Goal: Task Accomplishment & Management: Use online tool/utility

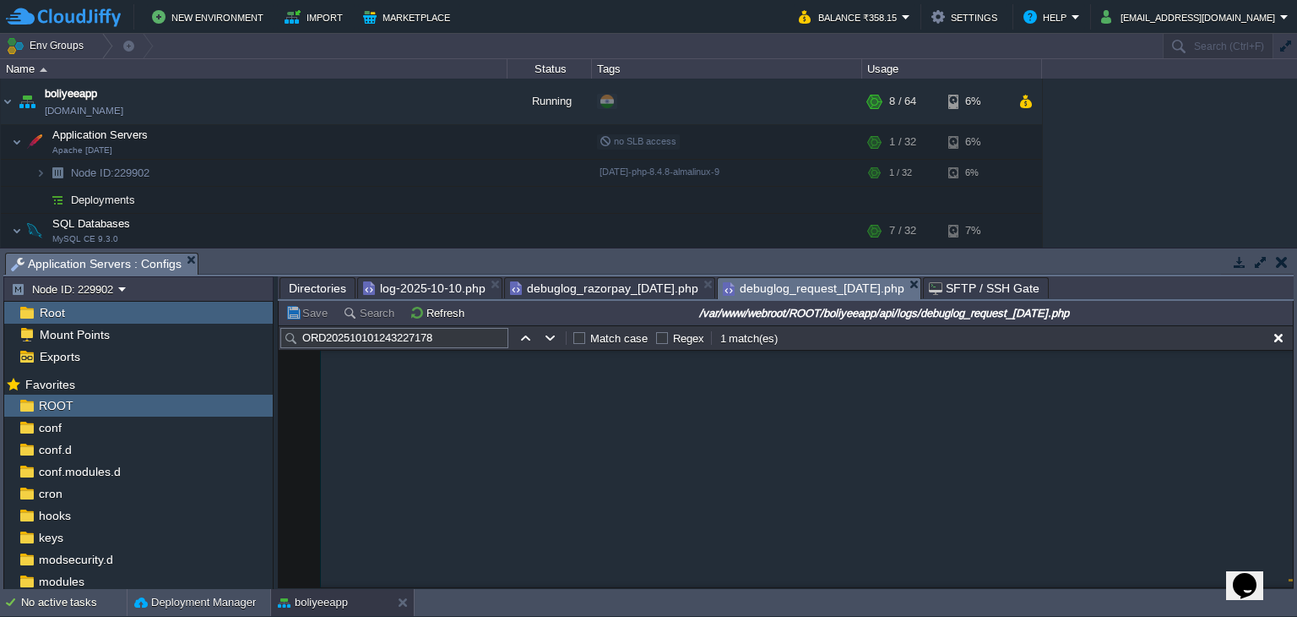
scroll to position [5031, 0]
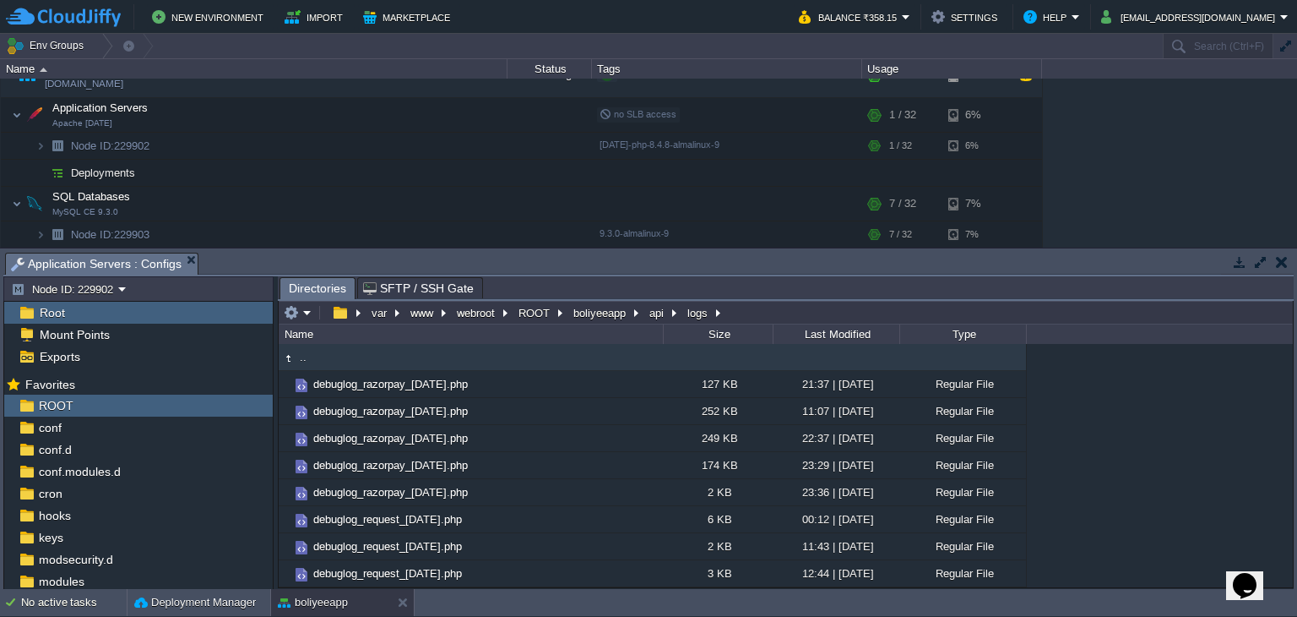
click at [312, 288] on span "Directories" at bounding box center [317, 288] width 57 height 21
click at [304, 316] on em at bounding box center [298, 312] width 28 height 15
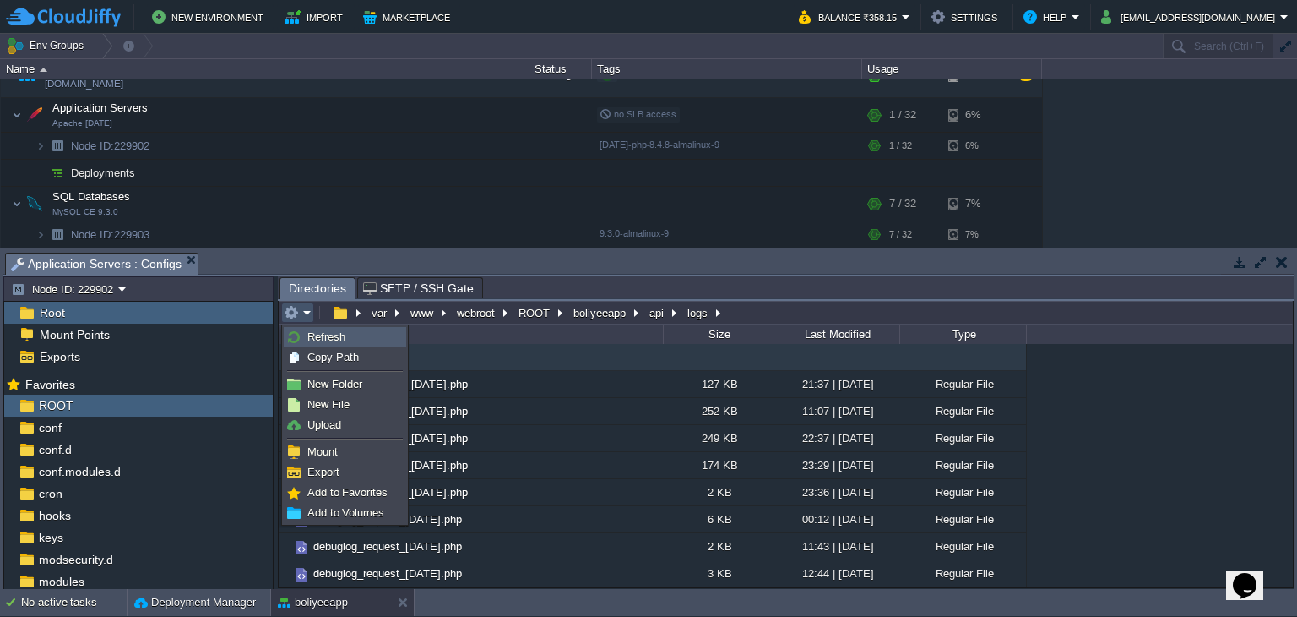
click at [323, 345] on li "Refresh" at bounding box center [345, 337] width 122 height 20
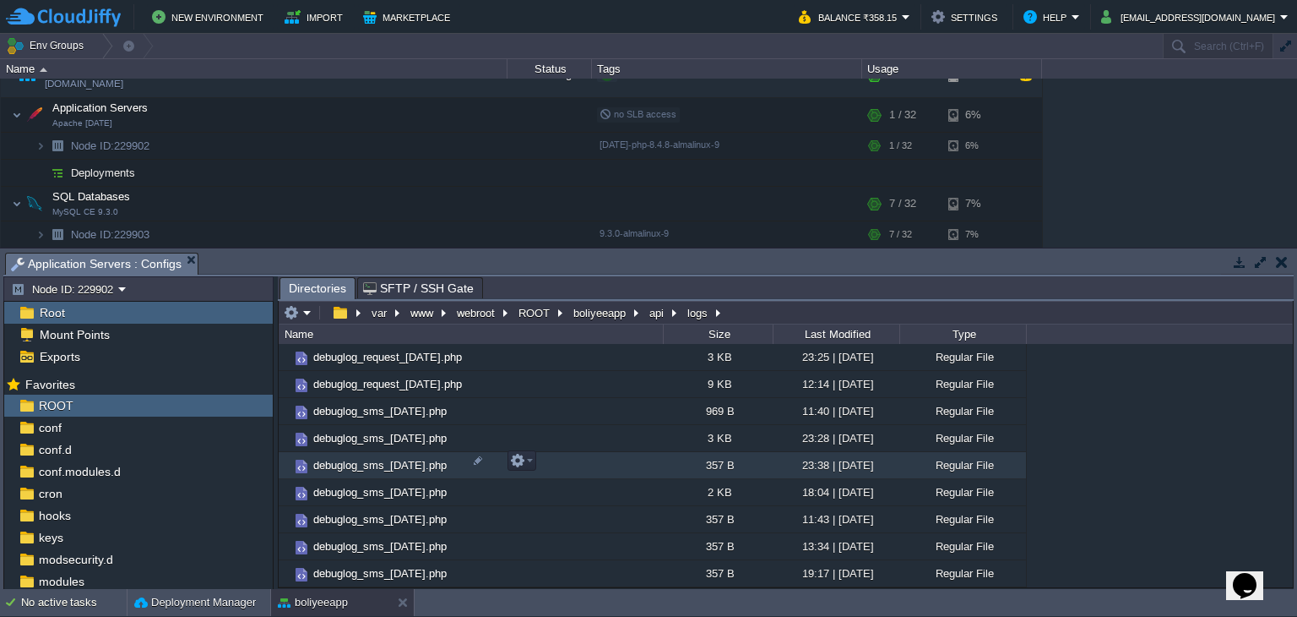
scroll to position [507, 0]
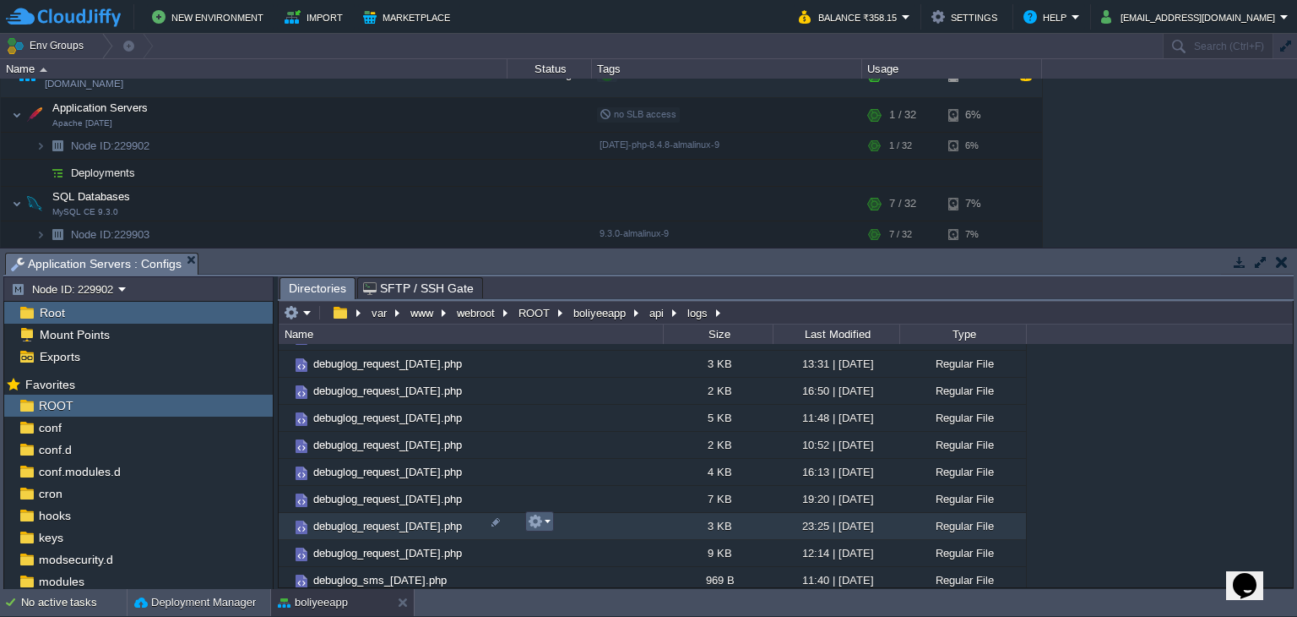
click at [536, 531] on td at bounding box center [539, 521] width 29 height 20
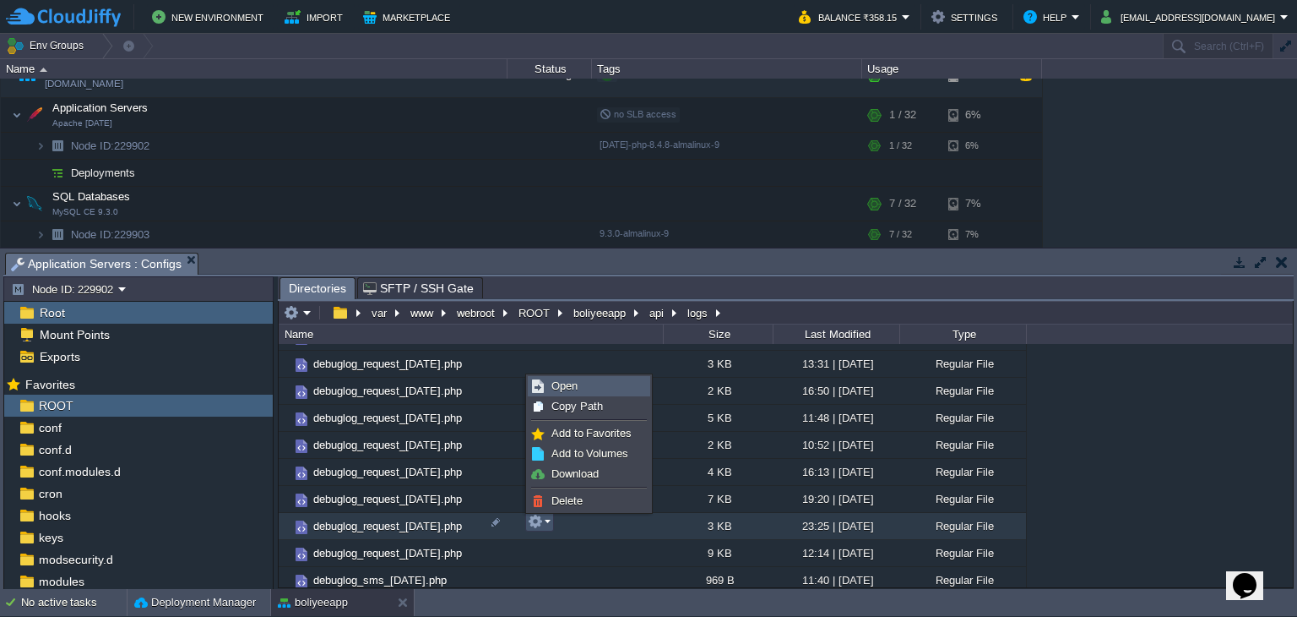
click at [588, 389] on link "Open" at bounding box center [589, 386] width 121 height 19
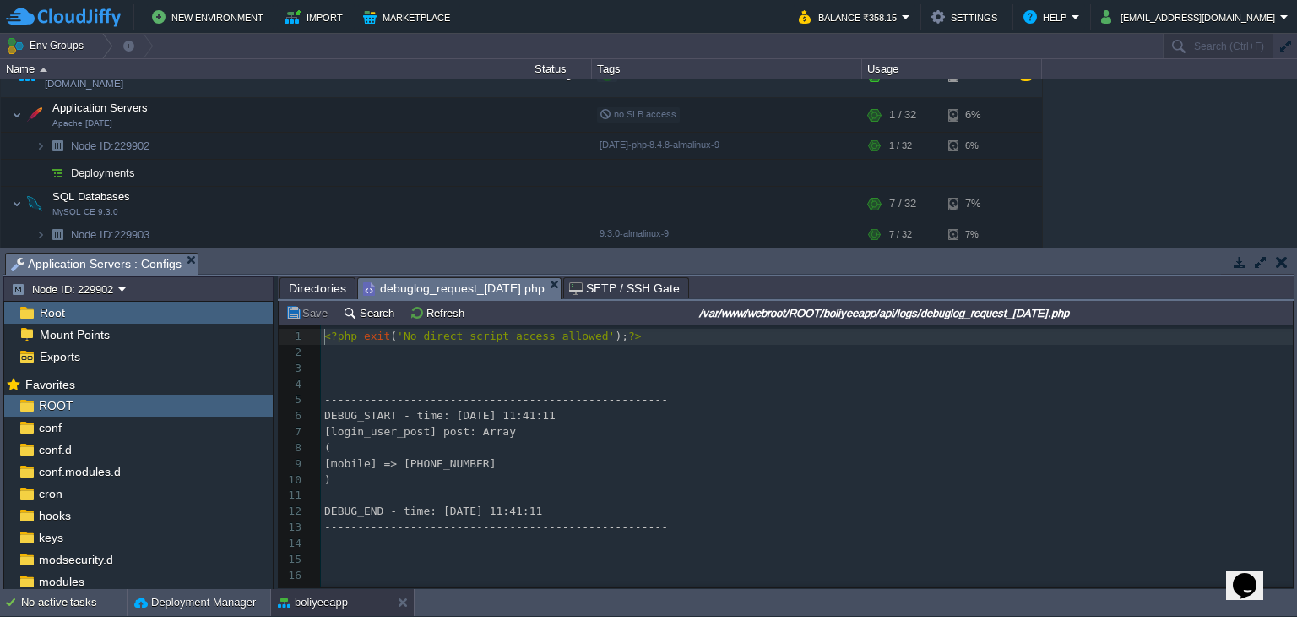
scroll to position [5, 0]
click at [302, 286] on span "Directories" at bounding box center [317, 288] width 57 height 20
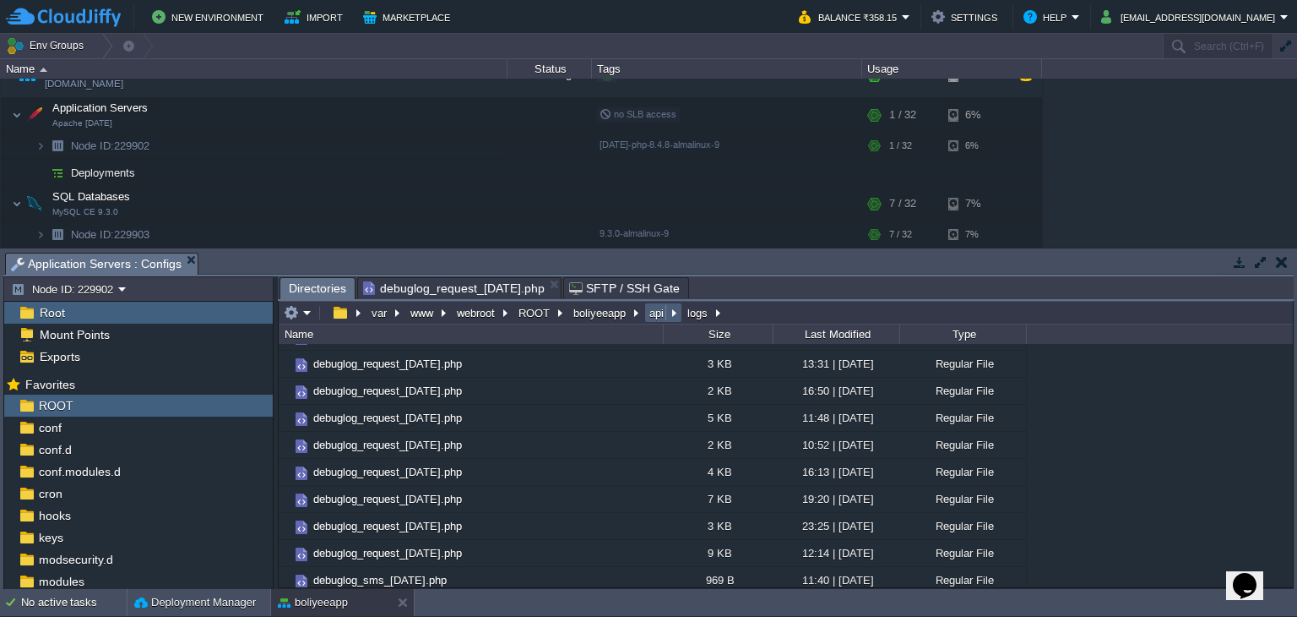
click at [655, 323] on td "api" at bounding box center [663, 312] width 38 height 20
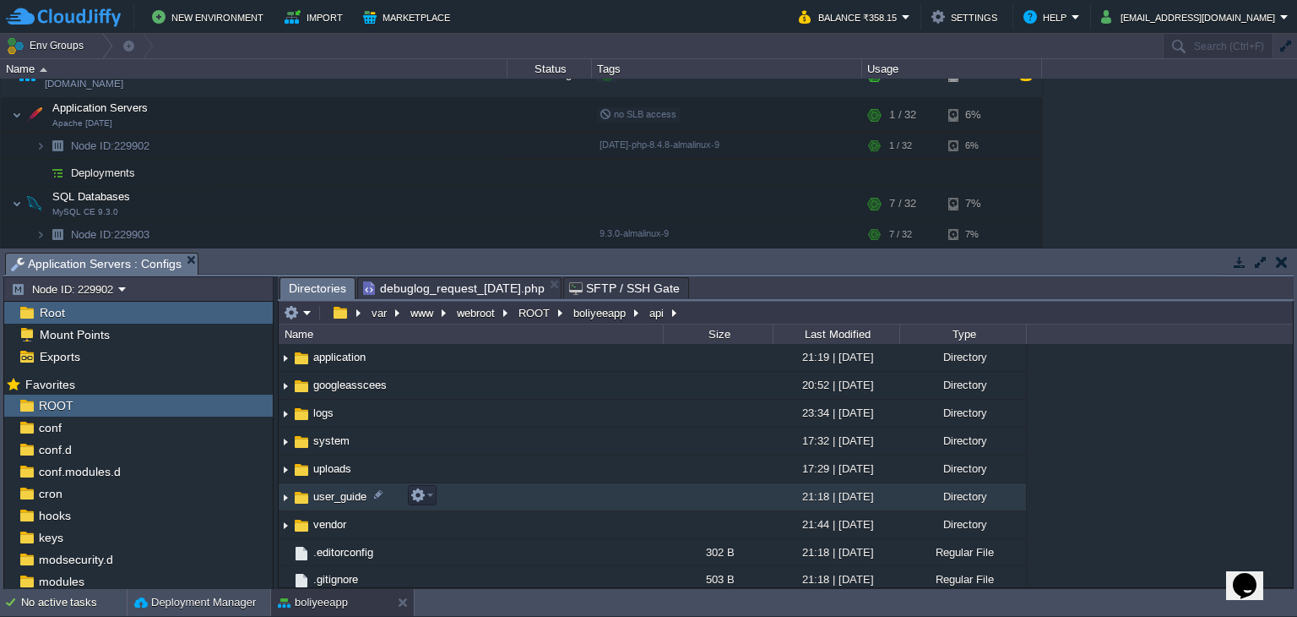
scroll to position [0, 0]
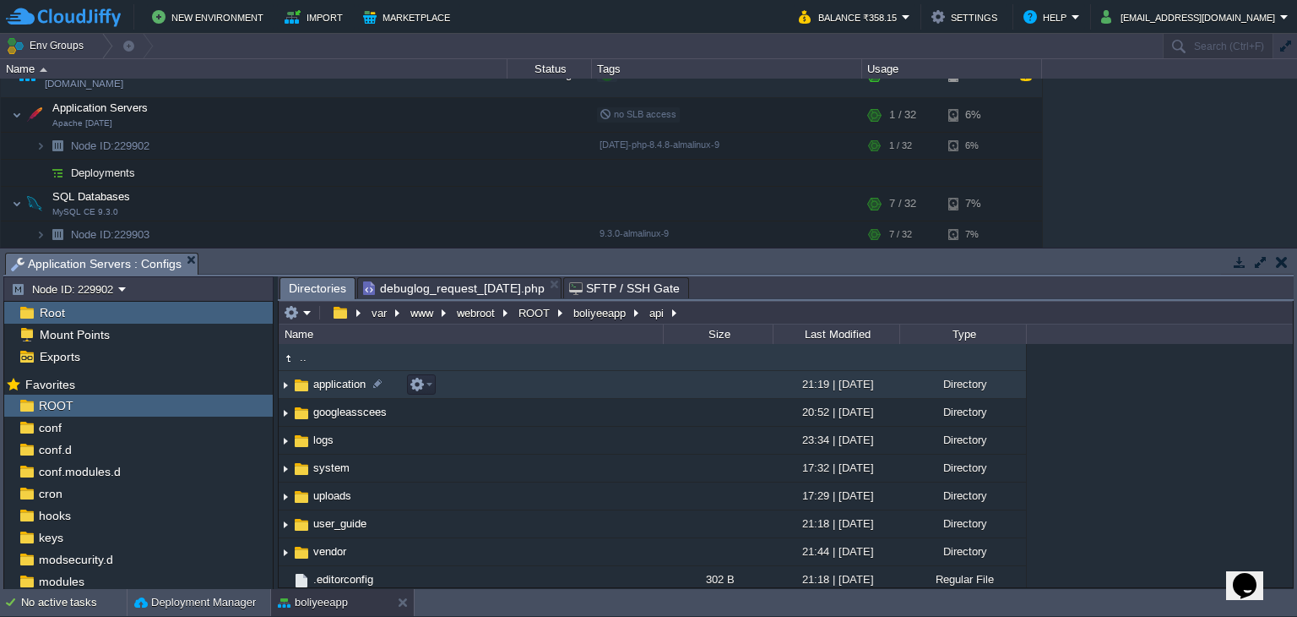
click at [341, 389] on span "application" at bounding box center [339, 384] width 57 height 14
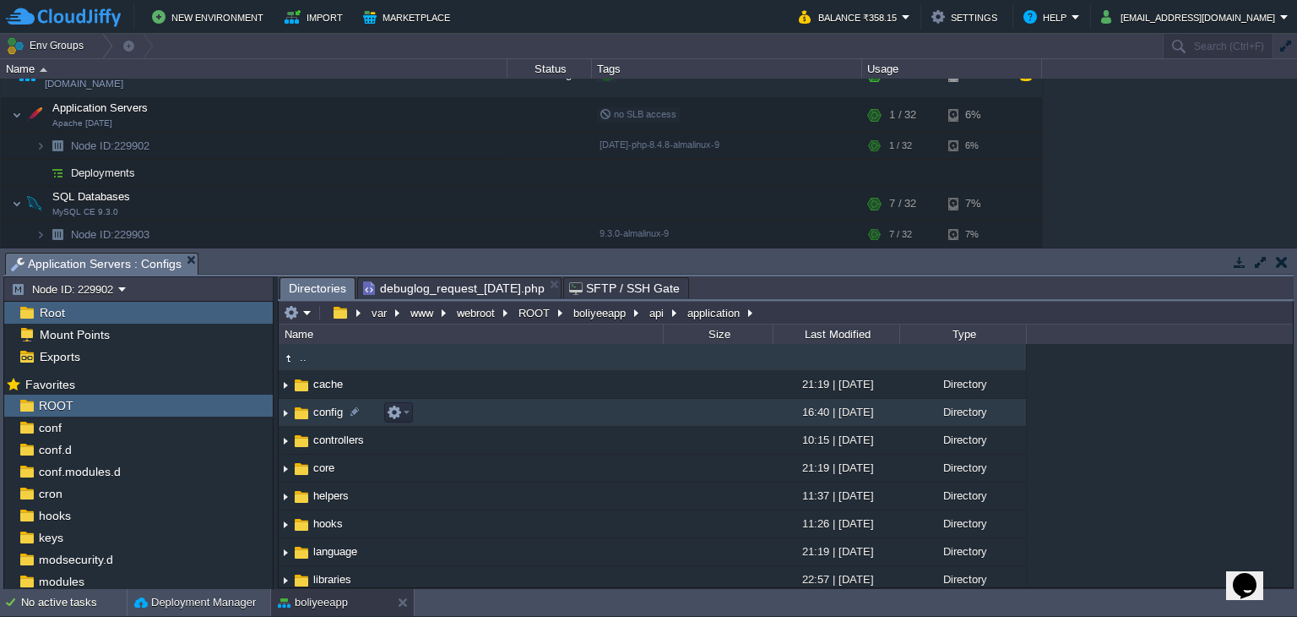
click at [323, 421] on td "config" at bounding box center [471, 413] width 384 height 28
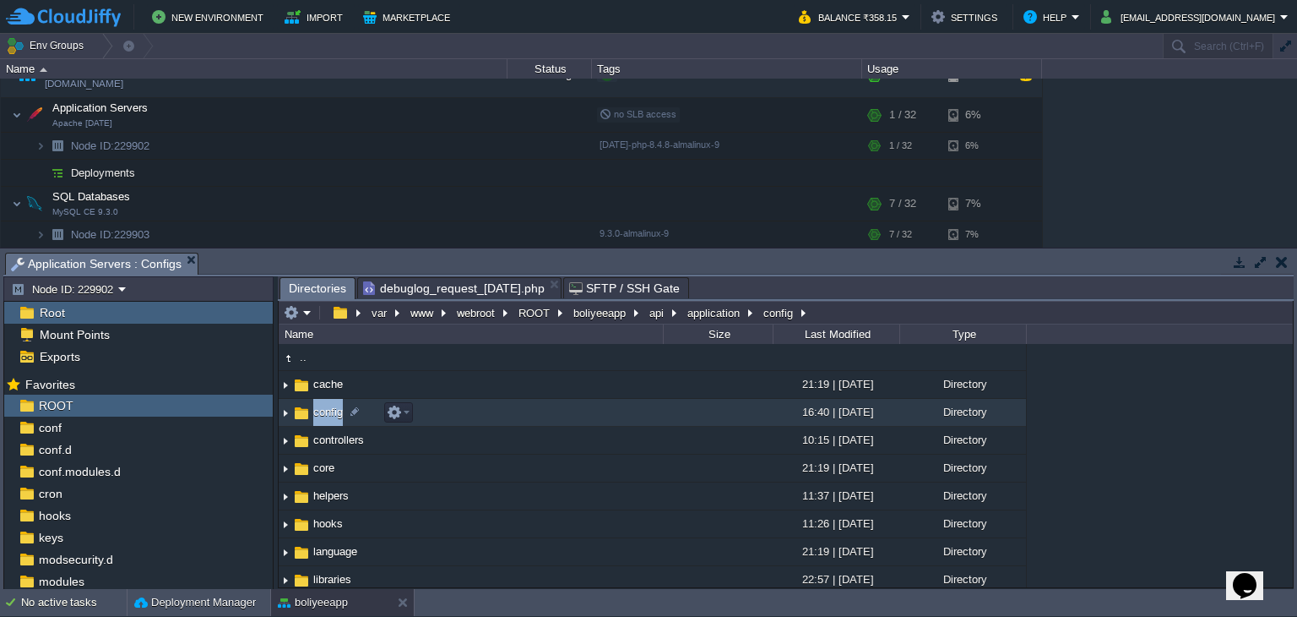
click at [323, 421] on td "config" at bounding box center [471, 413] width 384 height 28
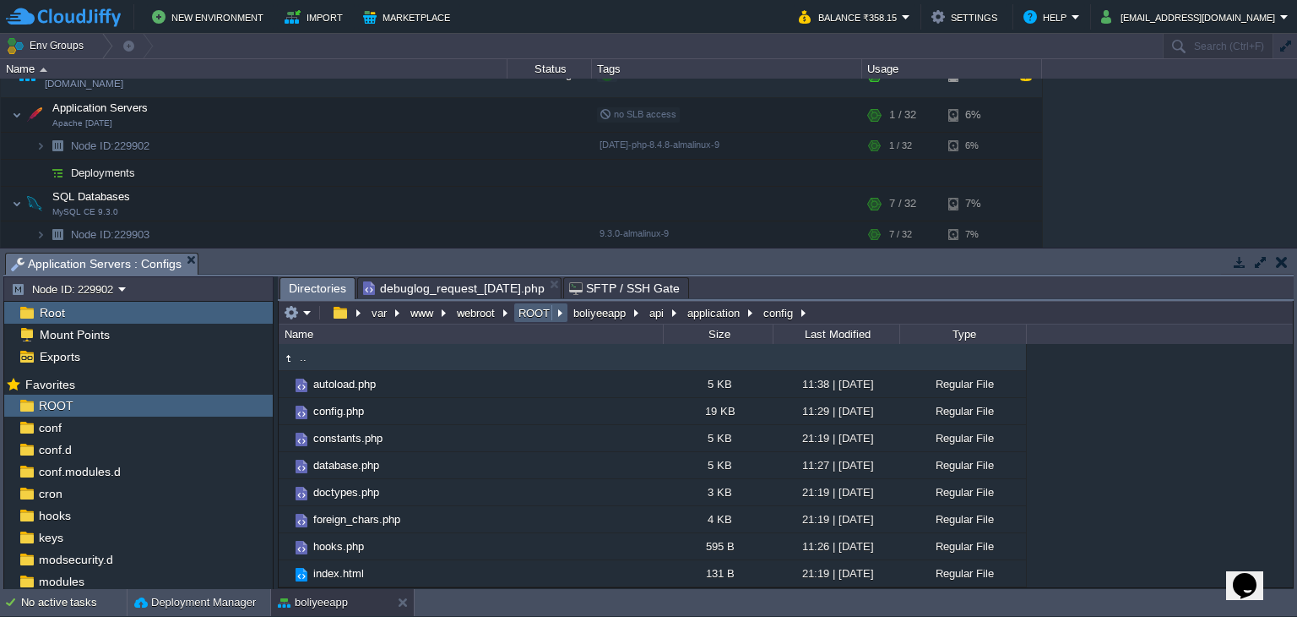
click at [544, 323] on td "ROOT" at bounding box center [541, 312] width 55 height 20
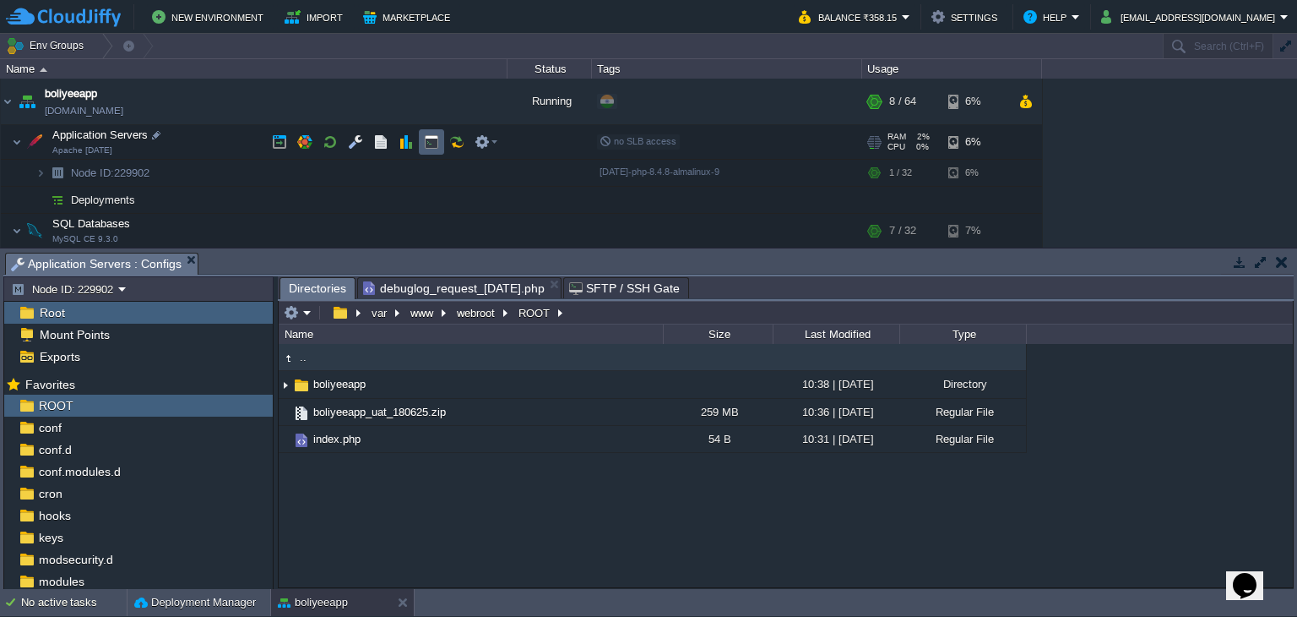
click at [438, 145] on td at bounding box center [431, 141] width 25 height 25
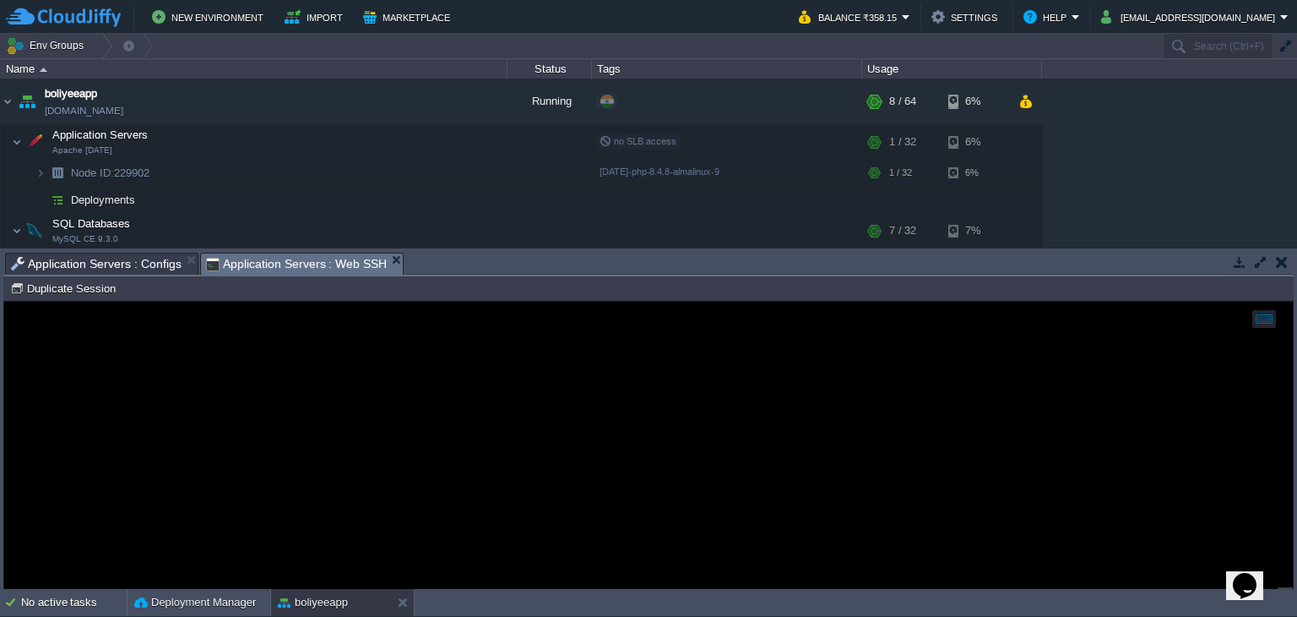
click at [146, 259] on span "Application Servers : Configs" at bounding box center [96, 263] width 171 height 20
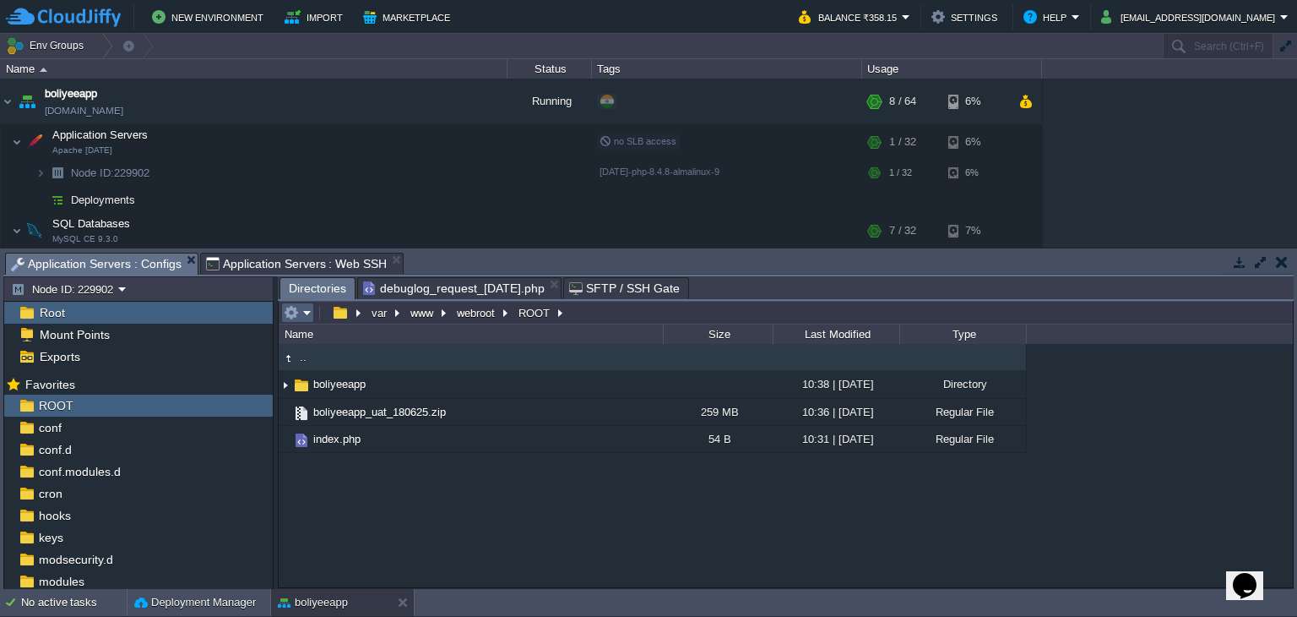
click at [301, 318] on em at bounding box center [298, 312] width 28 height 15
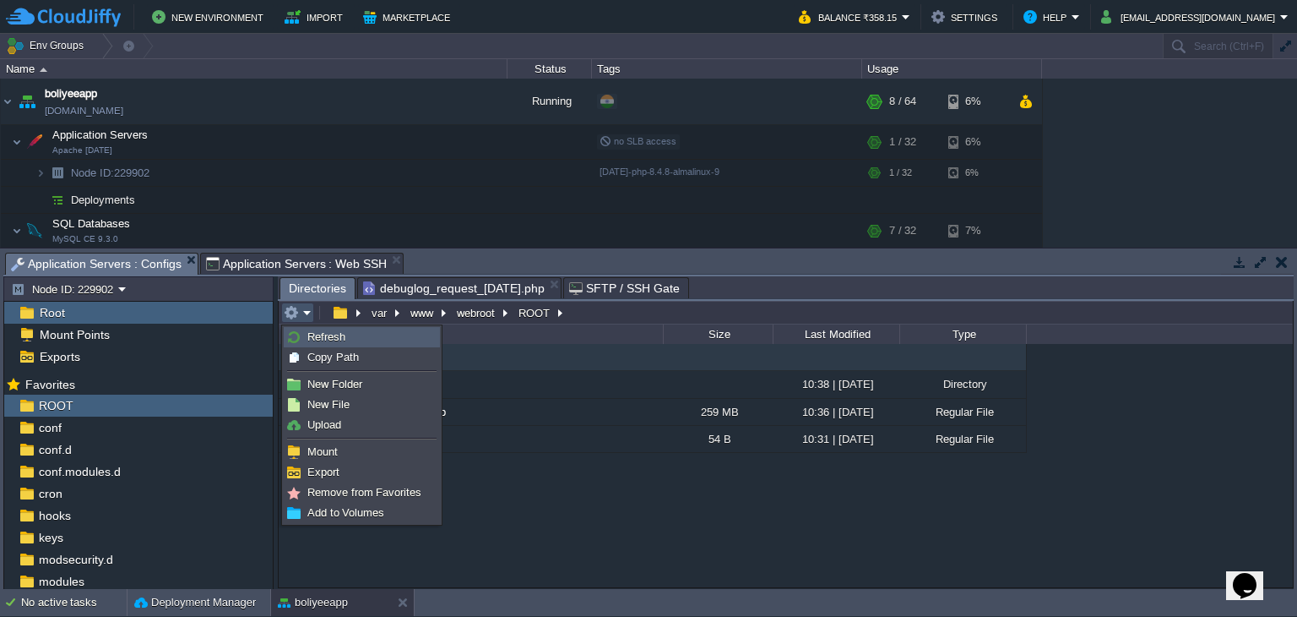
click at [311, 339] on span "Refresh" at bounding box center [326, 336] width 38 height 13
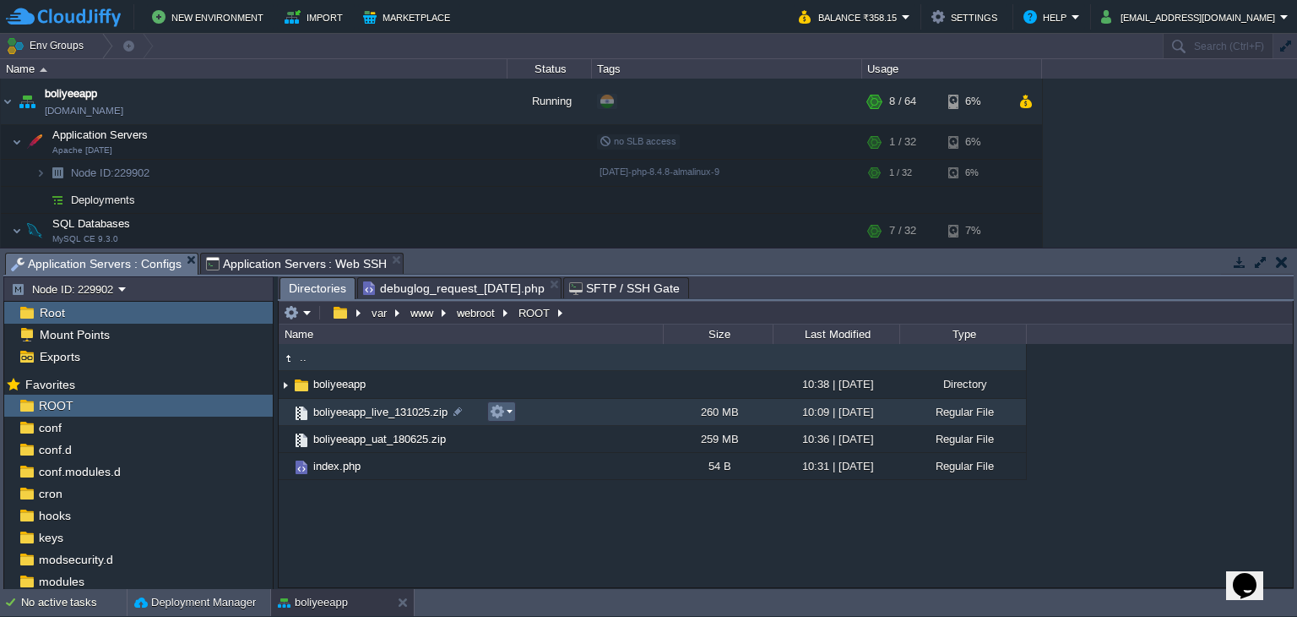
click at [508, 408] on em at bounding box center [501, 411] width 23 height 15
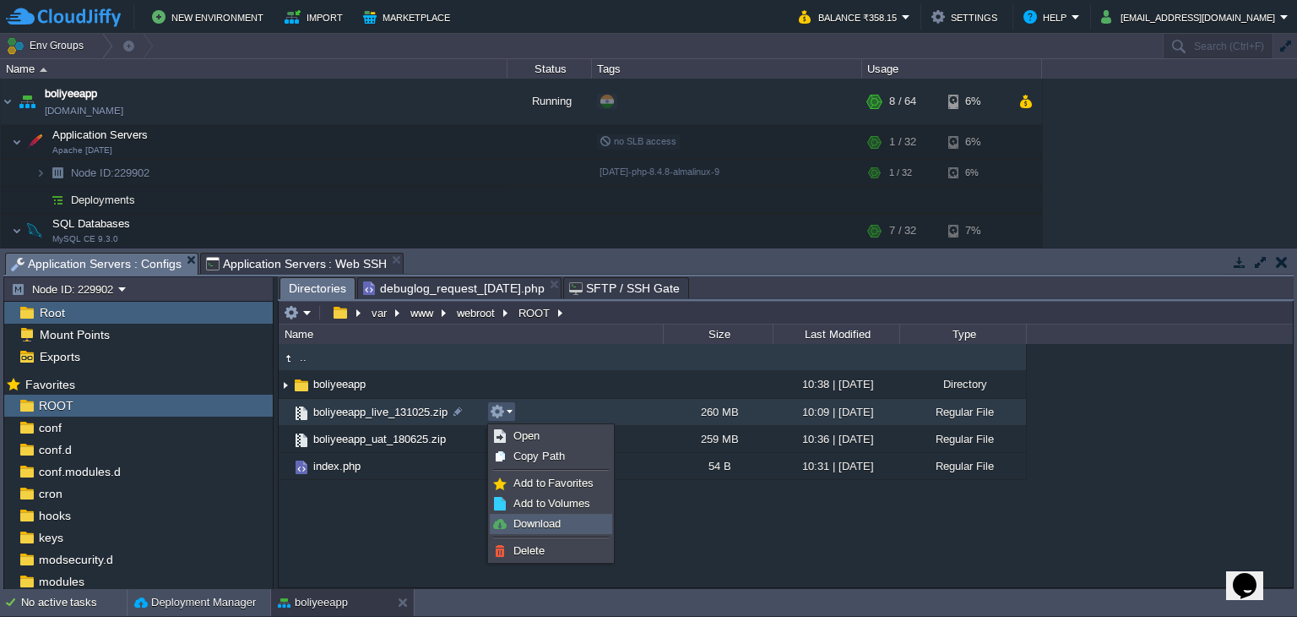
click at [536, 521] on span "Download" at bounding box center [537, 523] width 47 height 13
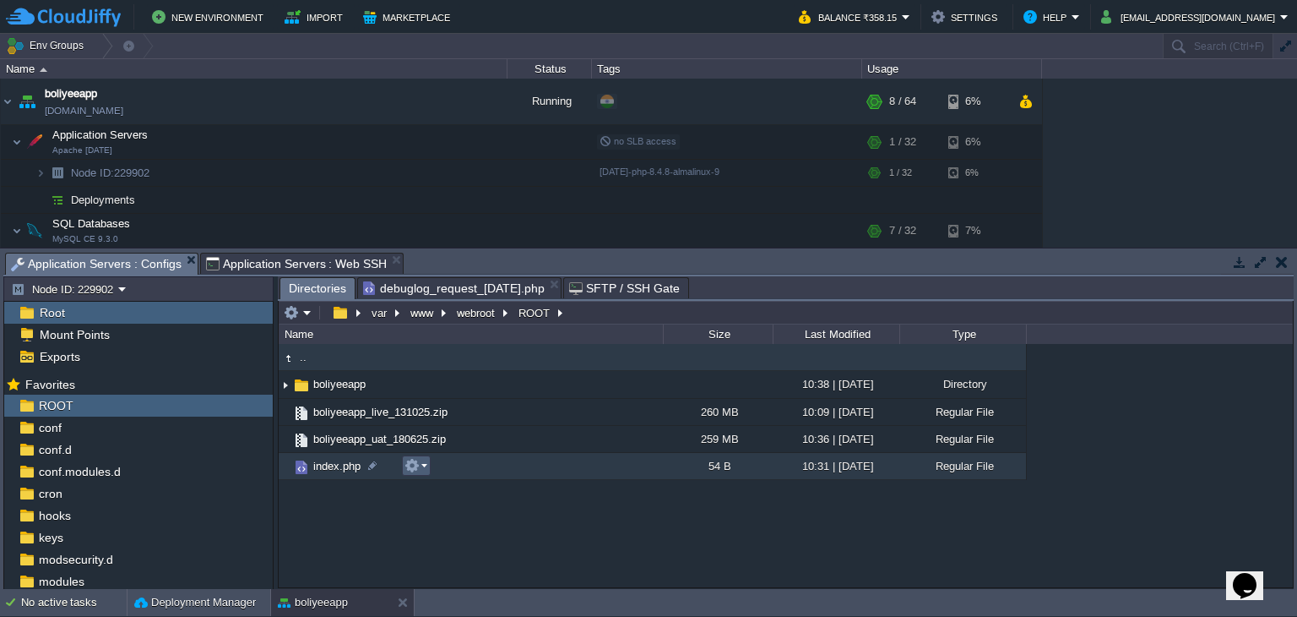
click at [420, 470] on em at bounding box center [416, 465] width 23 height 15
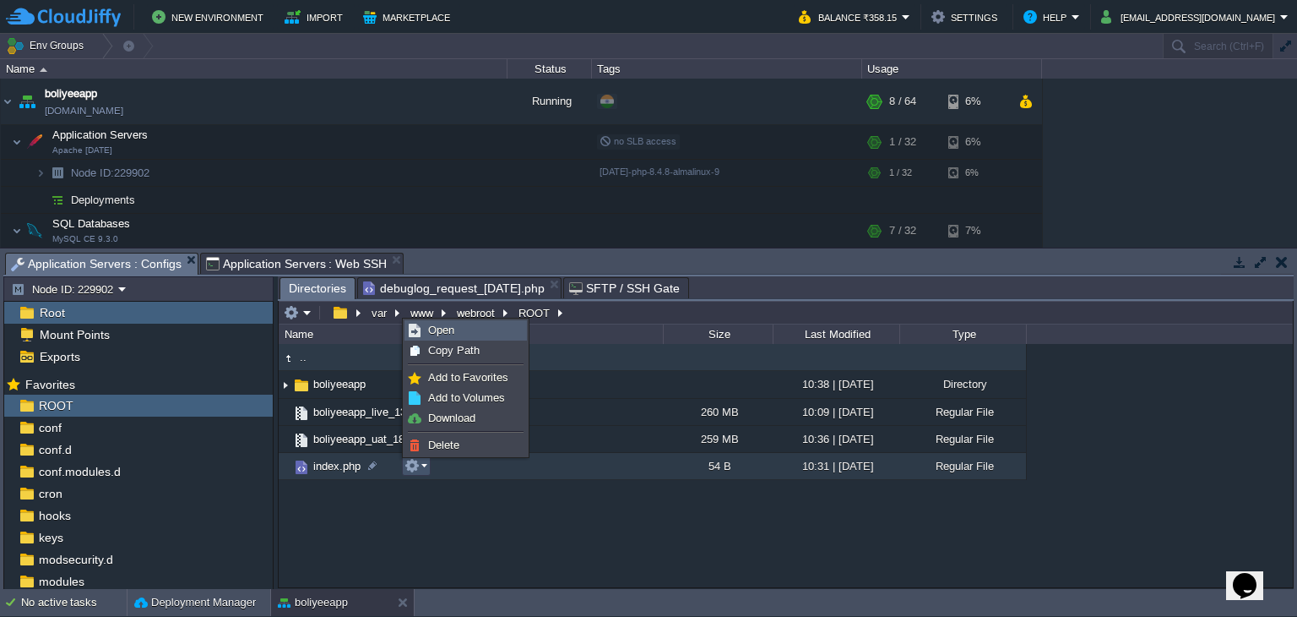
click at [439, 329] on span "Open" at bounding box center [441, 330] width 26 height 13
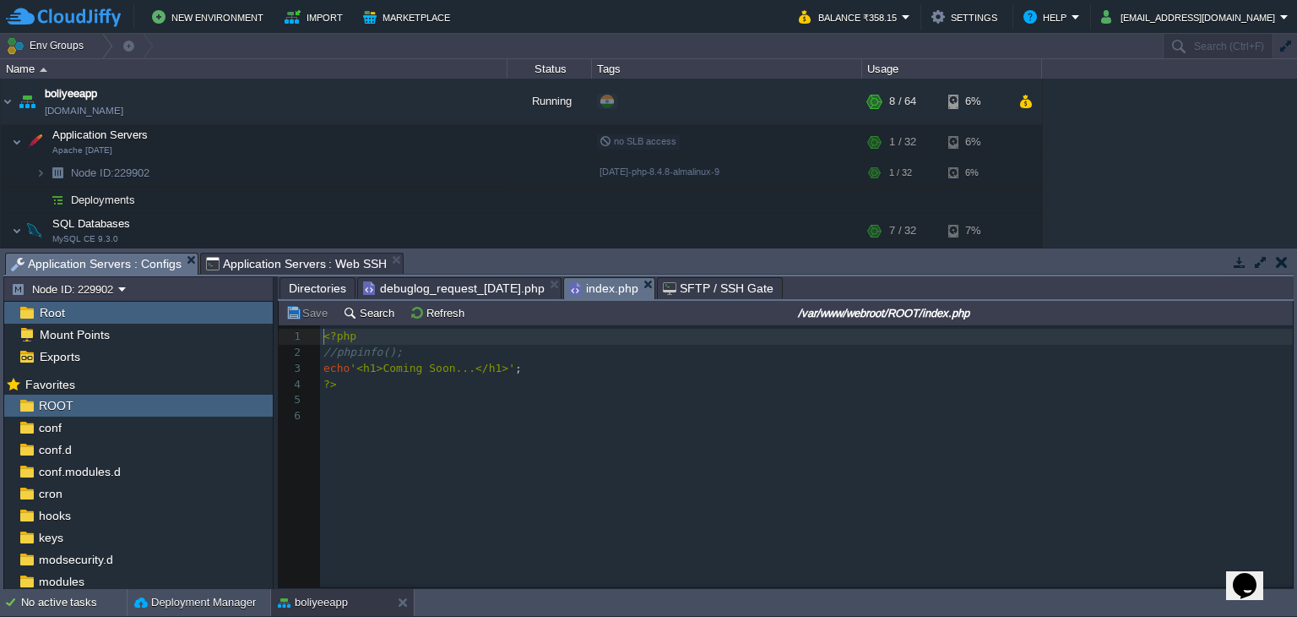
scroll to position [5, 0]
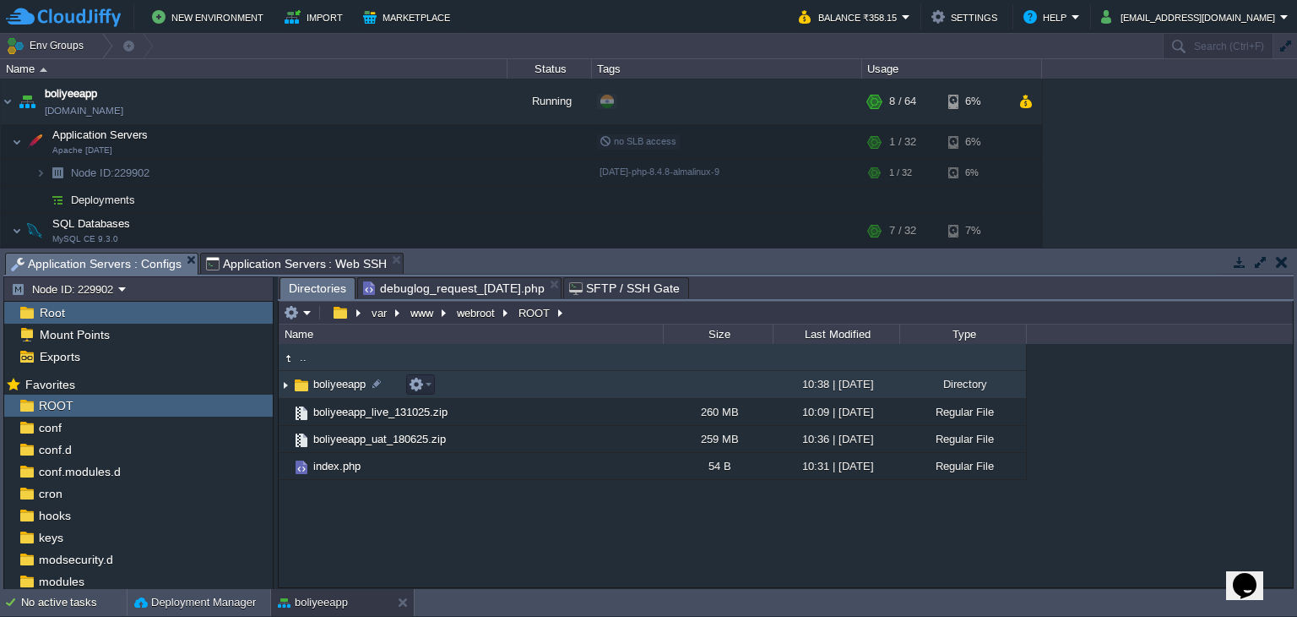
click at [348, 387] on span "boliyeeapp" at bounding box center [339, 384] width 57 height 14
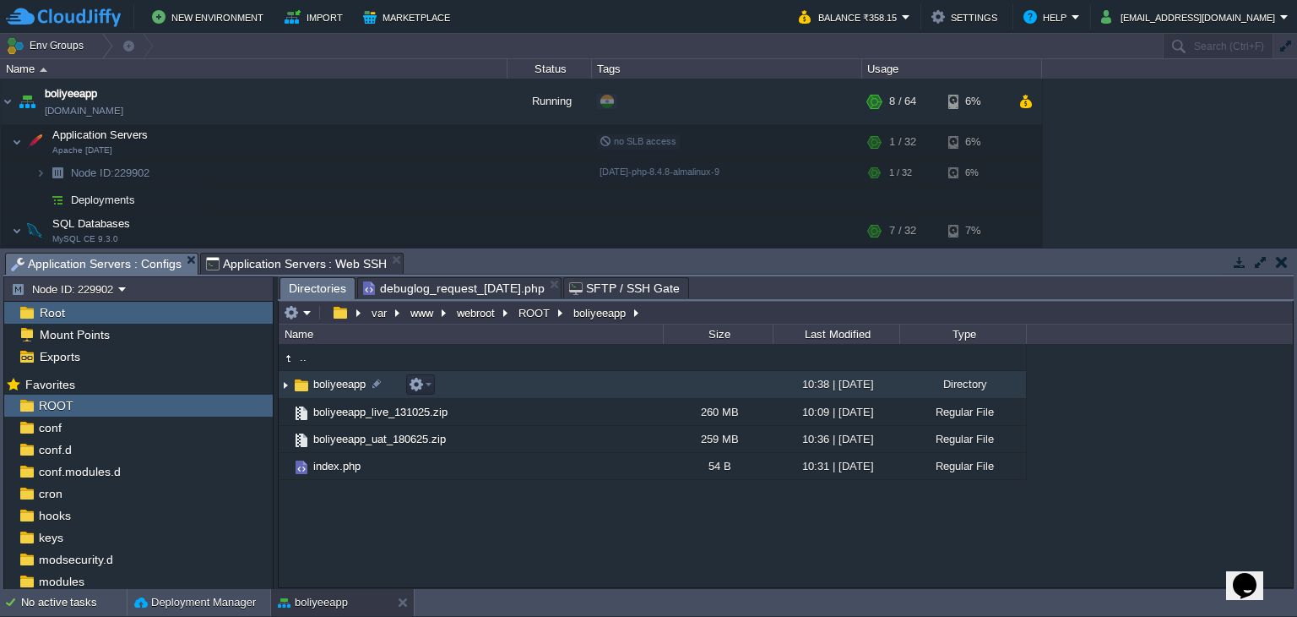
click at [348, 387] on span "boliyeeapp" at bounding box center [339, 384] width 57 height 14
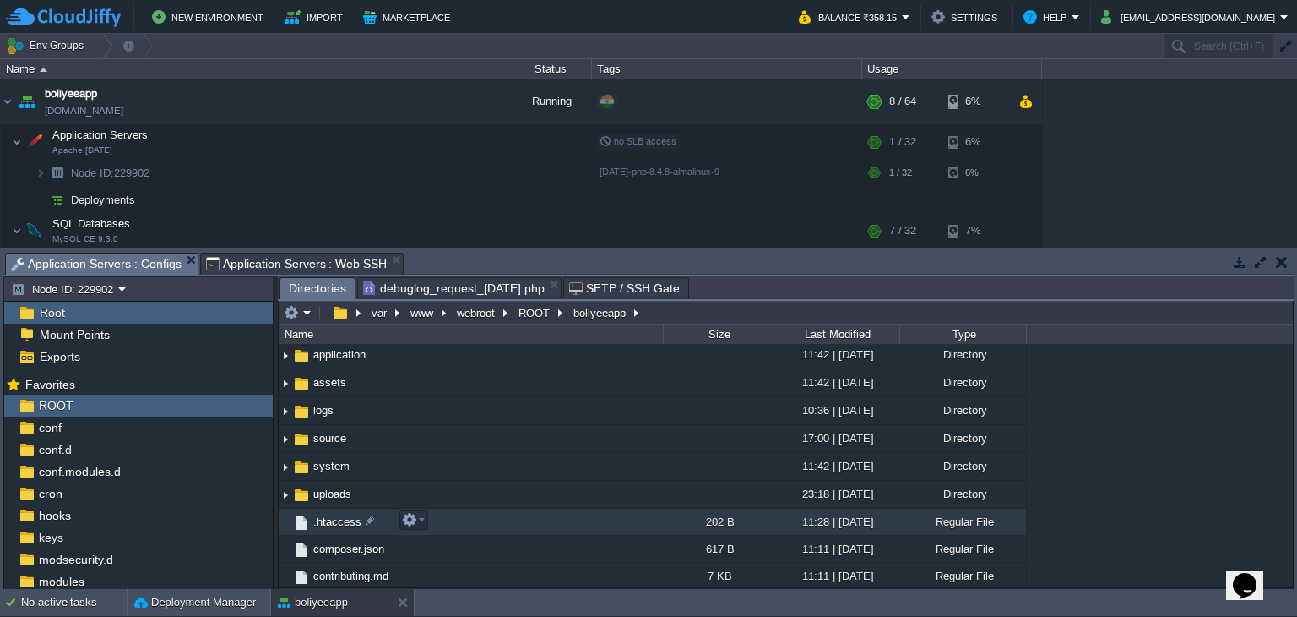
scroll to position [0, 0]
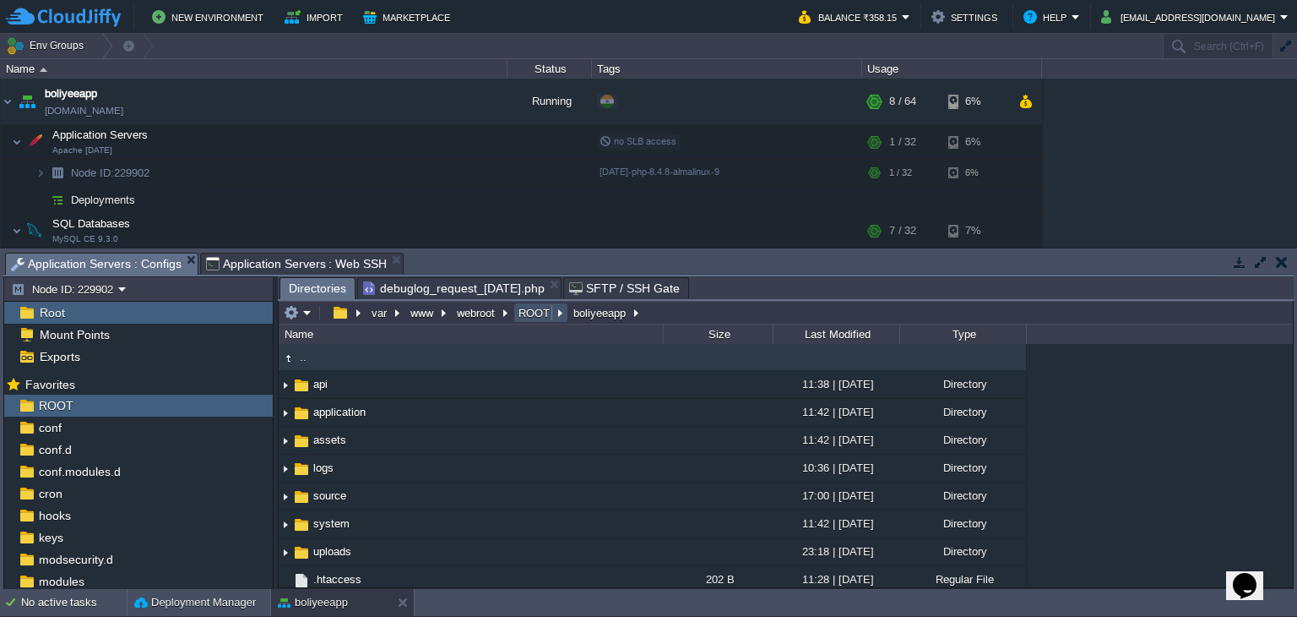
click at [530, 315] on button "ROOT" at bounding box center [535, 312] width 38 height 15
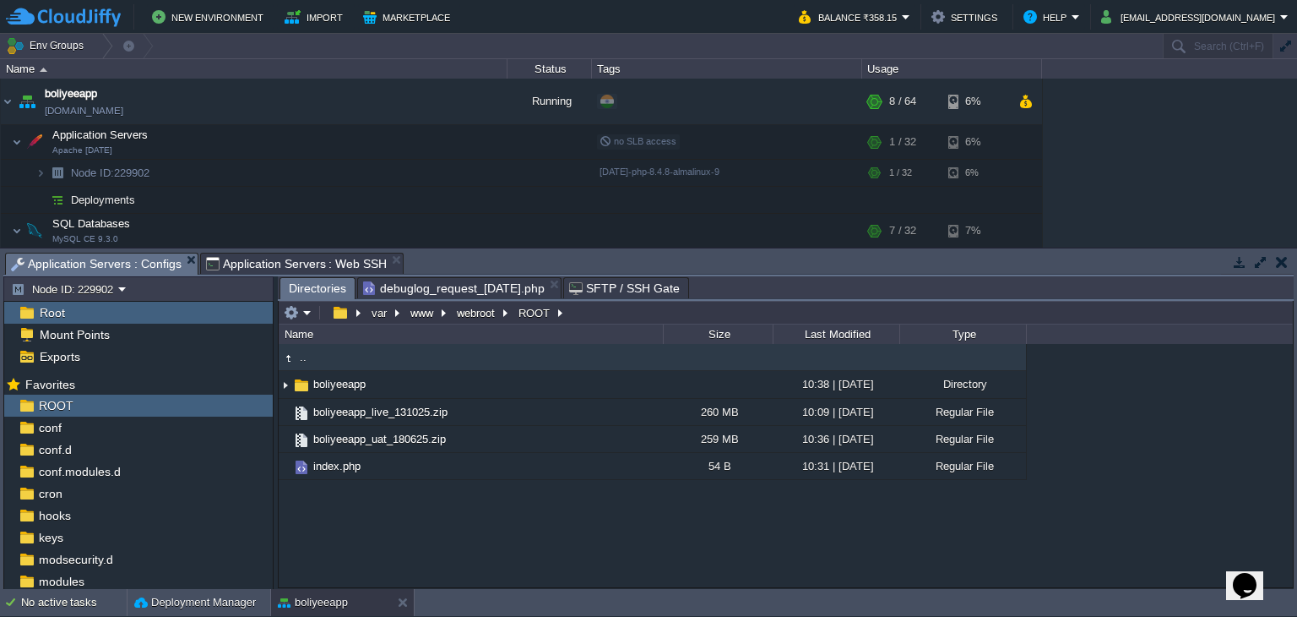
click at [508, 536] on div ".. boliyeeapp 10:38 | [DATE] Directory boliyeeapp_live_131025.zip 260 MB 10:09 …" at bounding box center [786, 465] width 1014 height 243
click at [1003, 14] on button "Settings" at bounding box center [967, 17] width 71 height 20
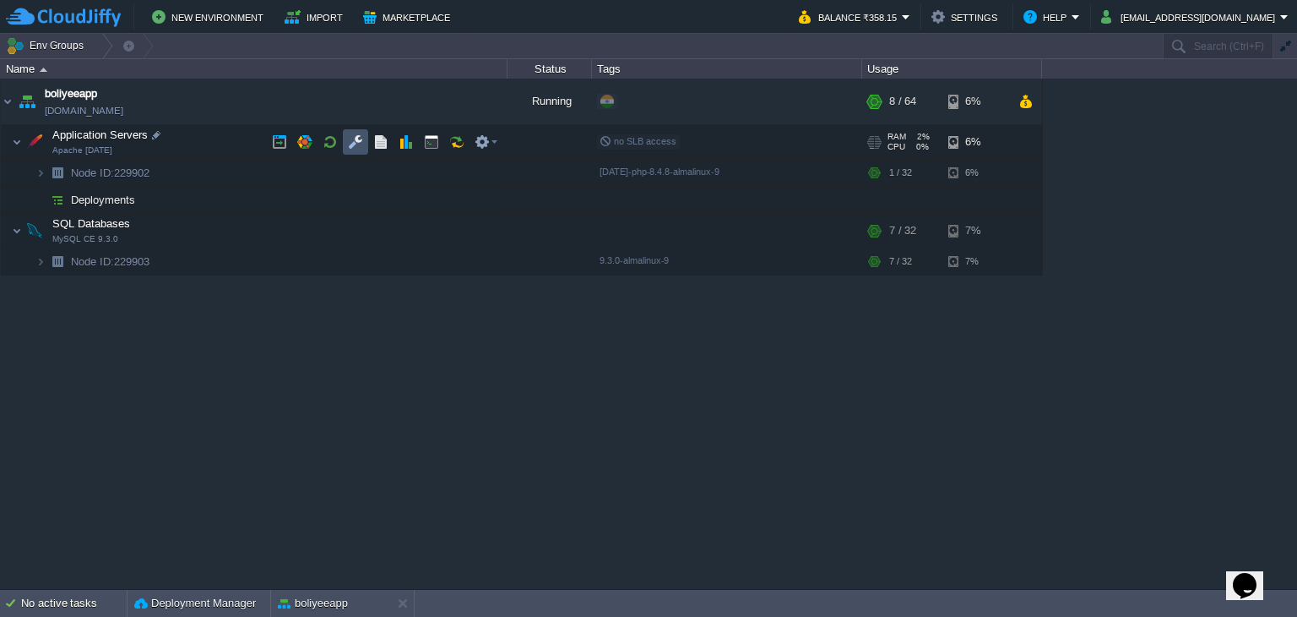
click at [360, 136] on button "button" at bounding box center [355, 141] width 15 height 15
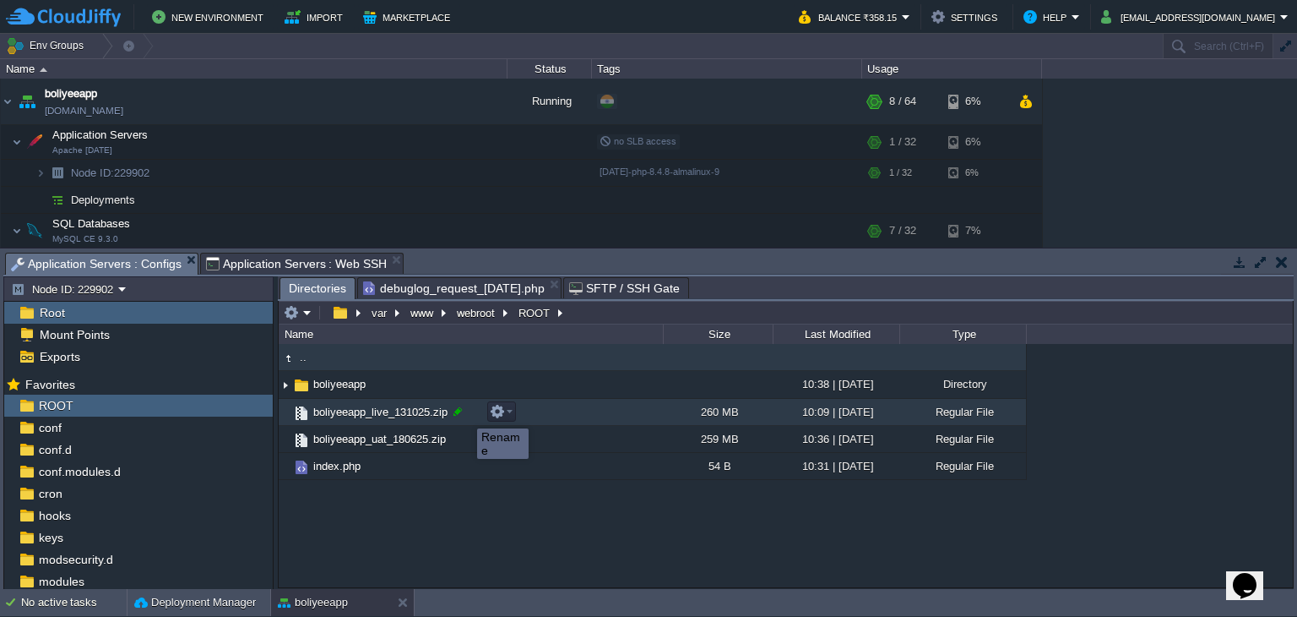
click at [456, 413] on div at bounding box center [457, 411] width 15 height 15
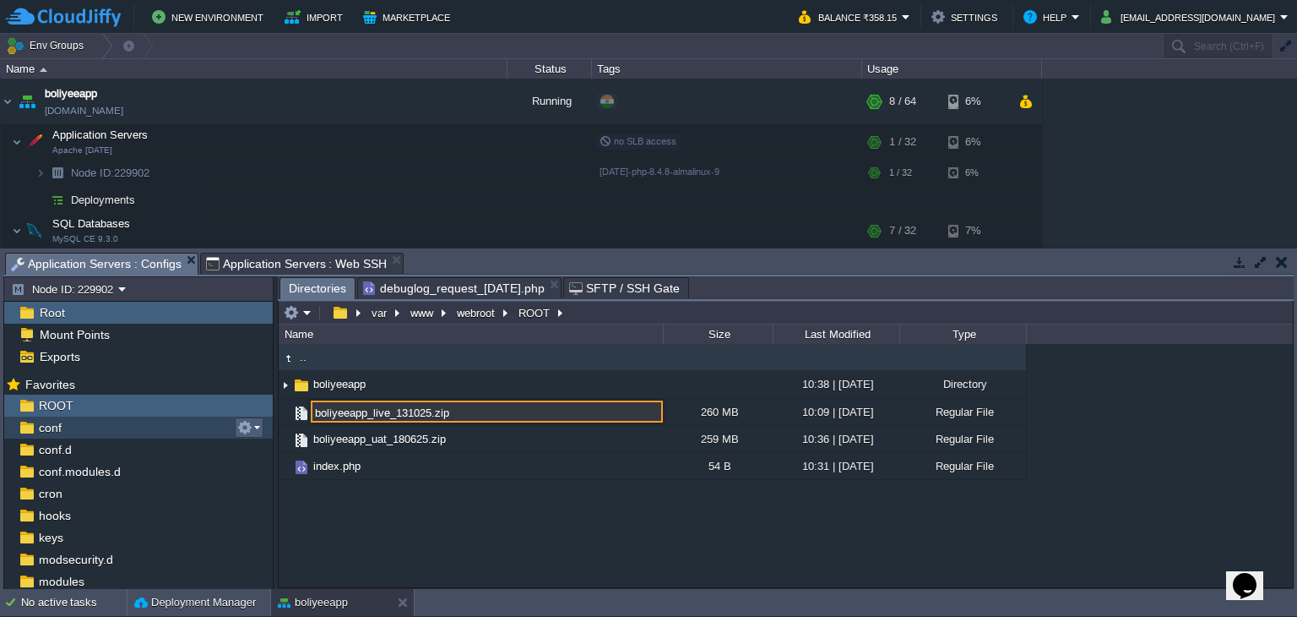
drag, startPoint x: 460, startPoint y: 416, endPoint x: 240, endPoint y: 419, distance: 220.5
click at [240, 419] on div "Node ID: 229902 Root Mount Points Exports Mark the most frequently used files a…" at bounding box center [648, 432] width 1291 height 313
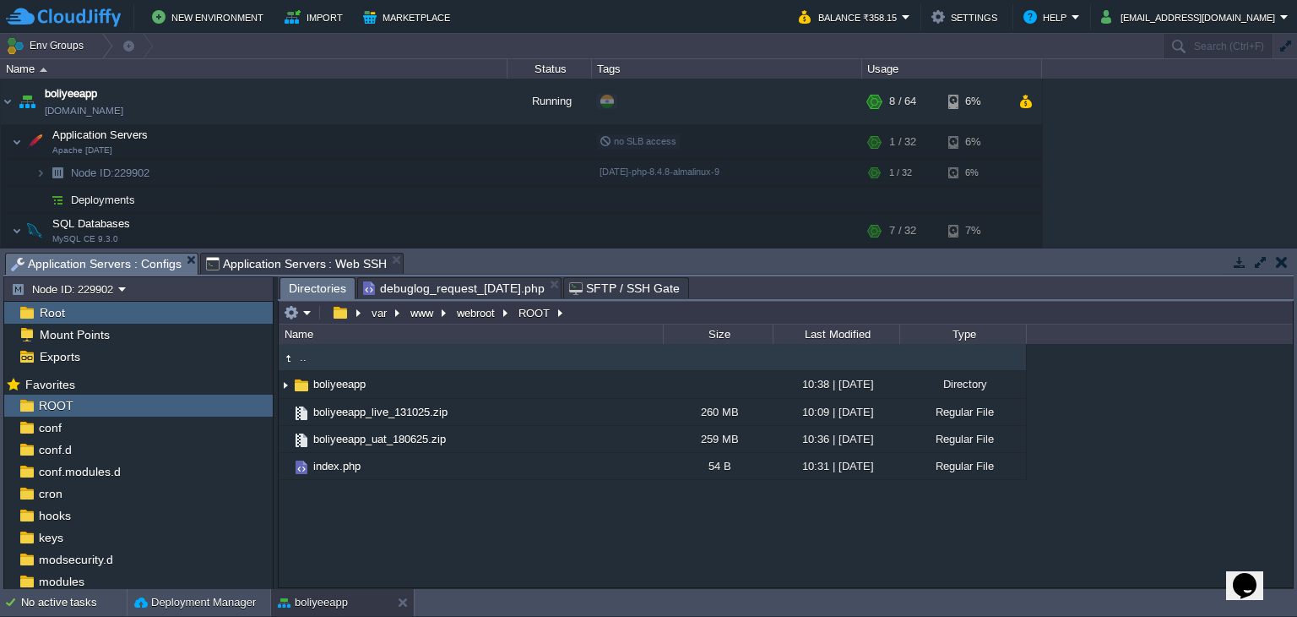
click at [645, 550] on div ".. boliyeeapp 10:38 | [DATE] Directory boliyeeapp_live_131025.zip 260 MB 10:09 …" at bounding box center [786, 465] width 1014 height 243
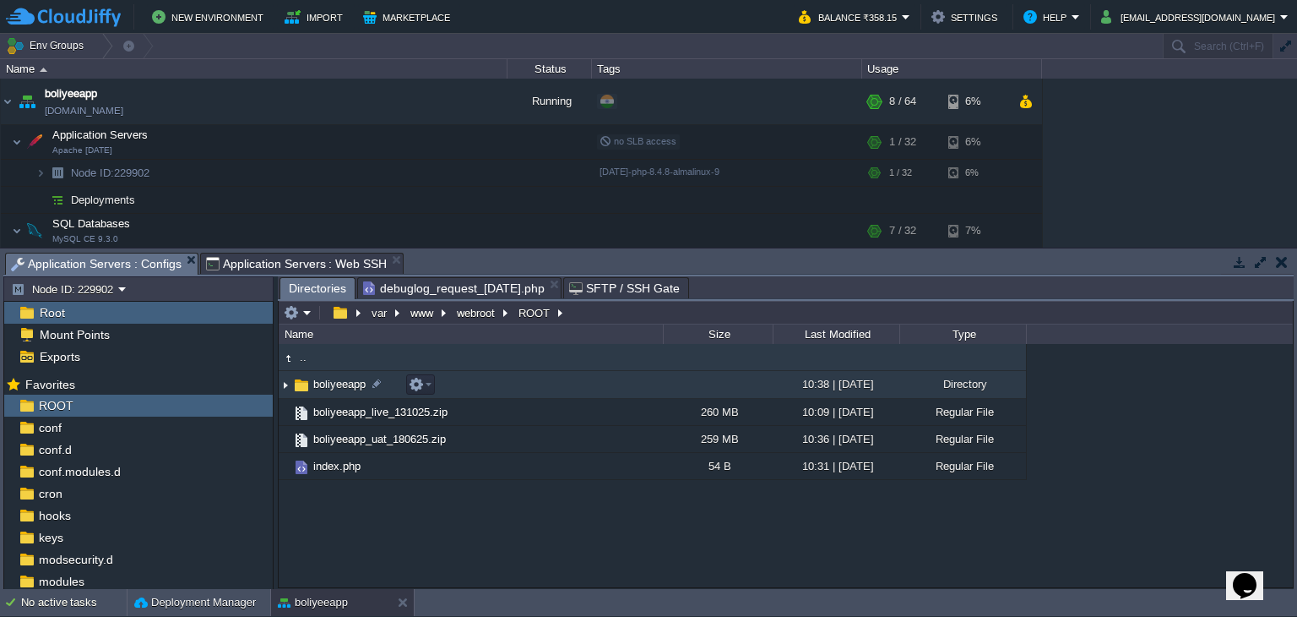
click at [330, 378] on span "boliyeeapp" at bounding box center [339, 384] width 57 height 14
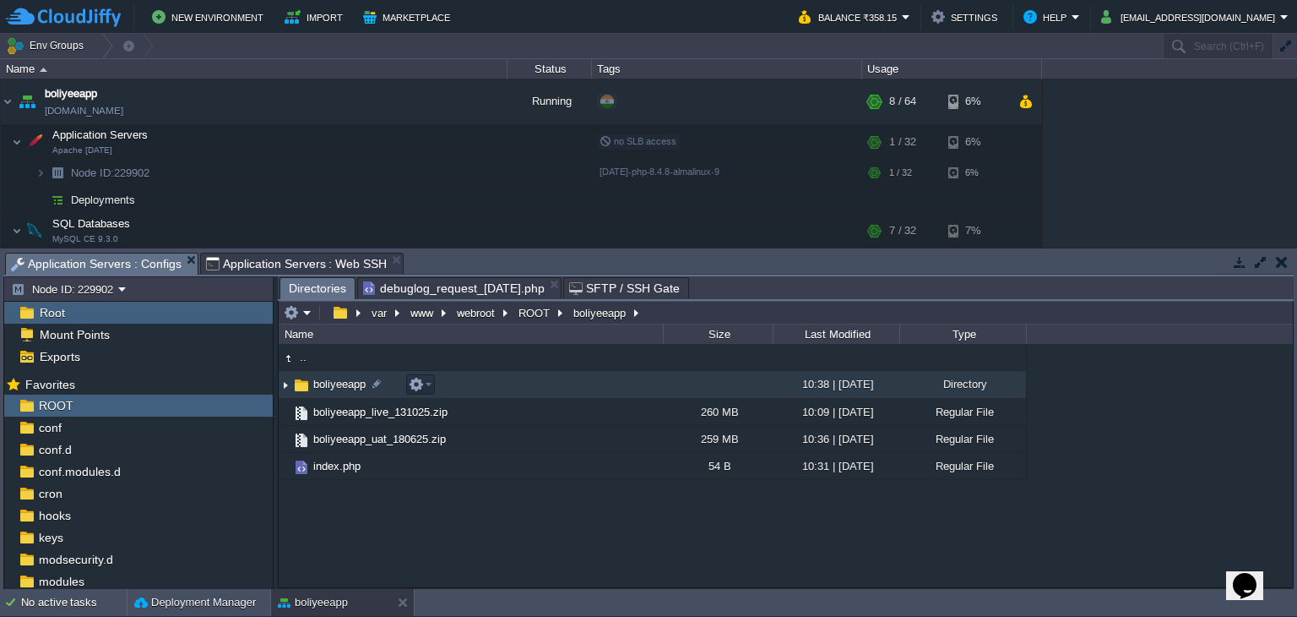
click at [330, 378] on span "boliyeeapp" at bounding box center [339, 384] width 57 height 14
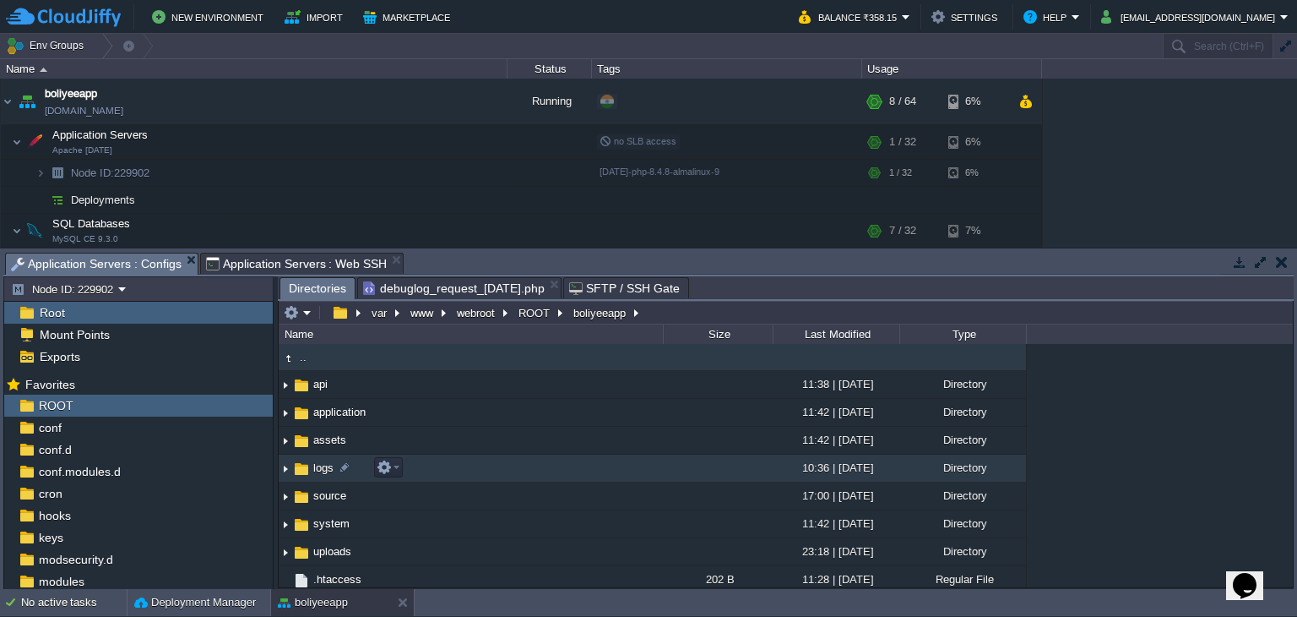
click at [318, 469] on span "logs" at bounding box center [323, 467] width 25 height 14
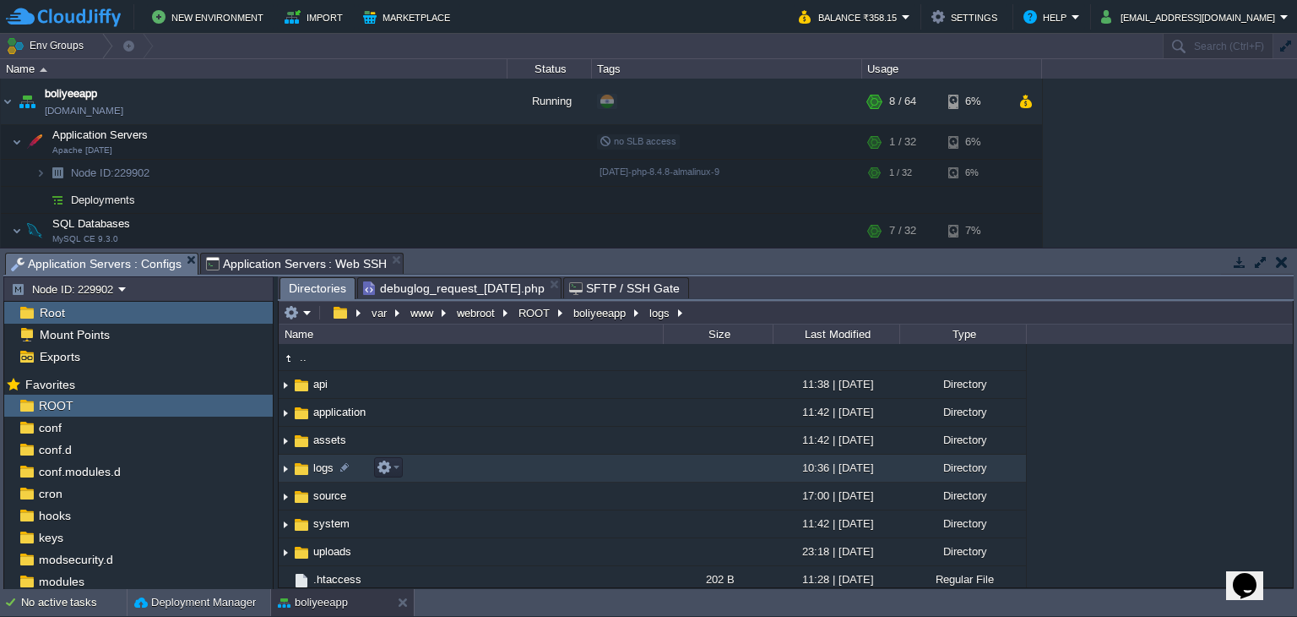
click at [318, 469] on span "logs" at bounding box center [323, 467] width 25 height 14
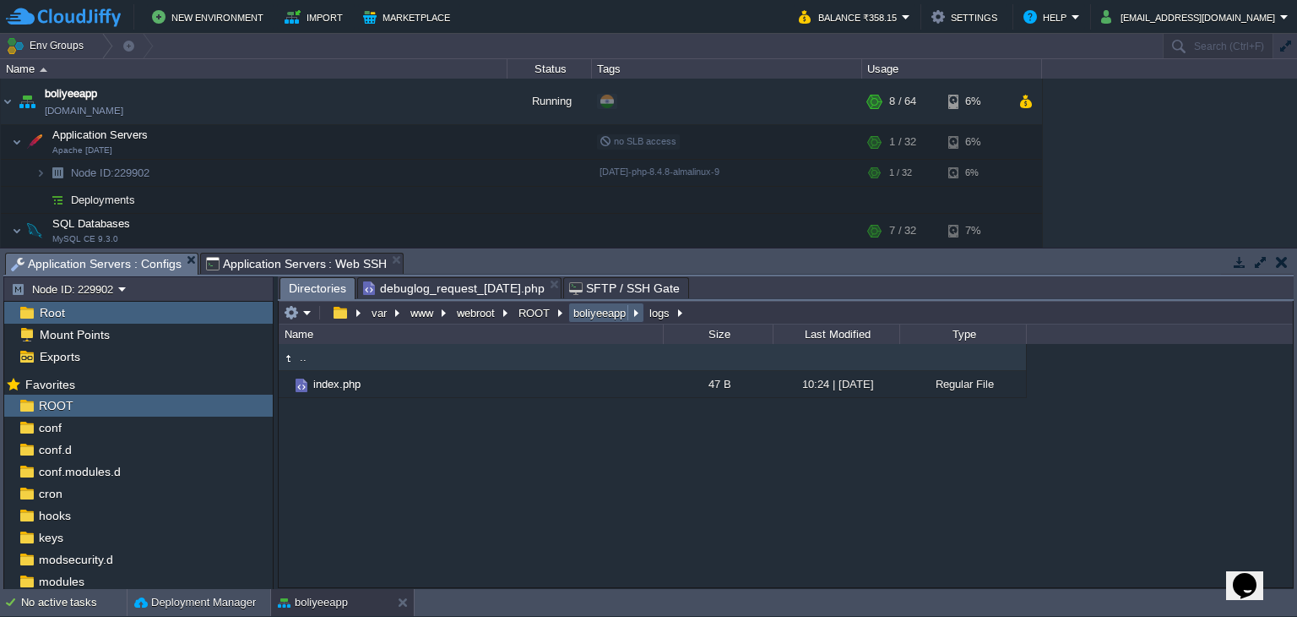
click at [588, 315] on button "boliyeeapp" at bounding box center [600, 312] width 59 height 15
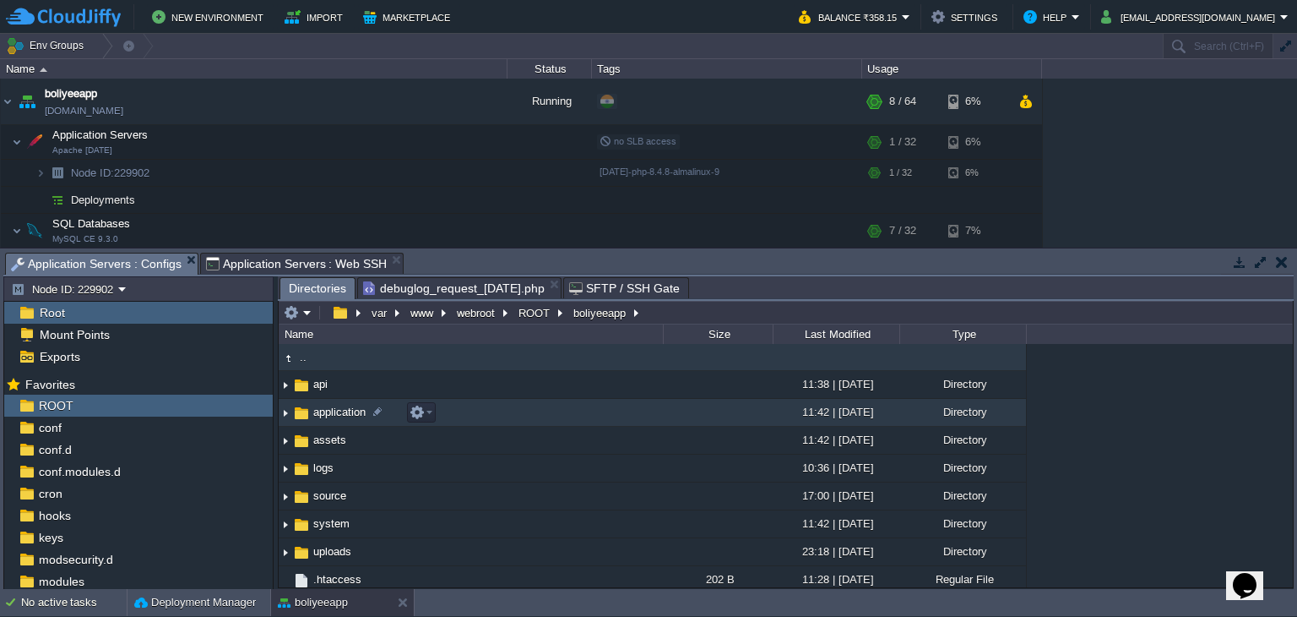
click at [331, 410] on span "application" at bounding box center [339, 412] width 57 height 14
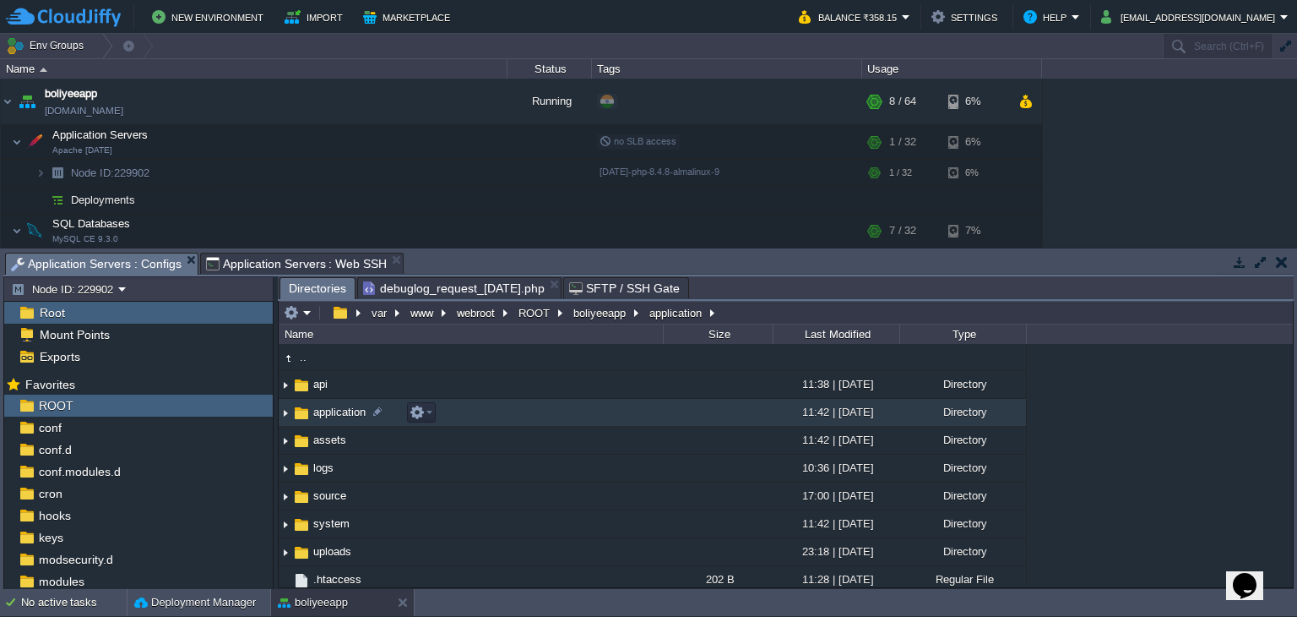
click at [331, 410] on span "application" at bounding box center [339, 412] width 57 height 14
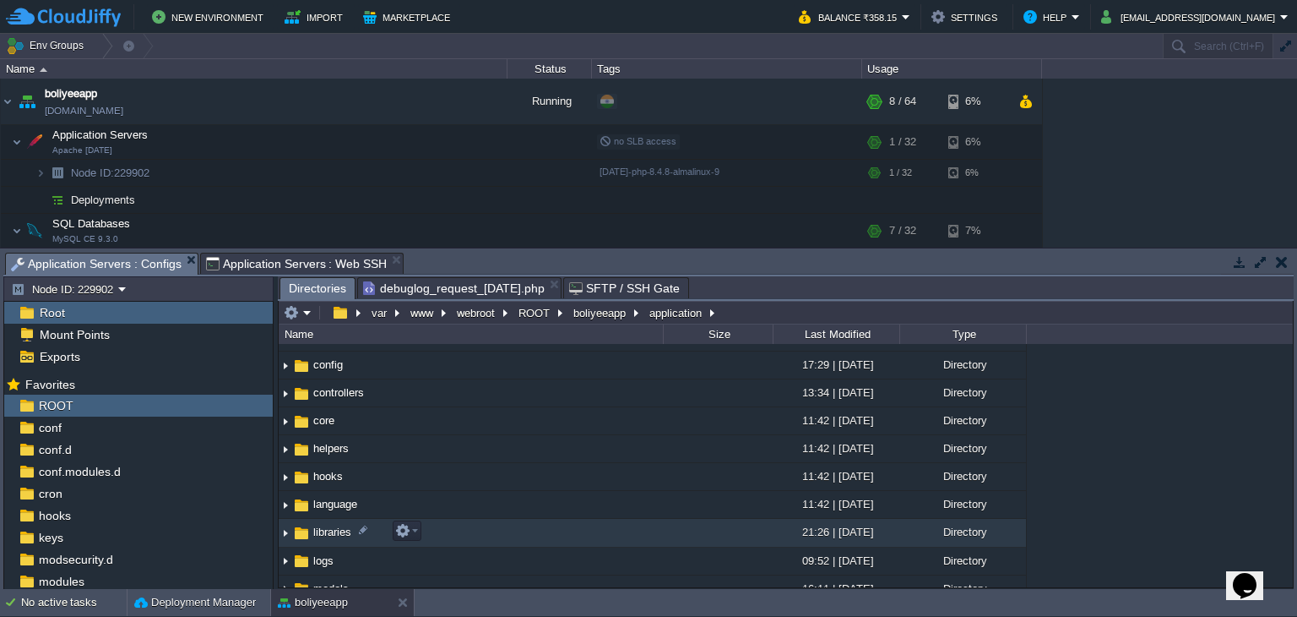
scroll to position [84, 0]
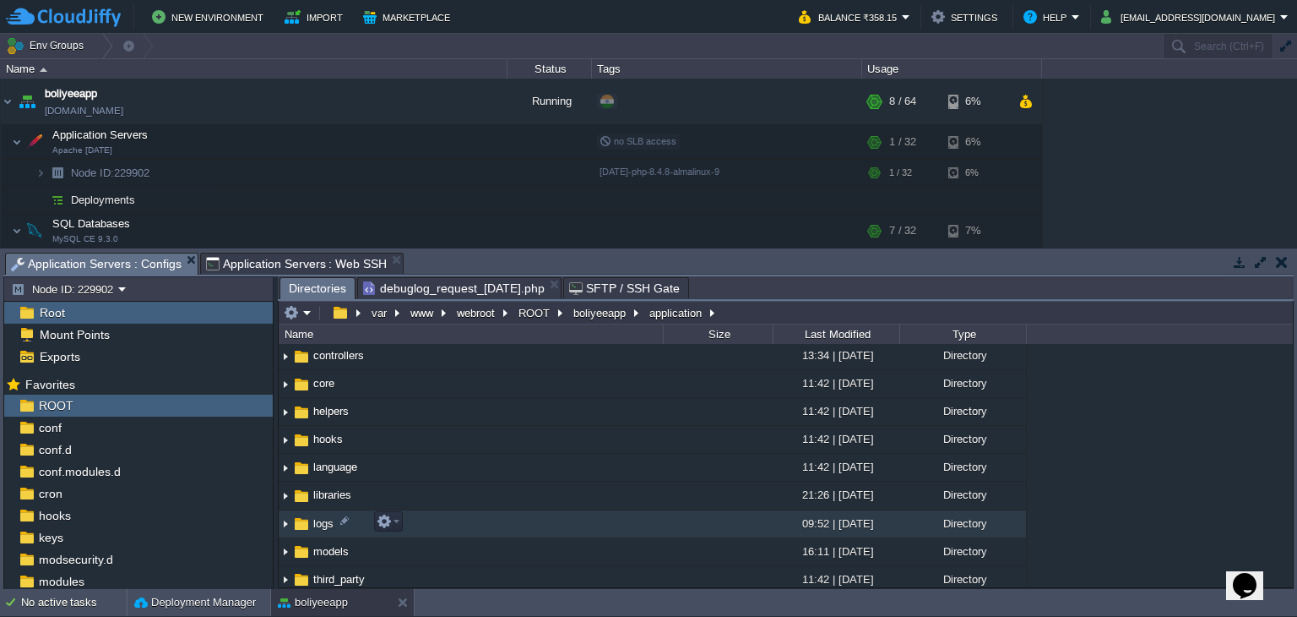
click at [324, 522] on span "logs" at bounding box center [323, 523] width 25 height 14
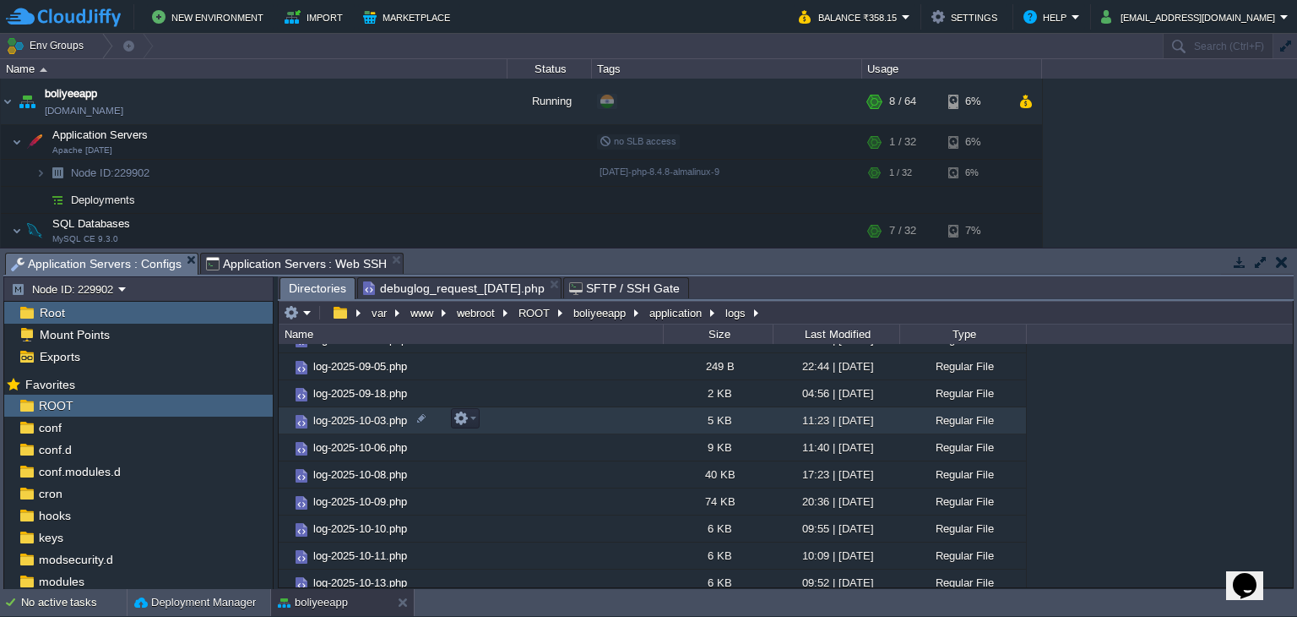
scroll to position [186, 0]
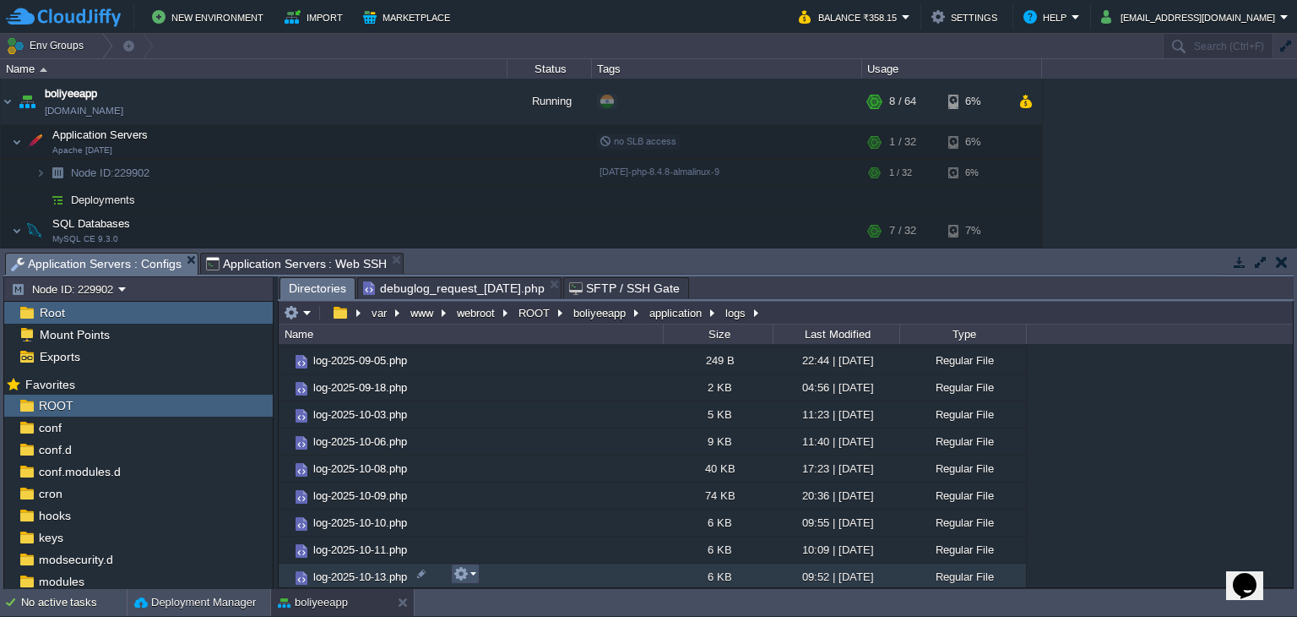
click at [463, 578] on button "button" at bounding box center [461, 573] width 15 height 15
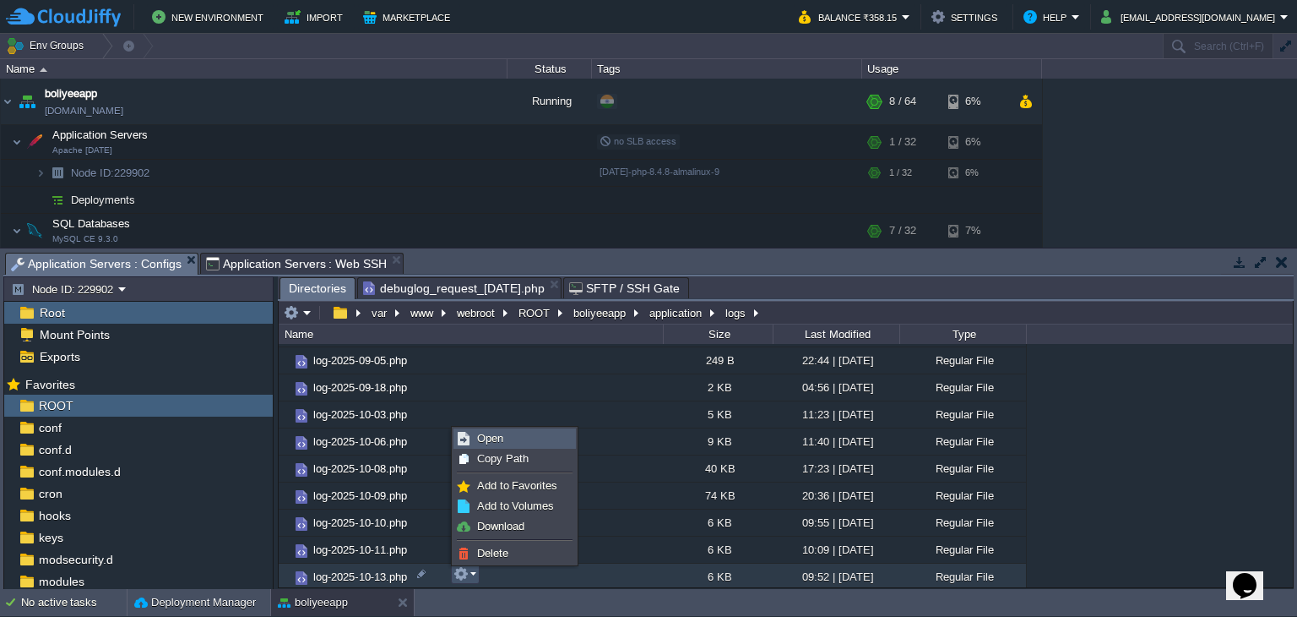
click at [480, 438] on span "Open" at bounding box center [490, 438] width 26 height 13
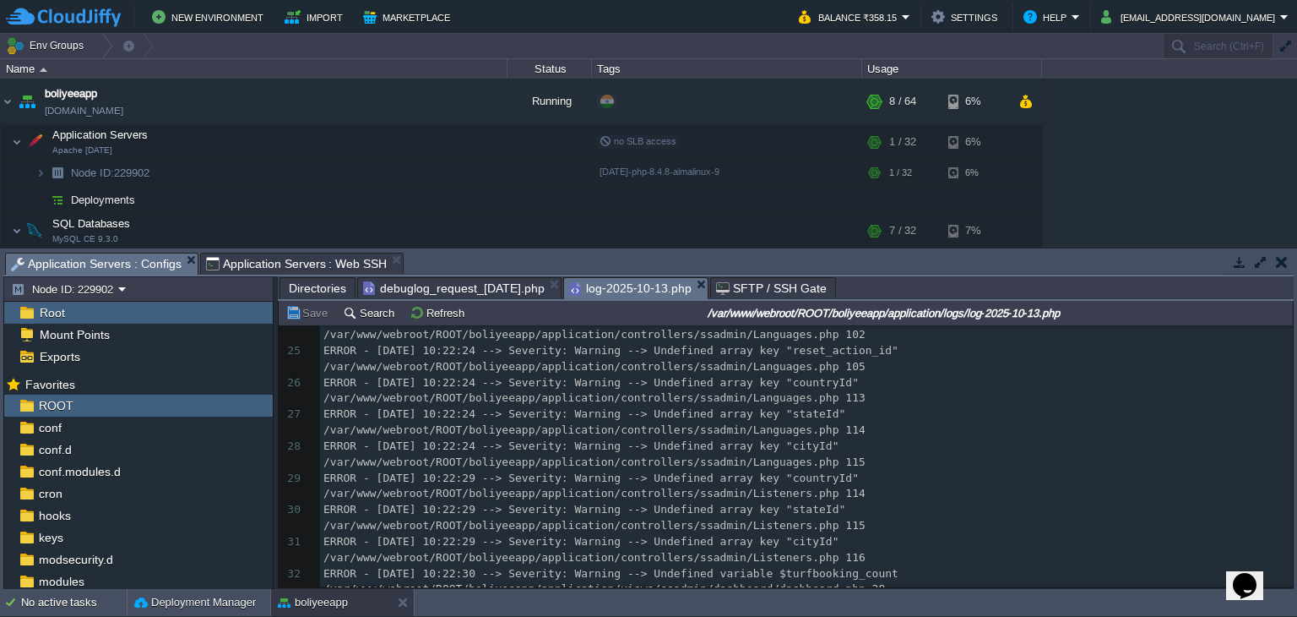
scroll to position [812, 0]
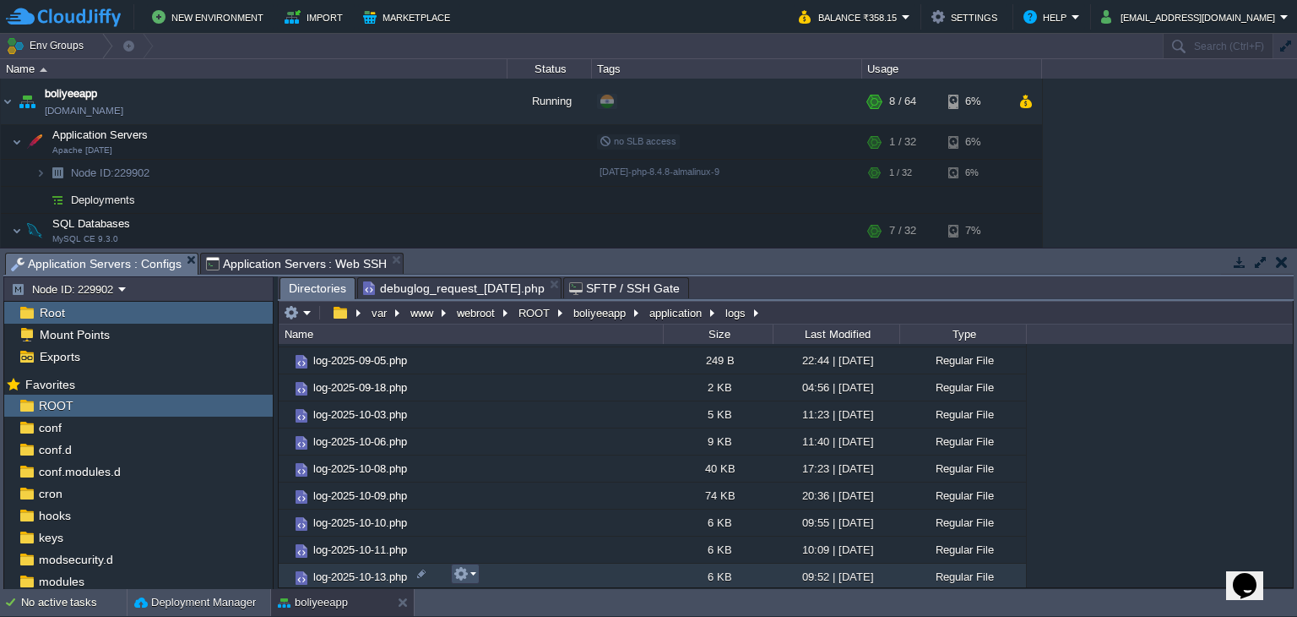
click at [460, 572] on button "button" at bounding box center [461, 573] width 15 height 15
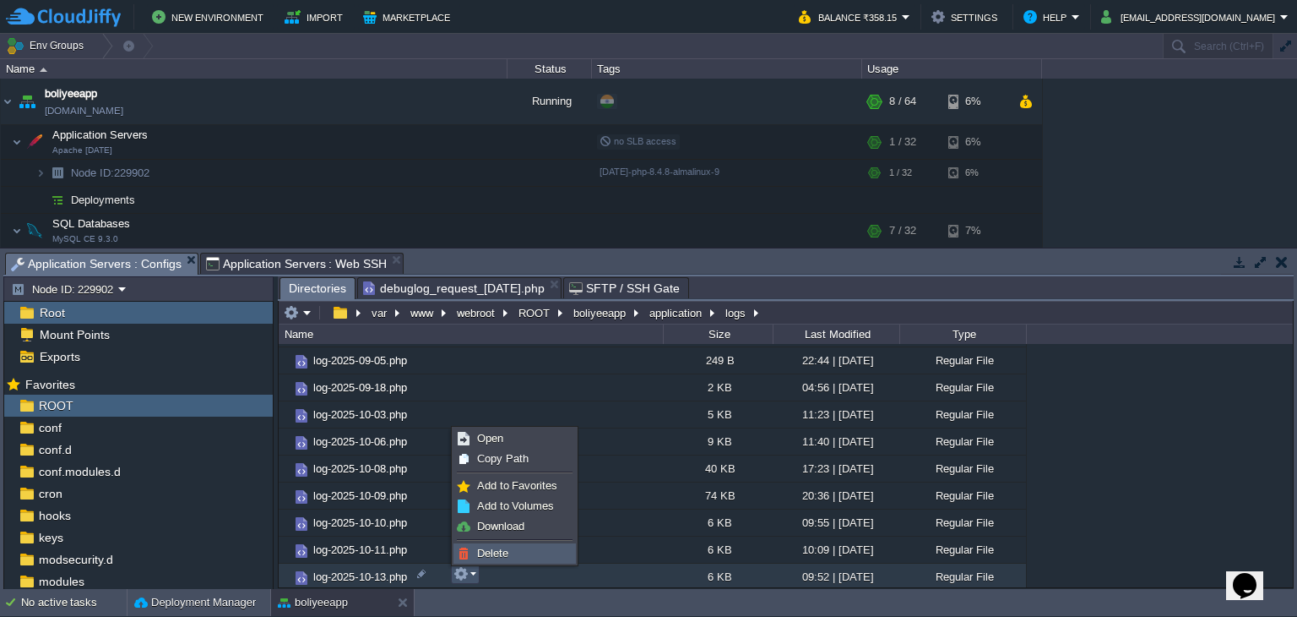
click at [490, 548] on span "Delete" at bounding box center [492, 553] width 31 height 13
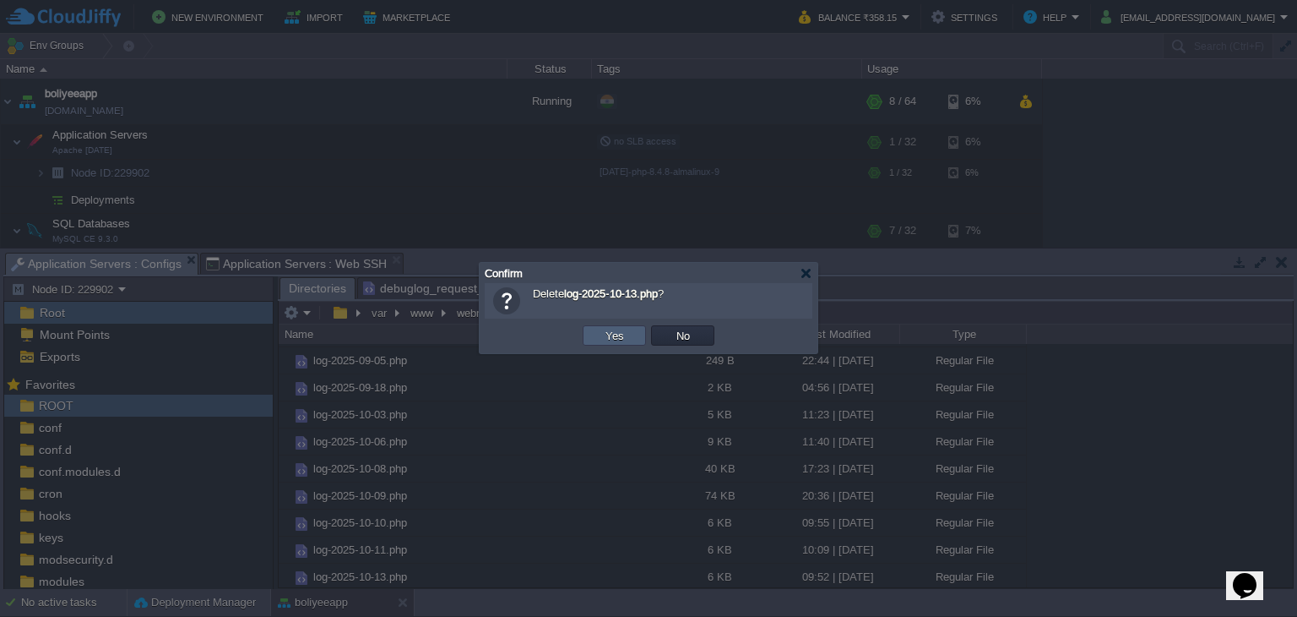
click at [635, 334] on td "Yes" at bounding box center [614, 335] width 63 height 20
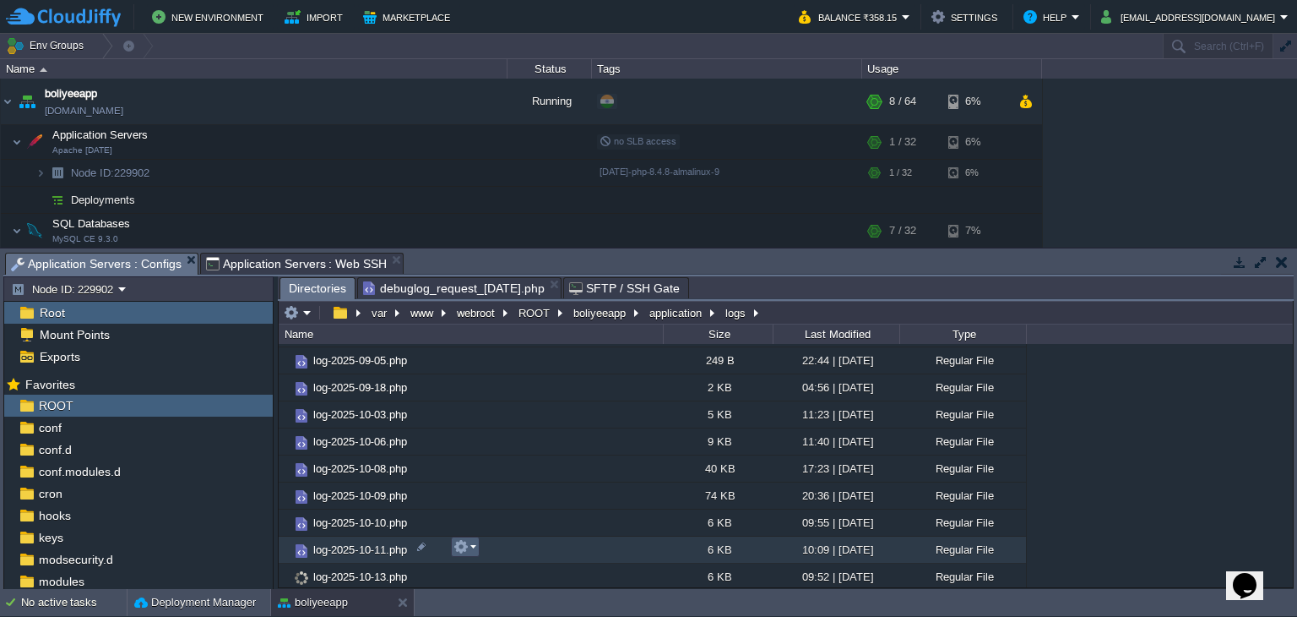
click at [466, 547] on button "button" at bounding box center [461, 546] width 15 height 15
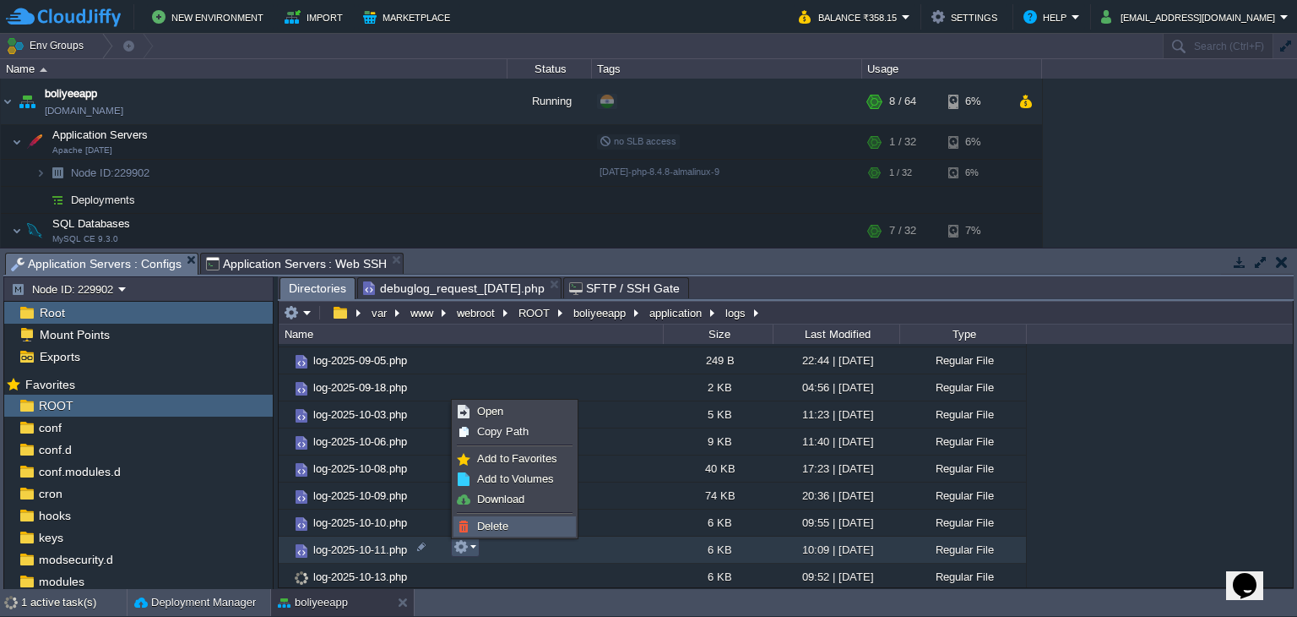
click at [484, 528] on span "Delete" at bounding box center [492, 525] width 31 height 13
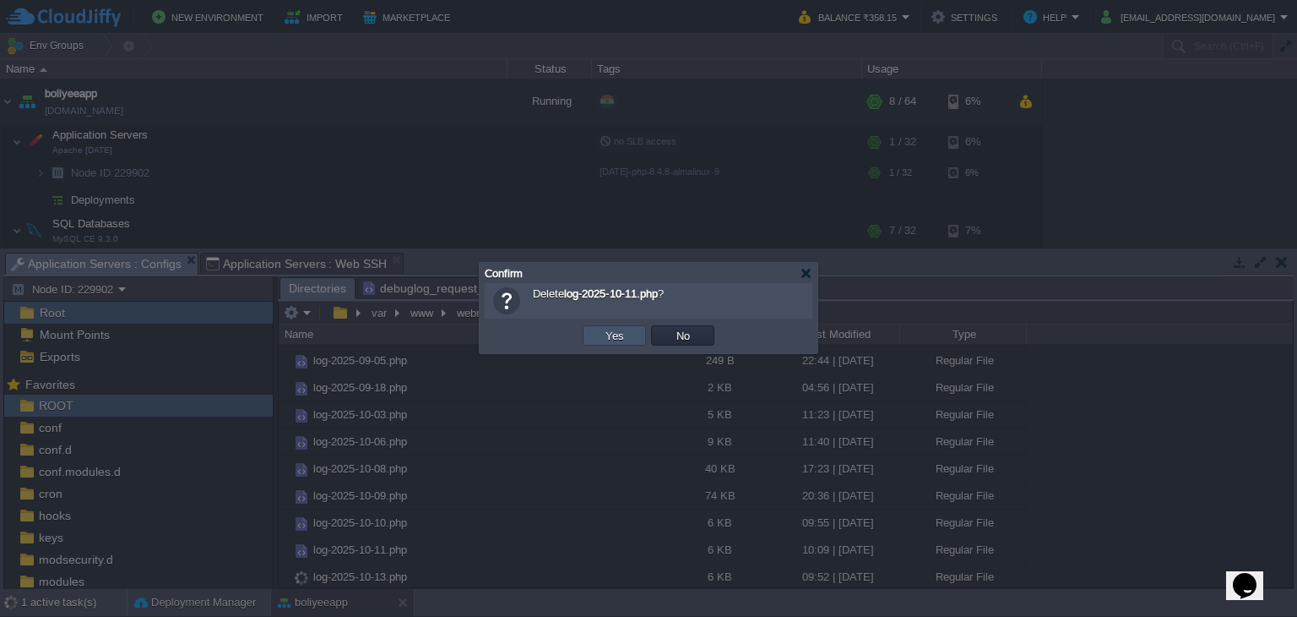
click at [610, 341] on button "Yes" at bounding box center [615, 335] width 29 height 15
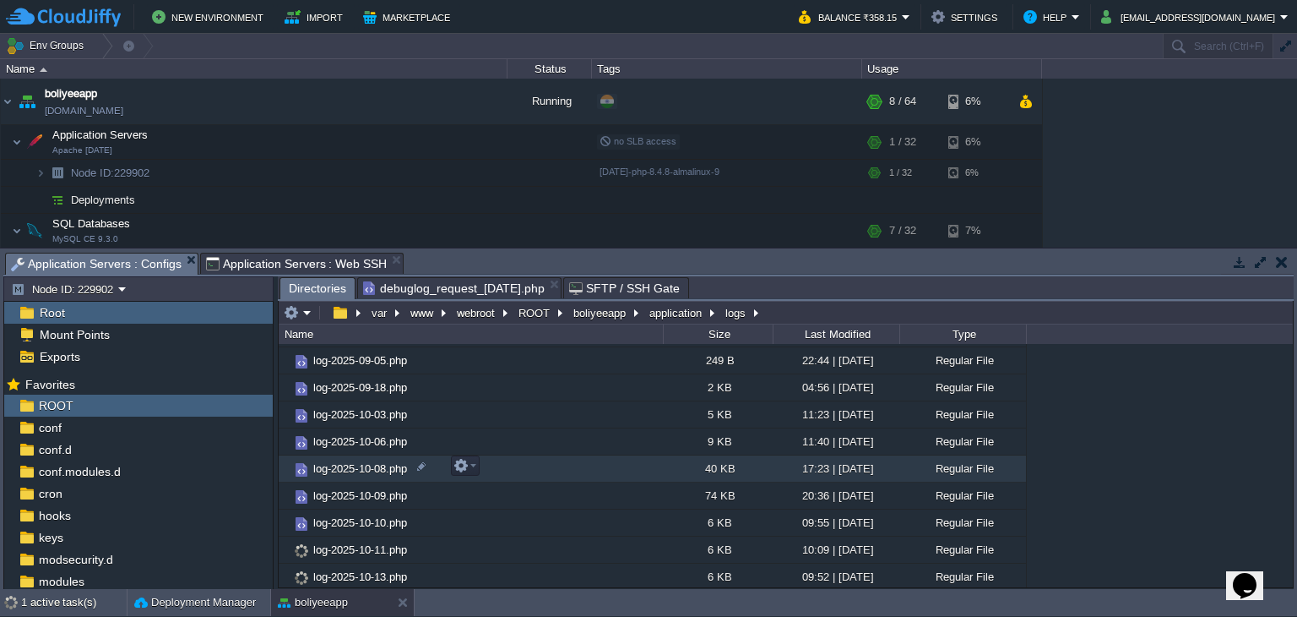
scroll to position [159, 0]
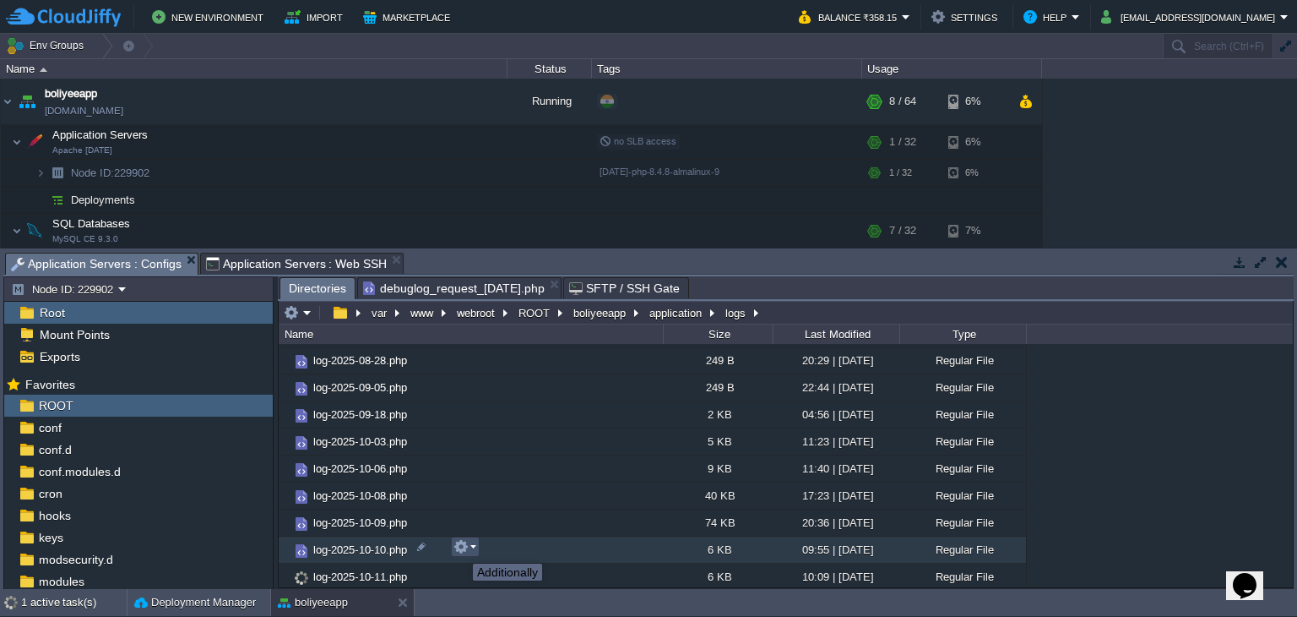
click at [460, 548] on button "button" at bounding box center [461, 546] width 15 height 15
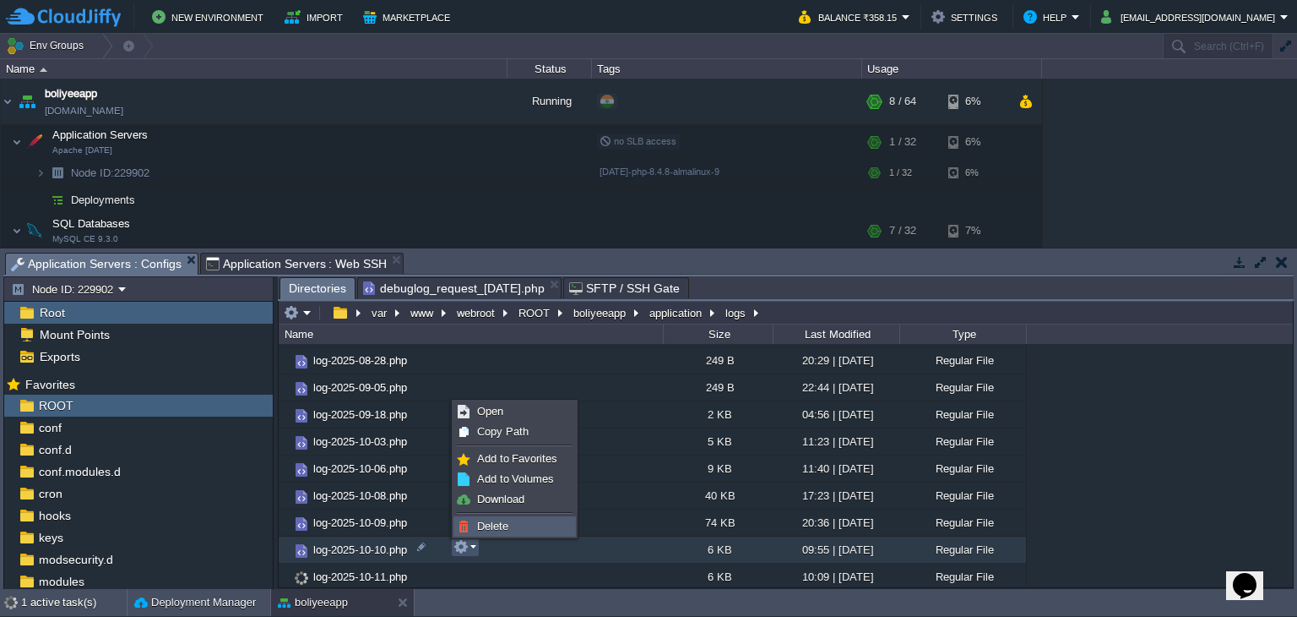
click at [480, 528] on span "Delete" at bounding box center [492, 525] width 31 height 13
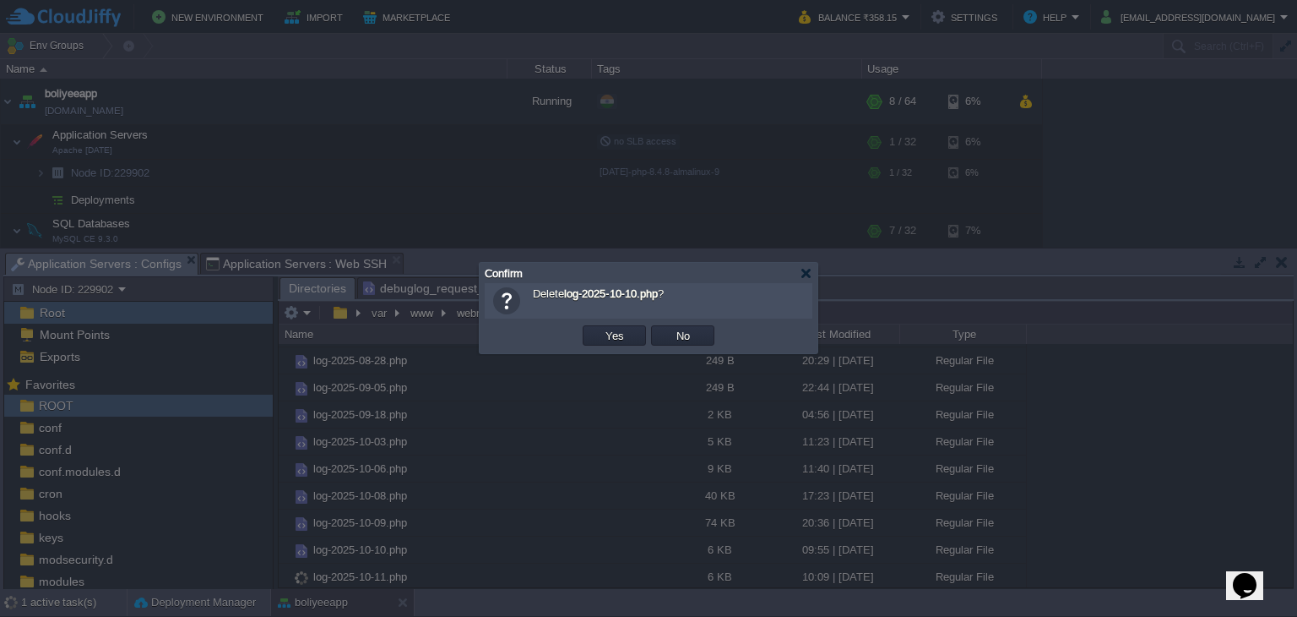
scroll to position [133, 0]
click at [623, 336] on button "Yes" at bounding box center [615, 335] width 29 height 15
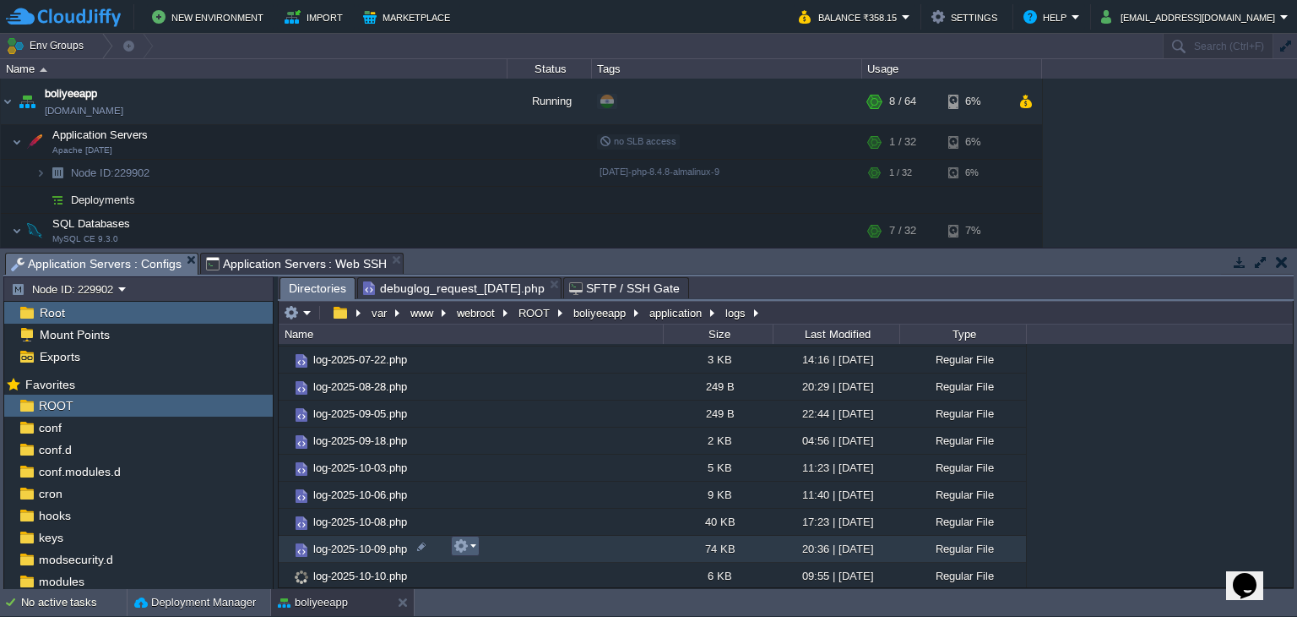
click at [460, 551] on button "button" at bounding box center [461, 545] width 15 height 15
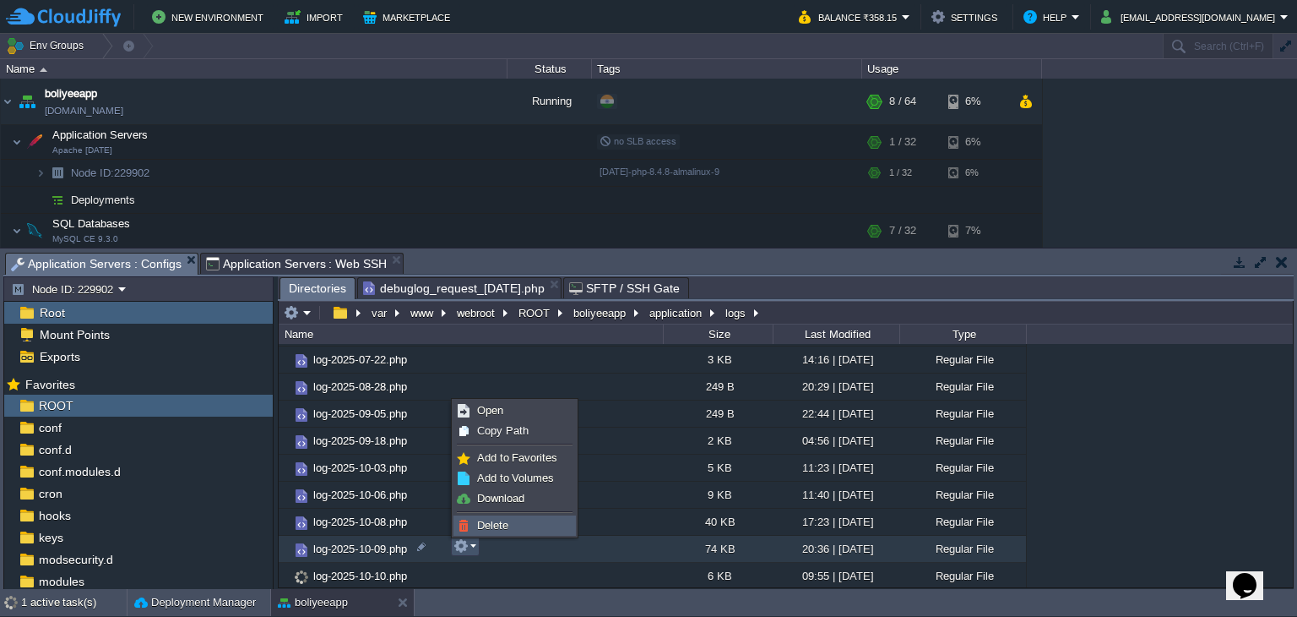
click at [482, 522] on span "Delete" at bounding box center [492, 525] width 31 height 13
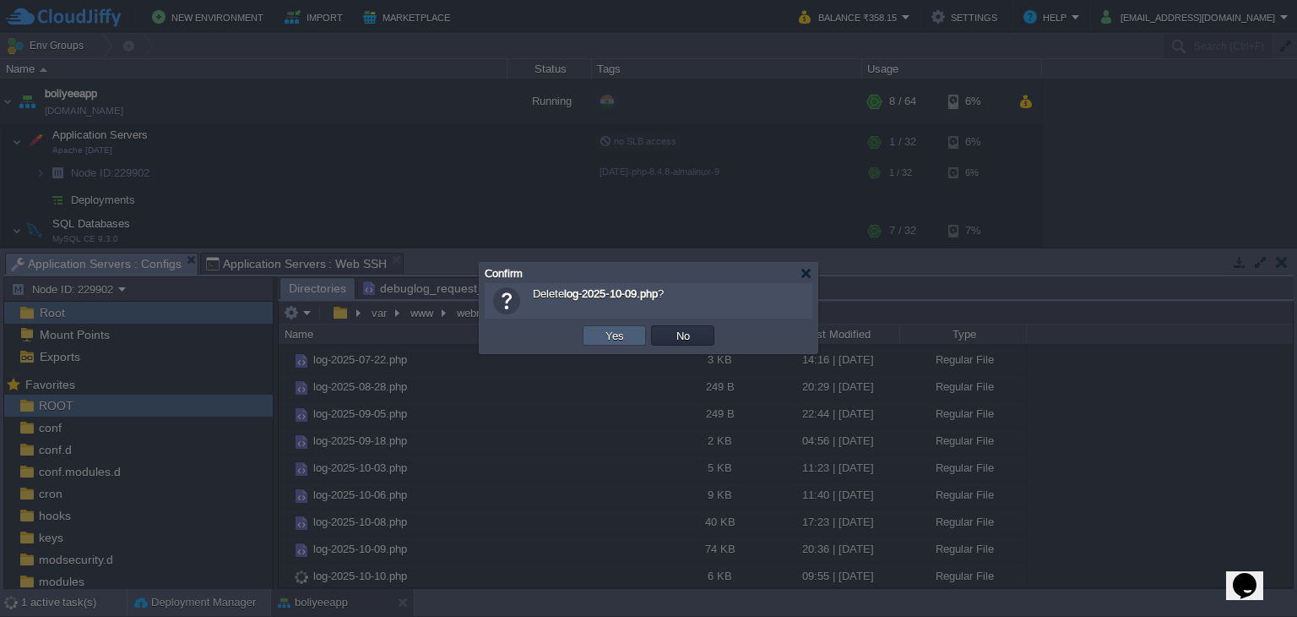
click at [611, 338] on button "Yes" at bounding box center [615, 335] width 29 height 15
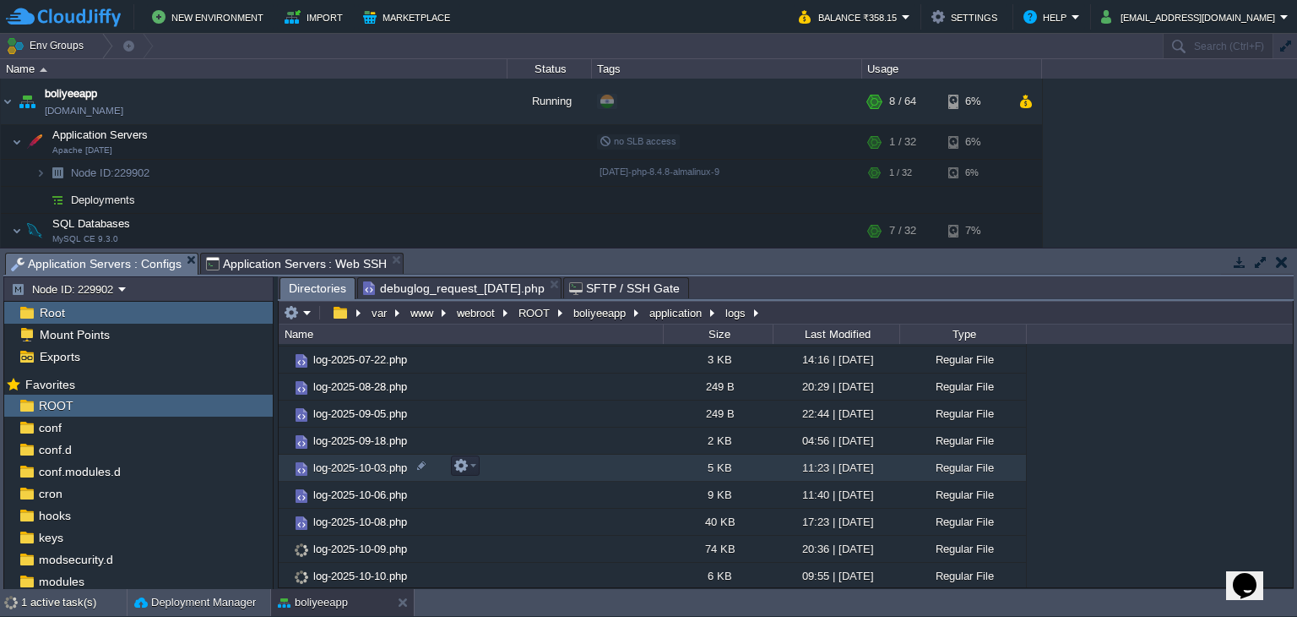
scroll to position [106, 0]
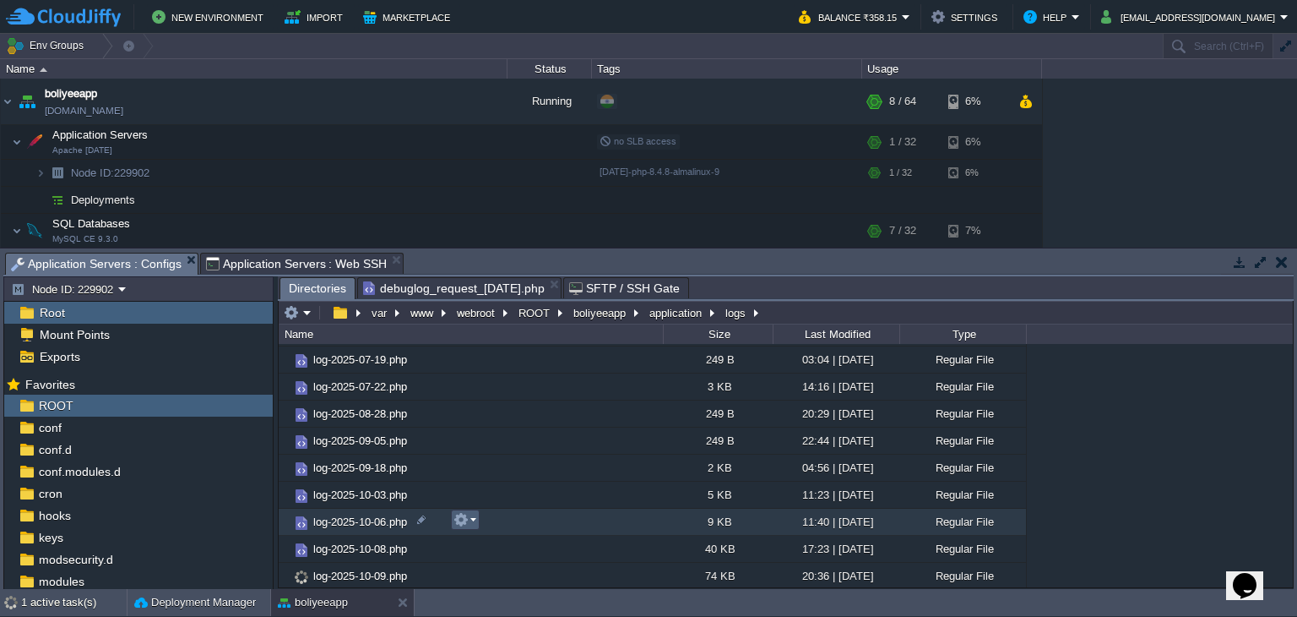
click at [463, 525] on button "button" at bounding box center [461, 519] width 15 height 15
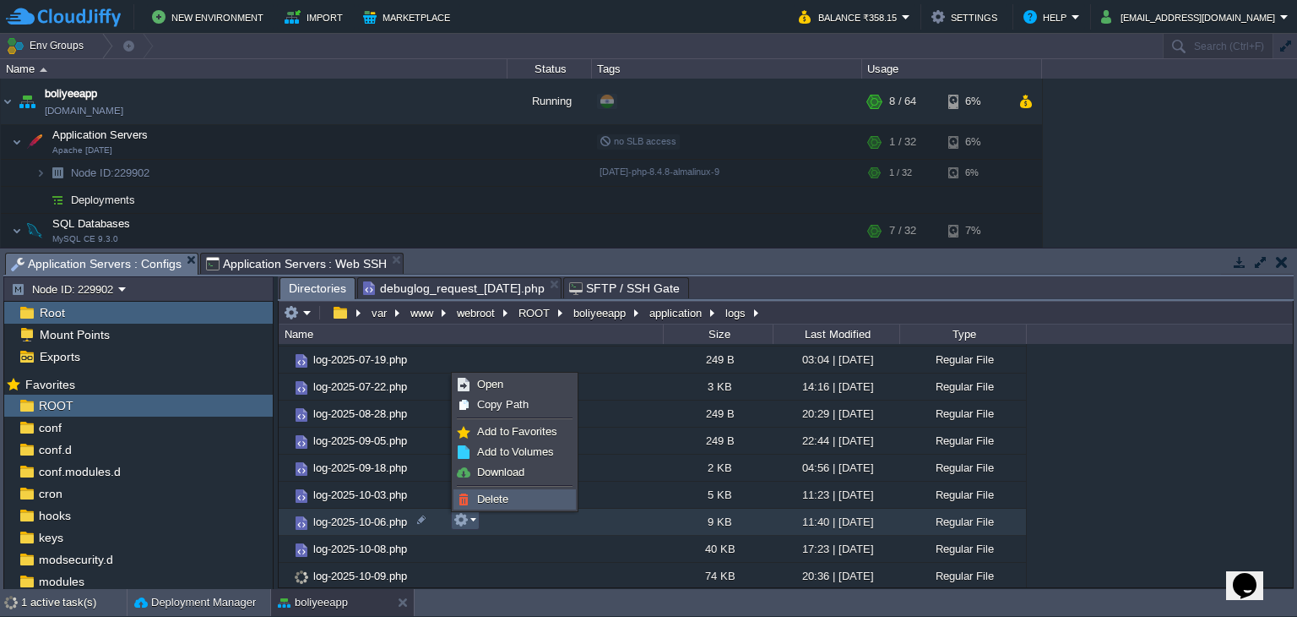
click at [506, 499] on span "Delete" at bounding box center [492, 498] width 31 height 13
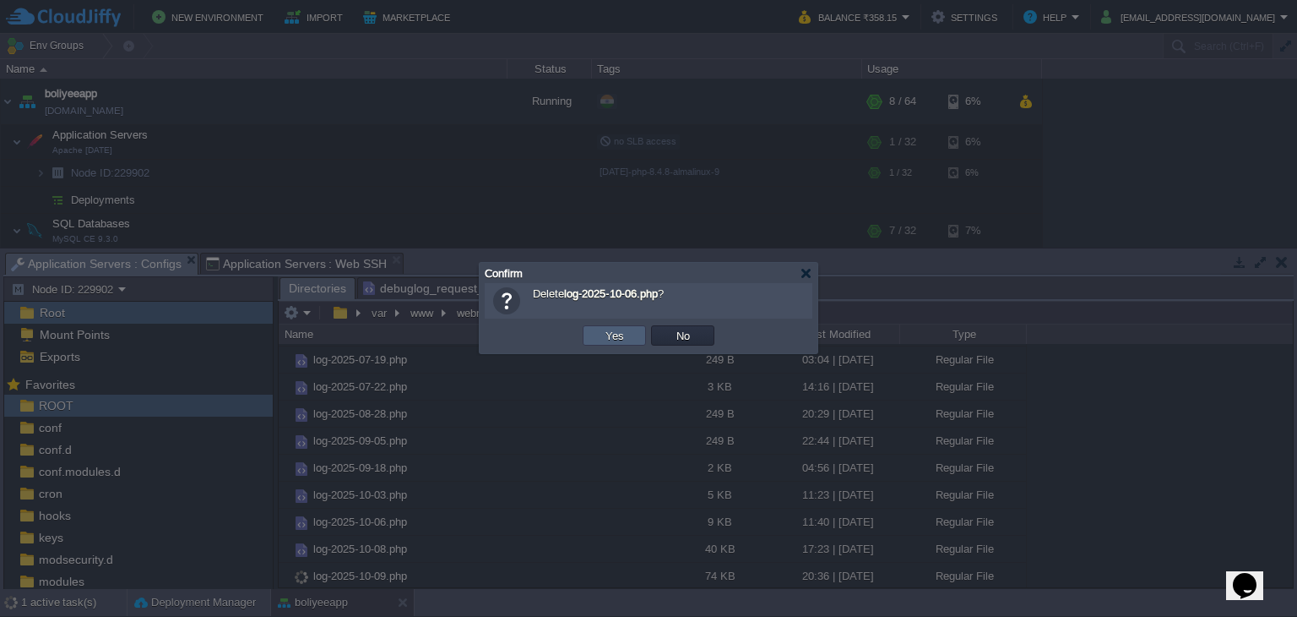
click at [609, 332] on button "Yes" at bounding box center [615, 335] width 29 height 15
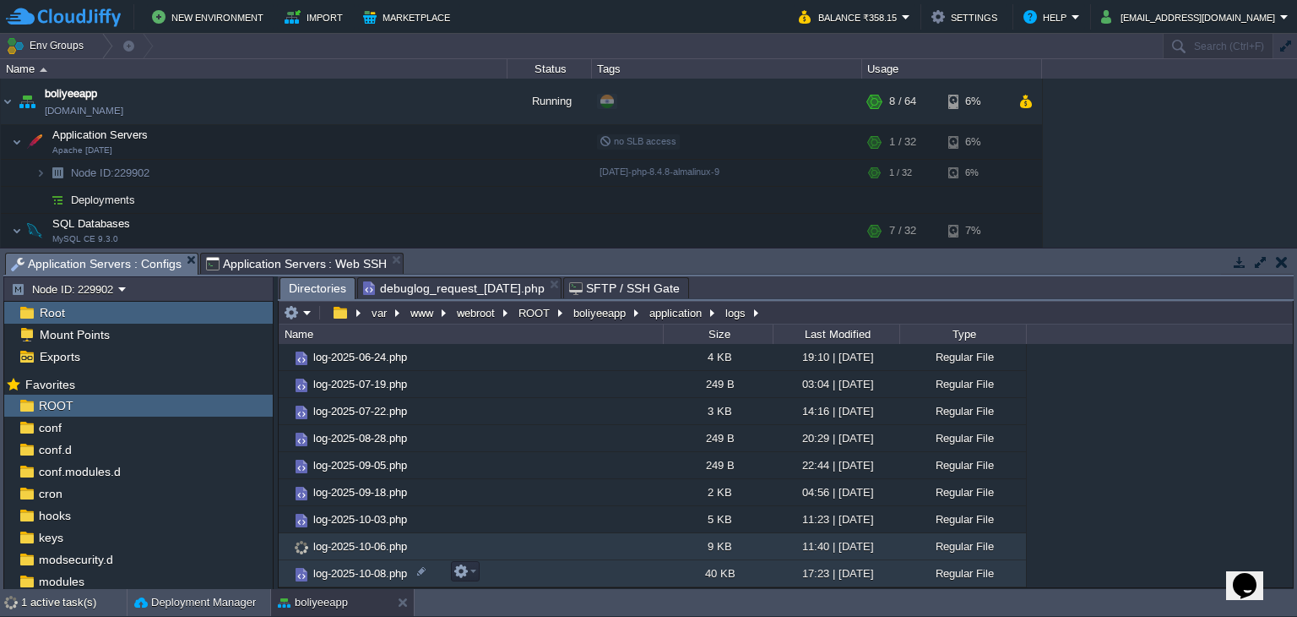
click at [470, 546] on div ".. index.html 142 B 11:11 | [DATE] Regular File log-2025-06-21.php 7 KB 22:46 |…" at bounding box center [786, 465] width 1014 height 243
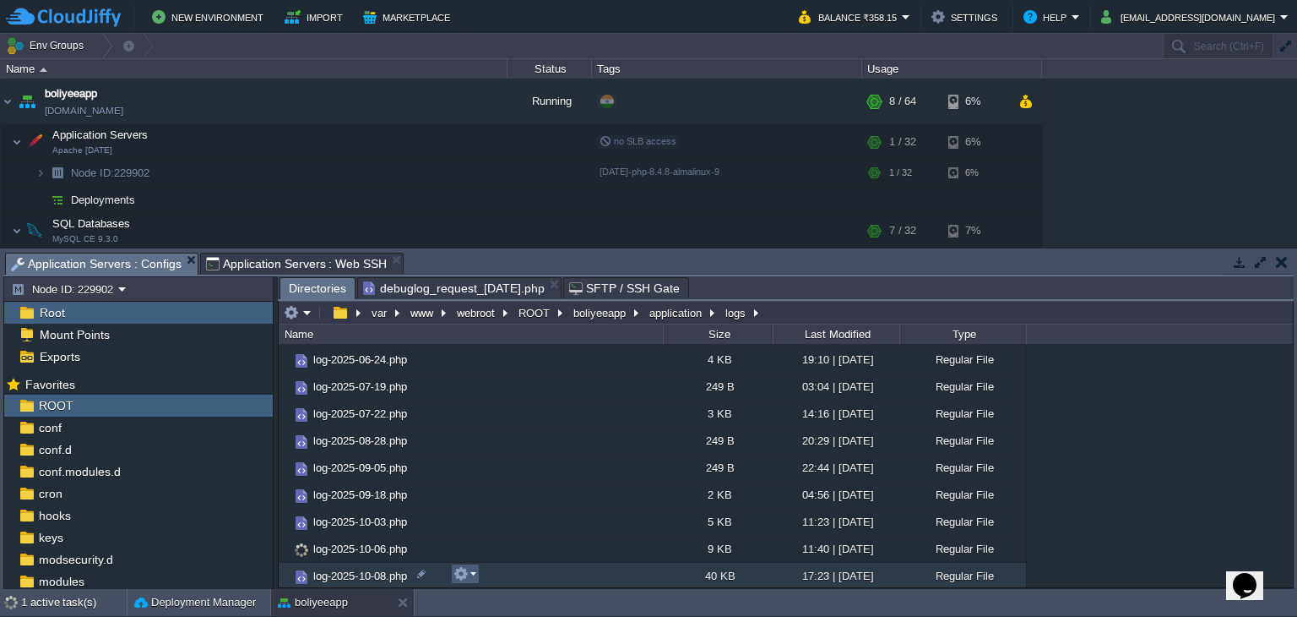
click at [466, 579] on button "button" at bounding box center [461, 573] width 15 height 15
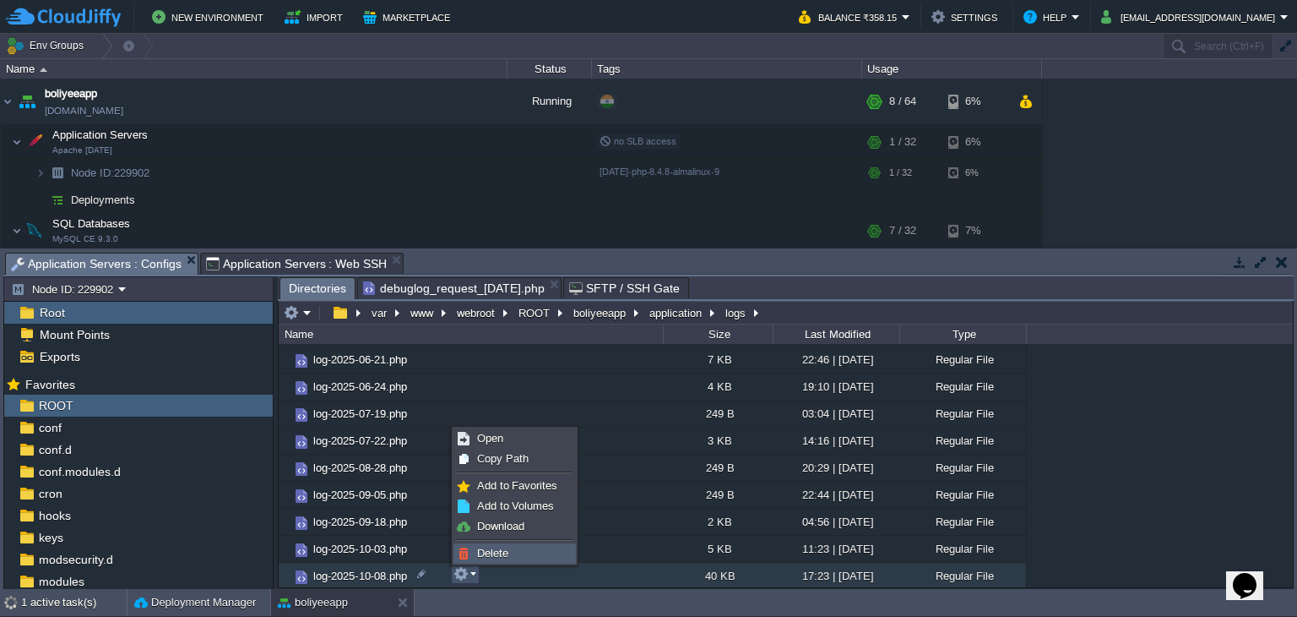
click at [487, 552] on span "Delete" at bounding box center [492, 553] width 31 height 13
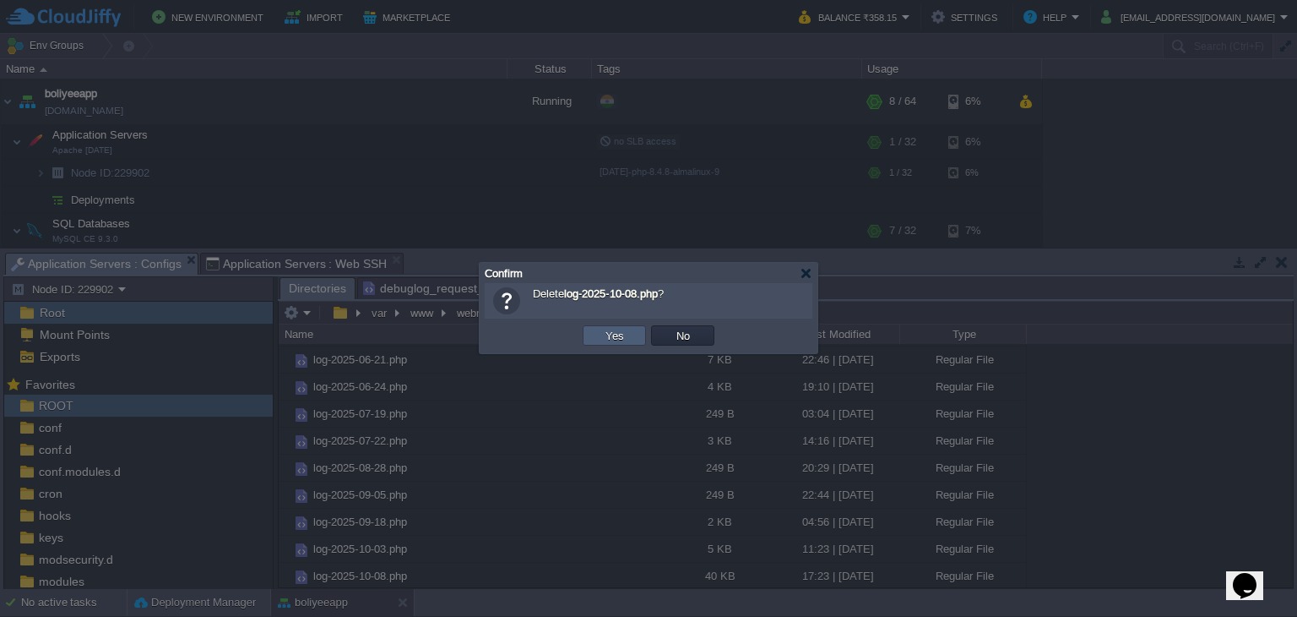
click at [632, 326] on td "Yes" at bounding box center [614, 335] width 63 height 20
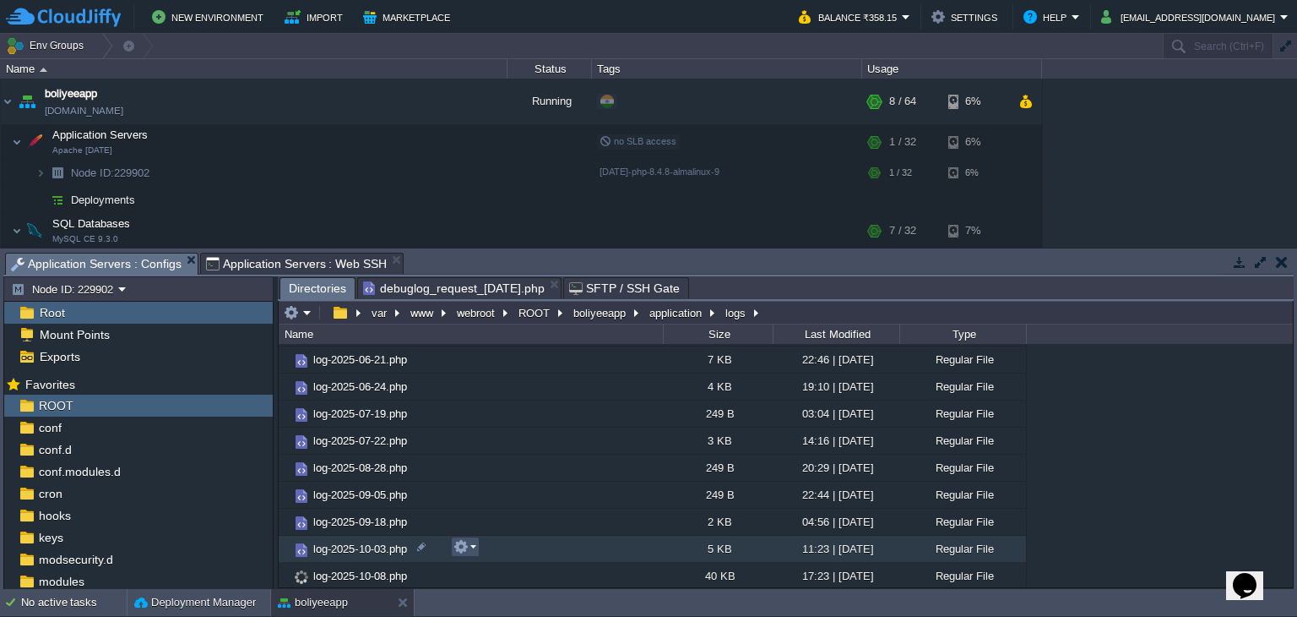
click at [463, 545] on button "button" at bounding box center [461, 546] width 15 height 15
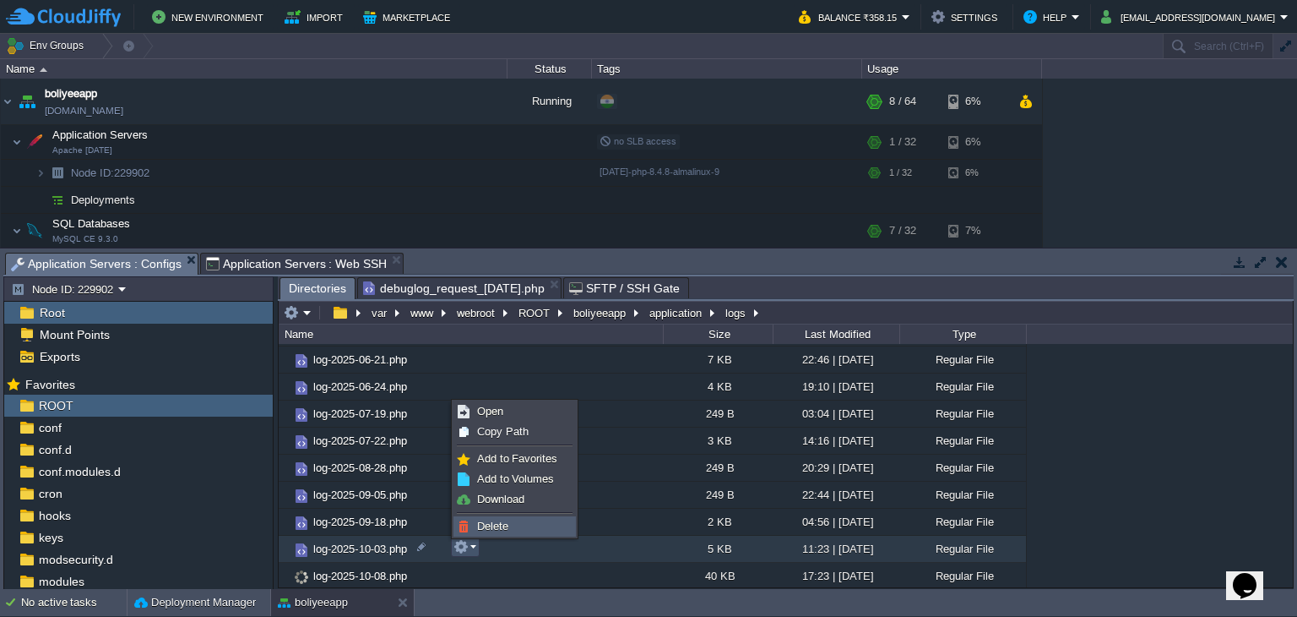
click at [496, 521] on span "Delete" at bounding box center [492, 525] width 31 height 13
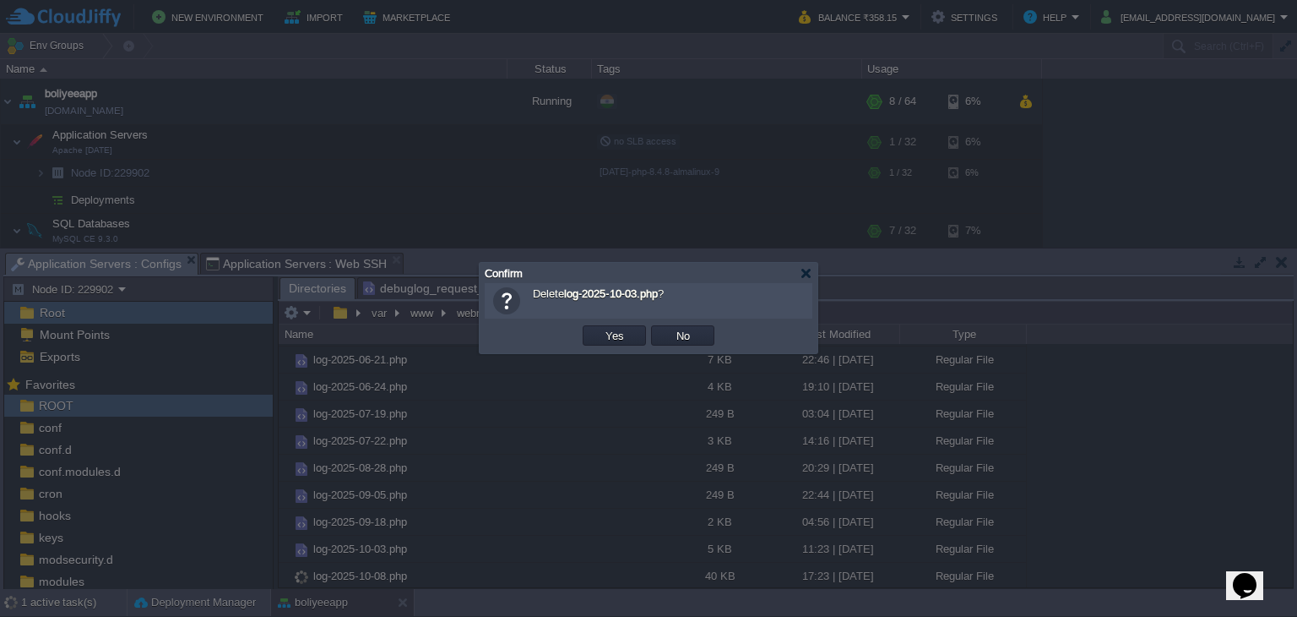
click at [627, 341] on td "Yes" at bounding box center [614, 335] width 63 height 20
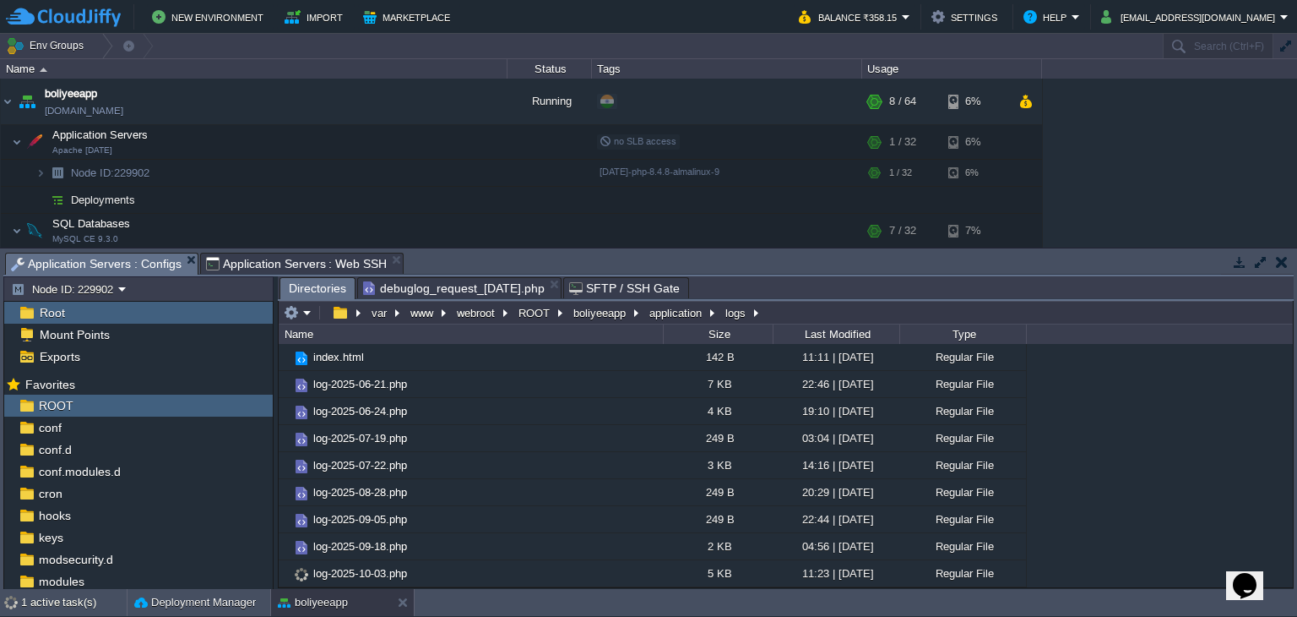
scroll to position [25, 0]
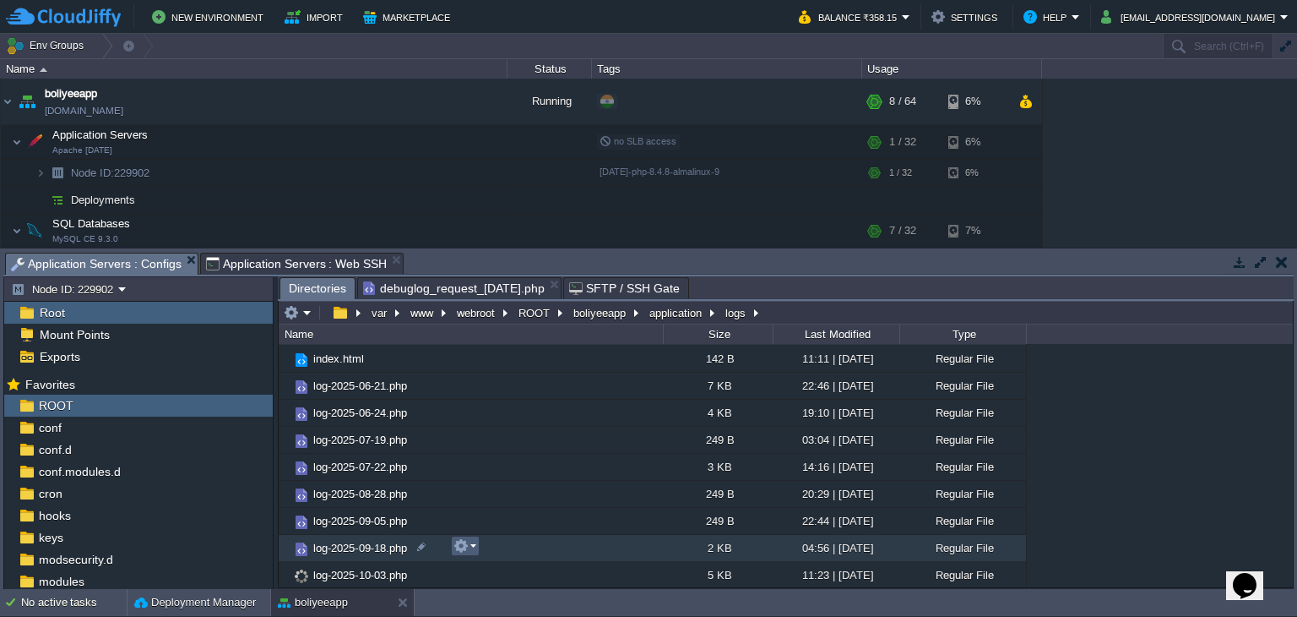
click at [464, 545] on button "button" at bounding box center [461, 545] width 15 height 15
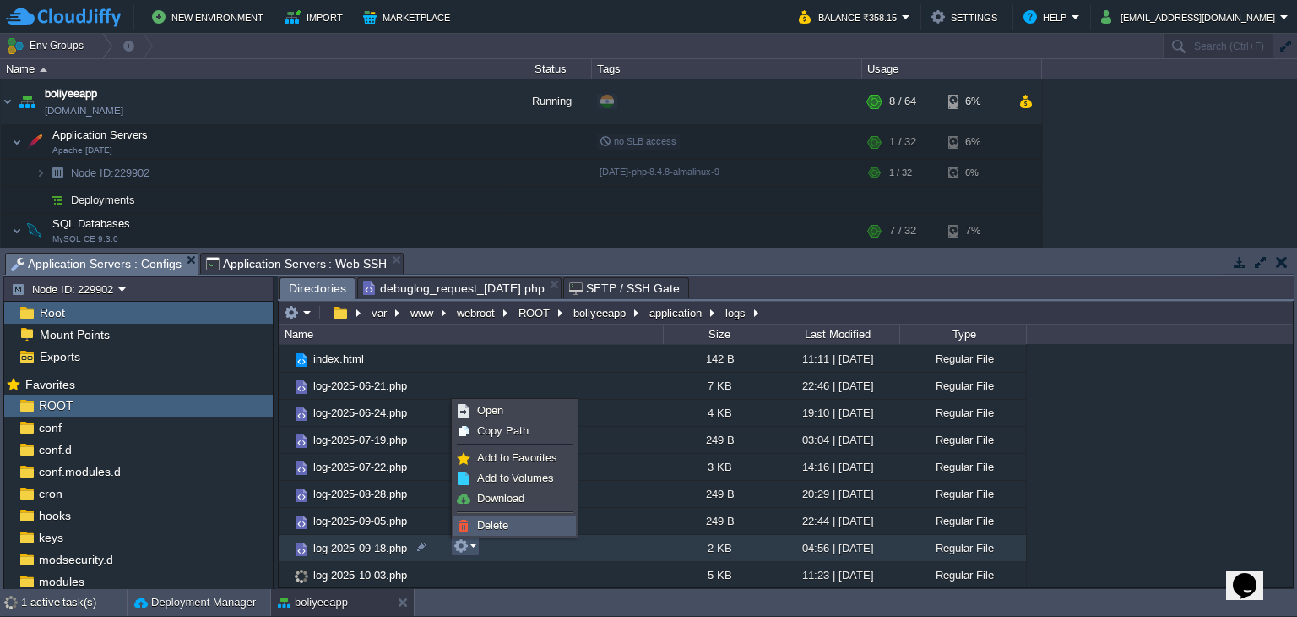
click at [493, 523] on span "Delete" at bounding box center [492, 525] width 31 height 13
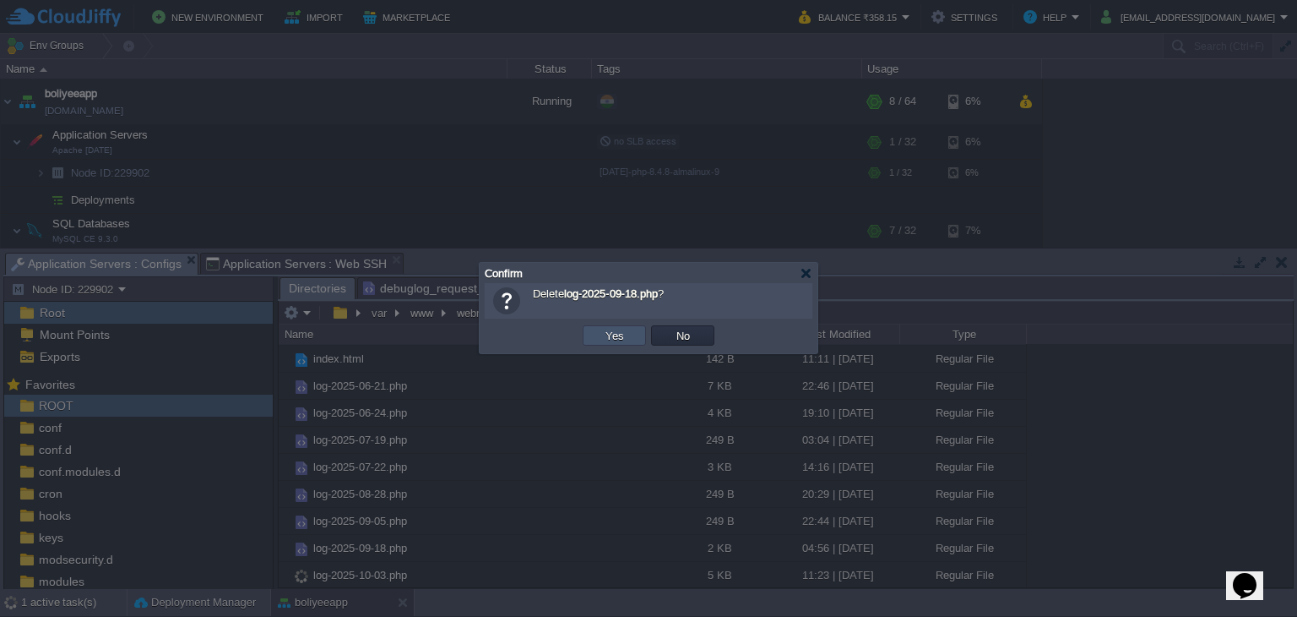
click at [616, 340] on button "Yes" at bounding box center [615, 335] width 29 height 15
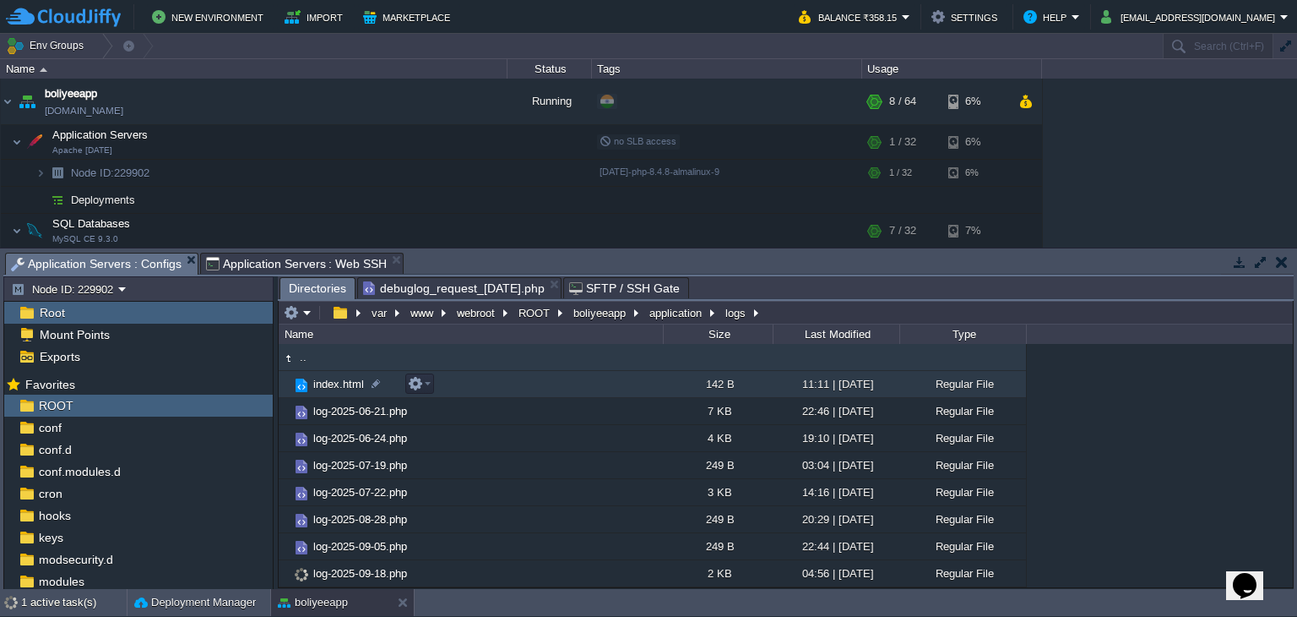
scroll to position [0, 0]
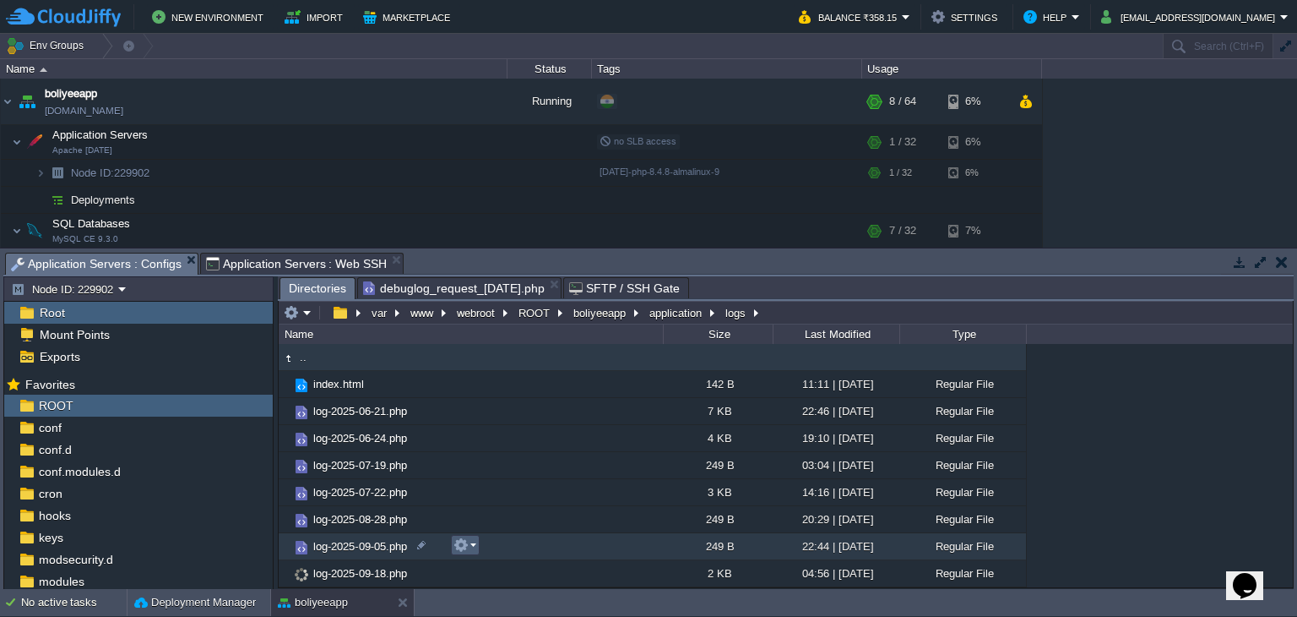
click at [464, 543] on button "button" at bounding box center [461, 544] width 15 height 15
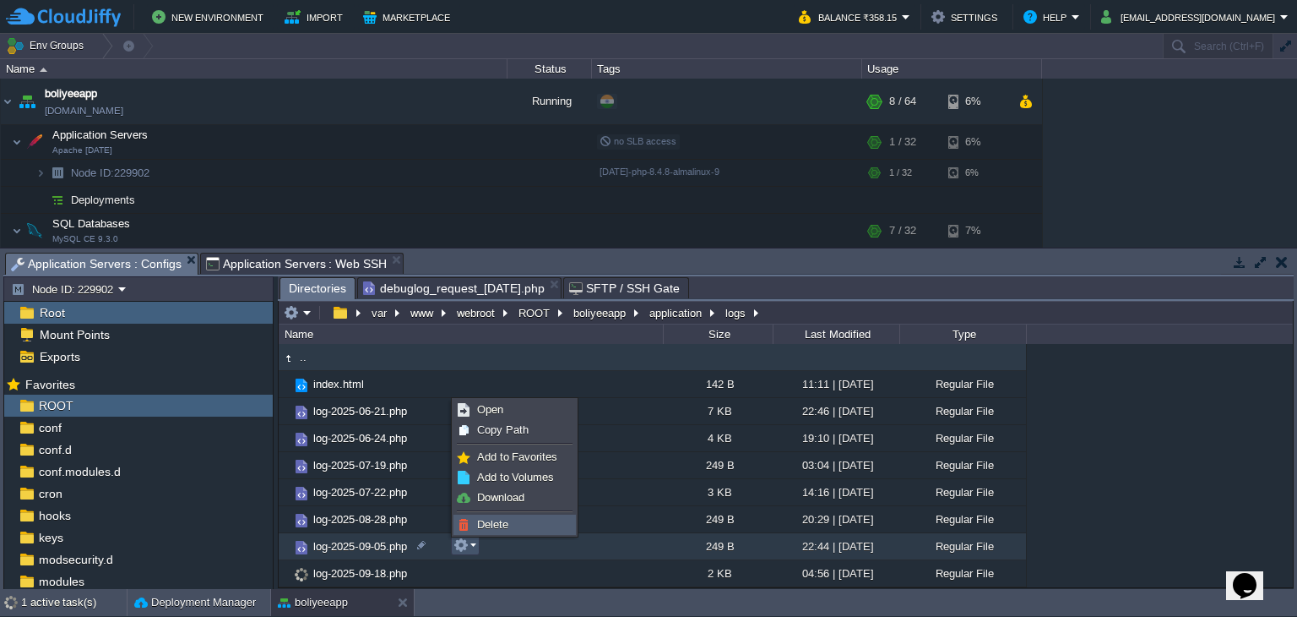
click at [497, 516] on link "Delete" at bounding box center [514, 524] width 121 height 19
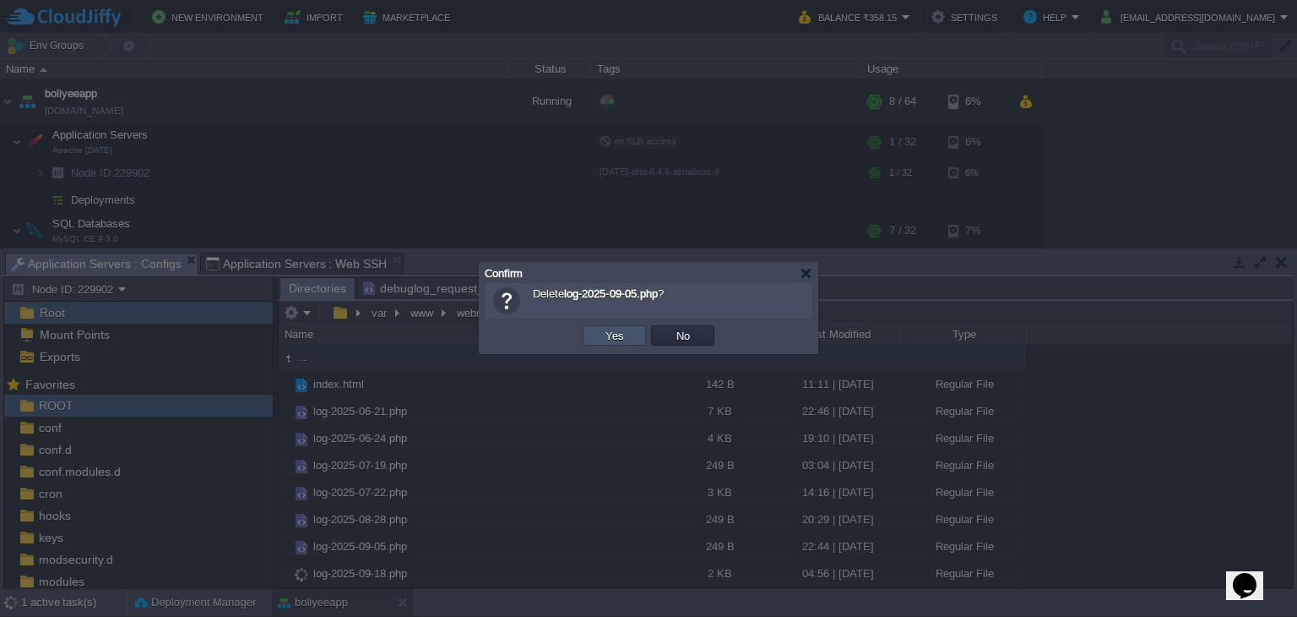
click at [618, 336] on button "Yes" at bounding box center [615, 335] width 29 height 15
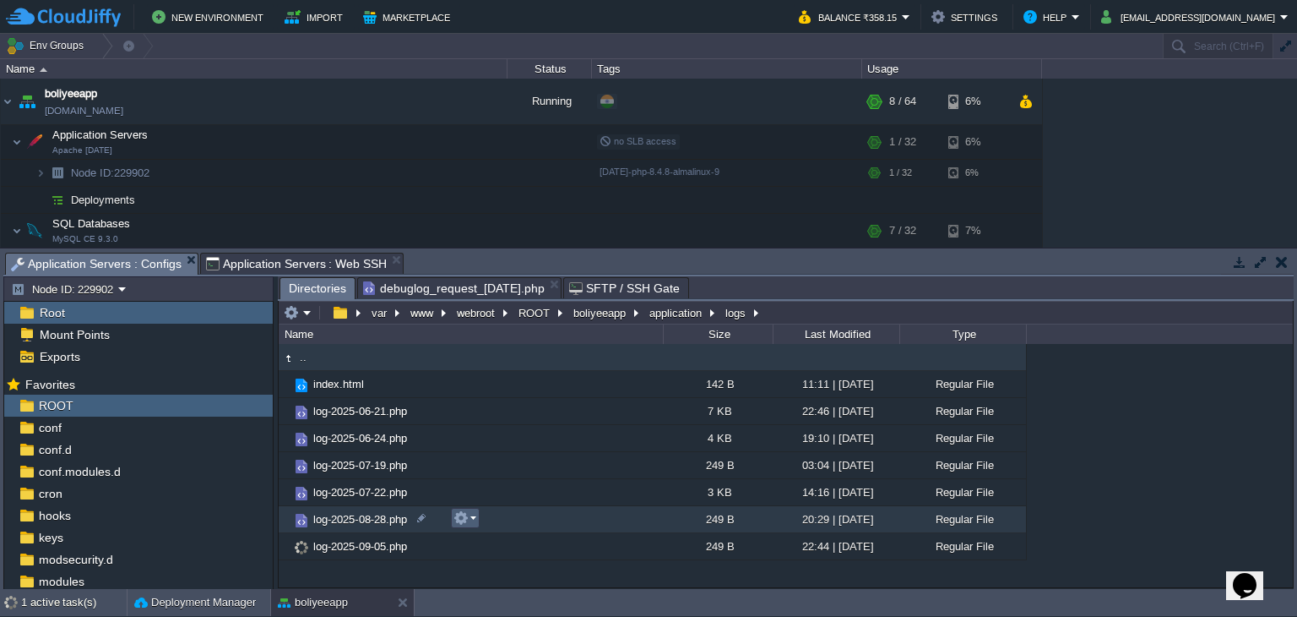
click at [466, 519] on button "button" at bounding box center [461, 517] width 15 height 15
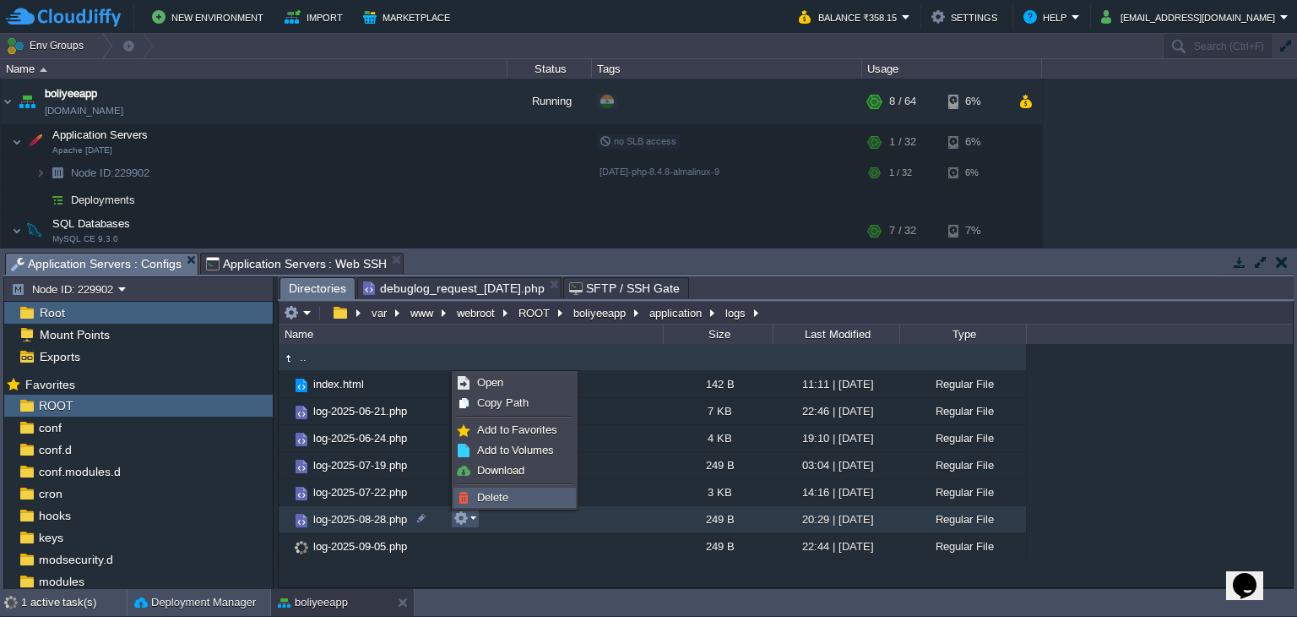
click at [492, 499] on span "Delete" at bounding box center [492, 497] width 31 height 13
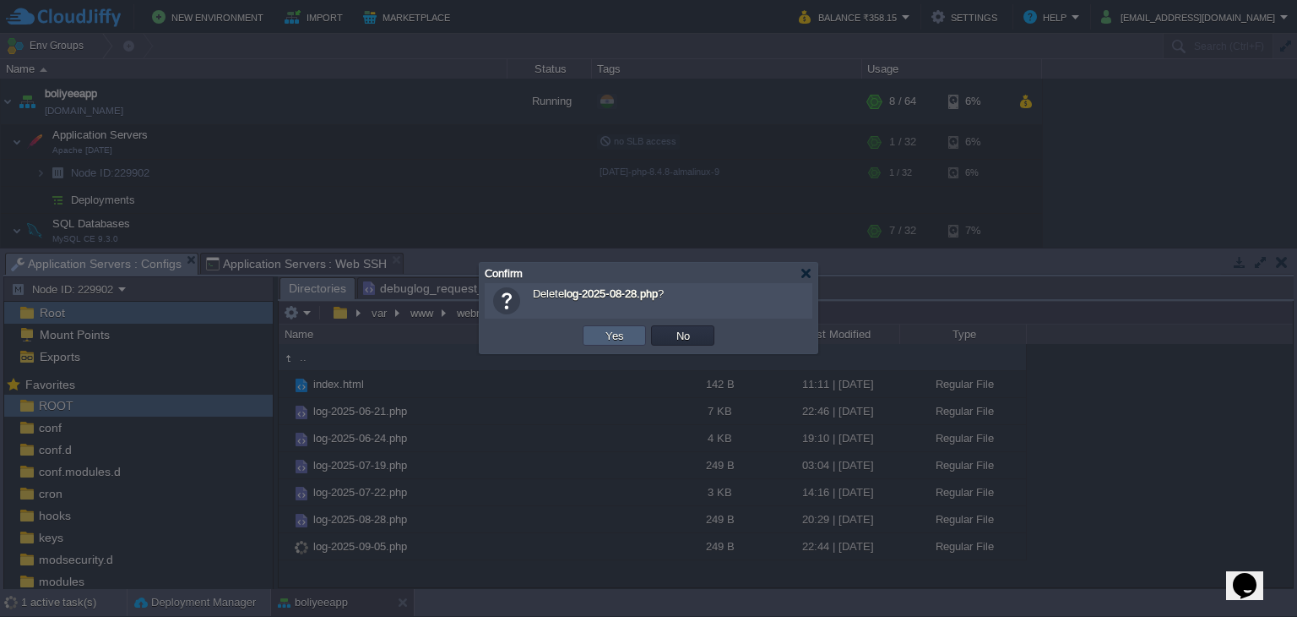
click at [622, 330] on button "Yes" at bounding box center [615, 335] width 29 height 15
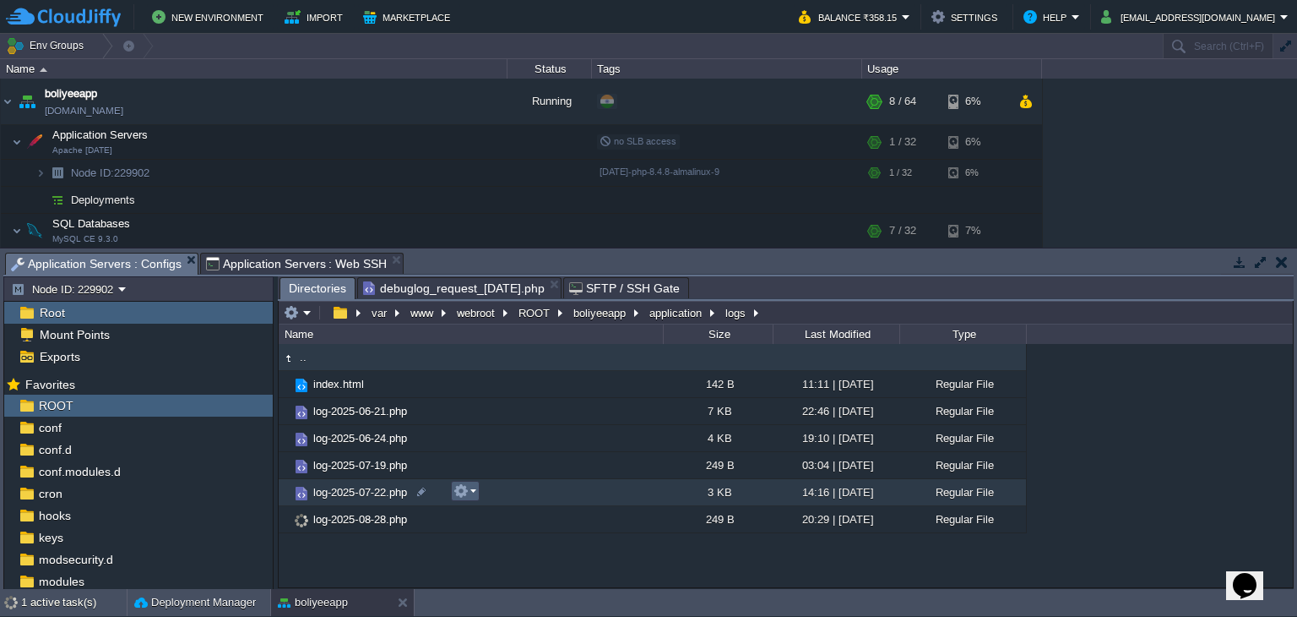
click at [475, 491] on em at bounding box center [465, 490] width 23 height 15
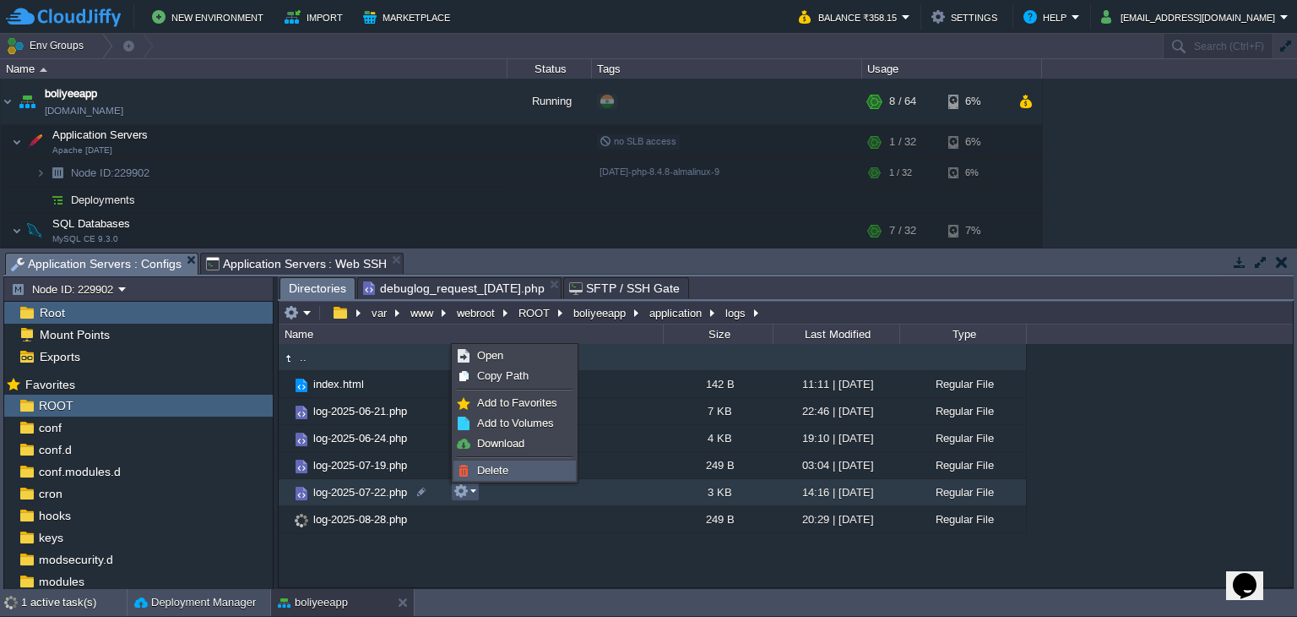
click at [497, 469] on span "Delete" at bounding box center [492, 470] width 31 height 13
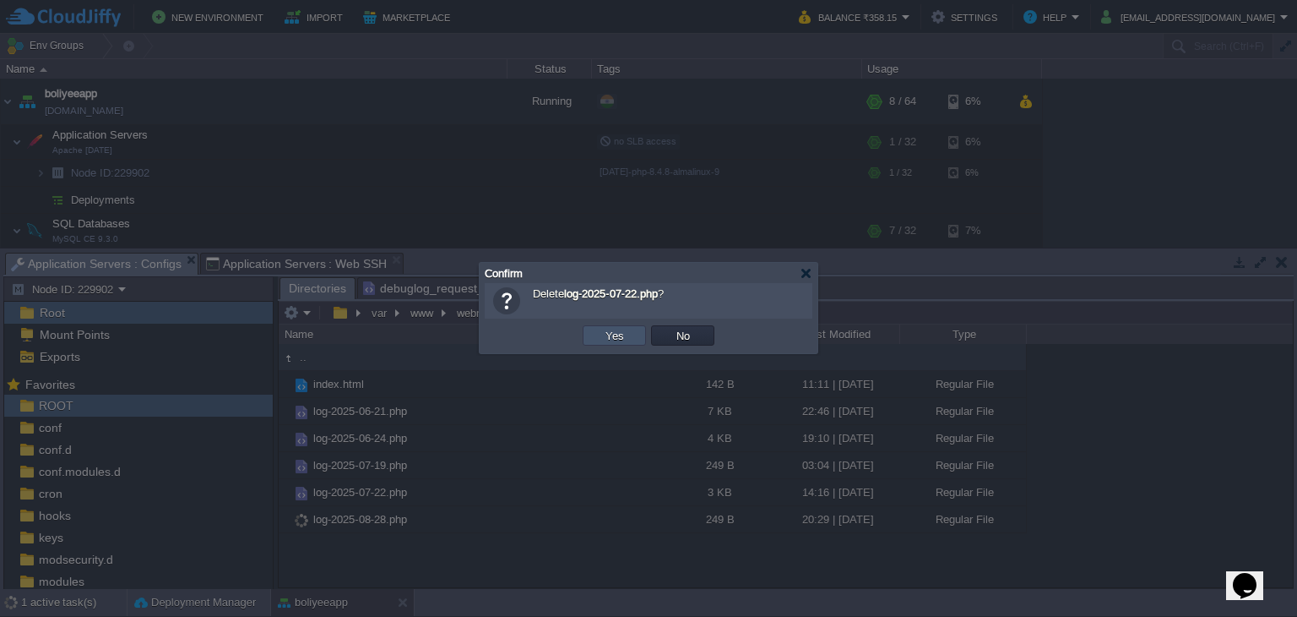
click at [607, 338] on button "Yes" at bounding box center [615, 335] width 29 height 15
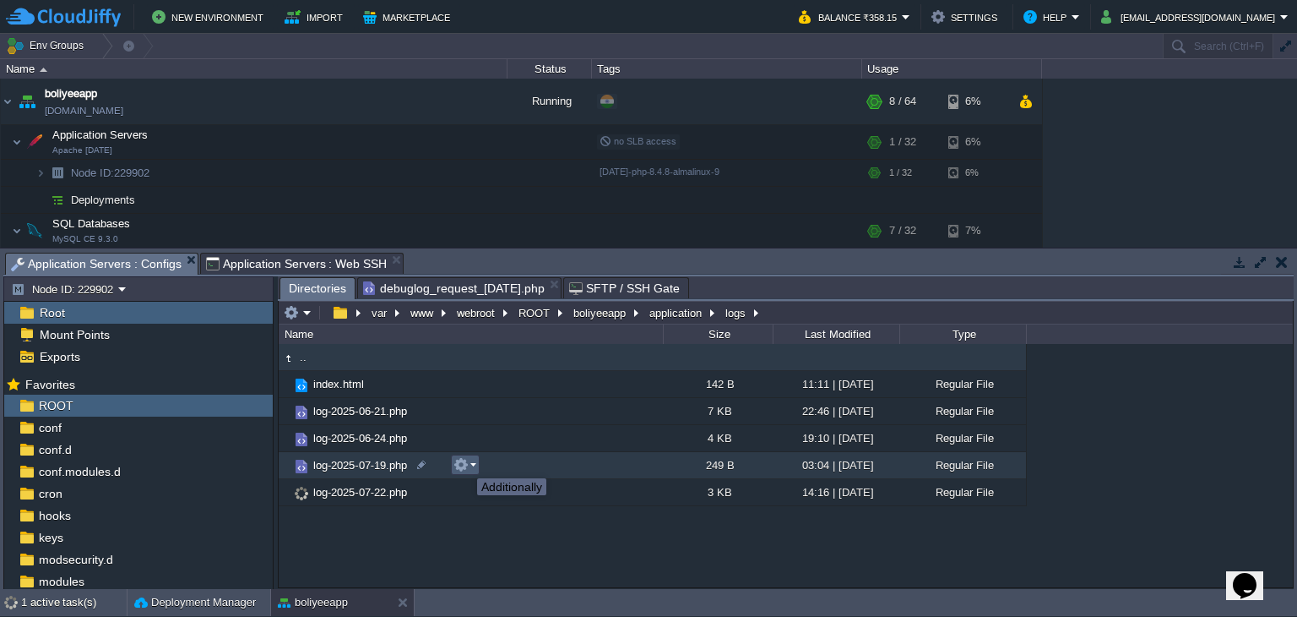
click at [470, 463] on em at bounding box center [465, 464] width 23 height 15
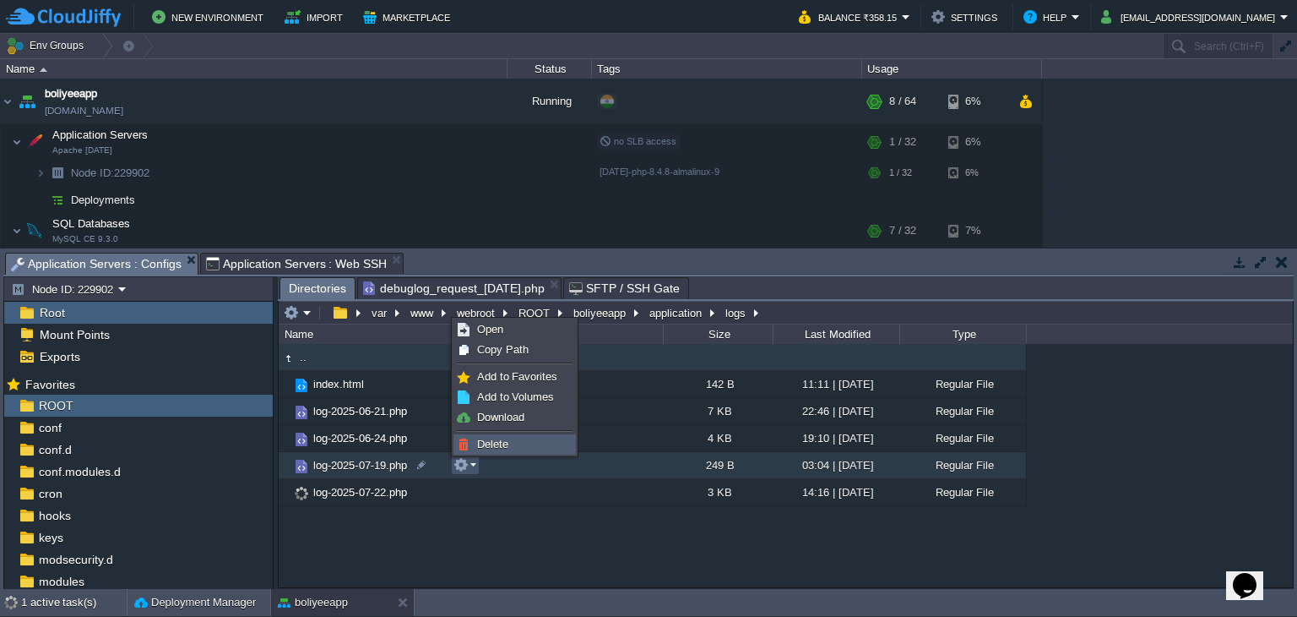
click at [500, 450] on link "Delete" at bounding box center [514, 444] width 121 height 19
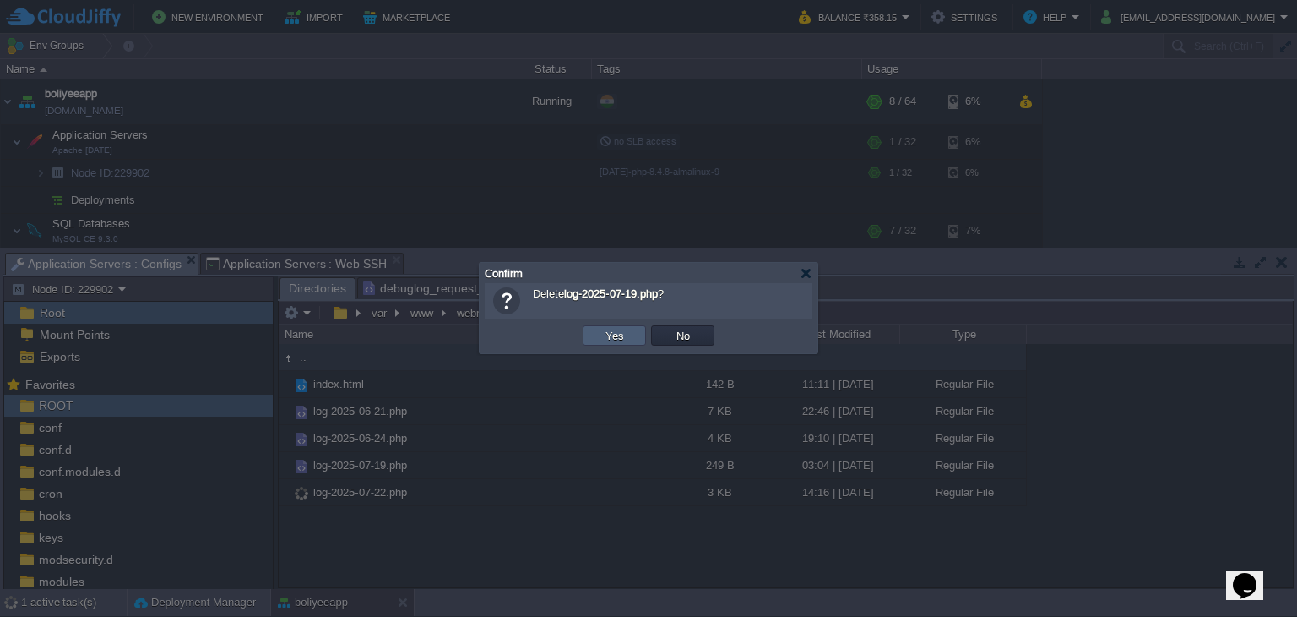
click at [601, 338] on button "Yes" at bounding box center [615, 335] width 29 height 15
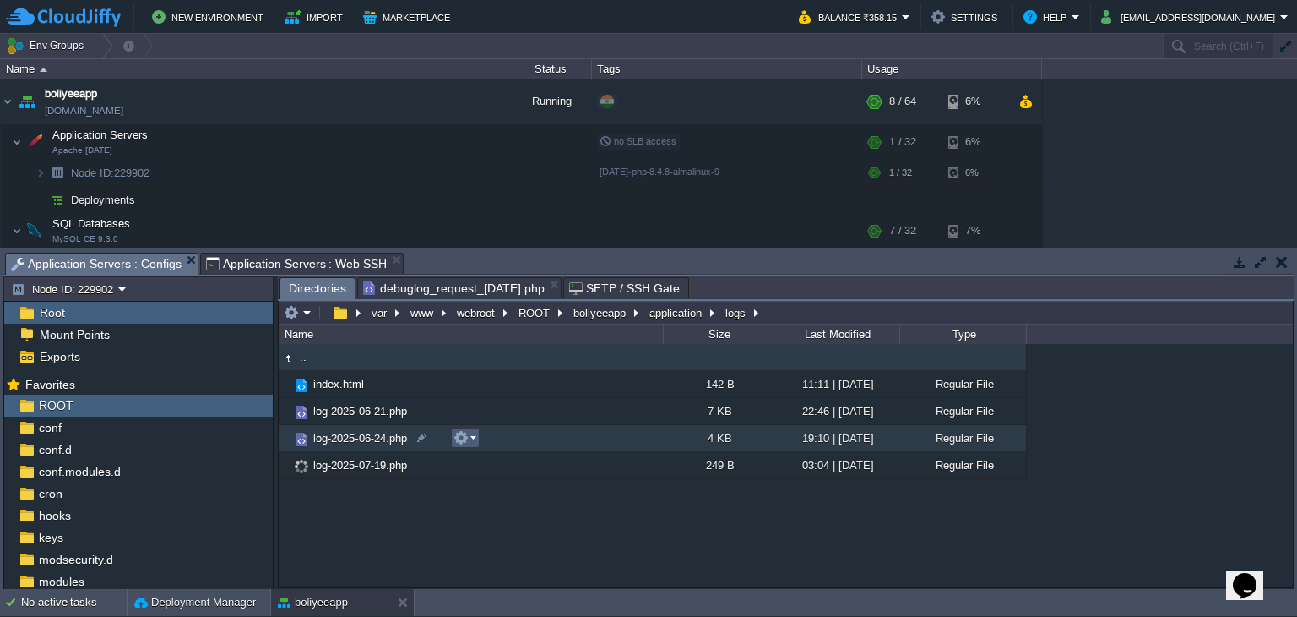
click at [464, 431] on button "button" at bounding box center [461, 437] width 15 height 15
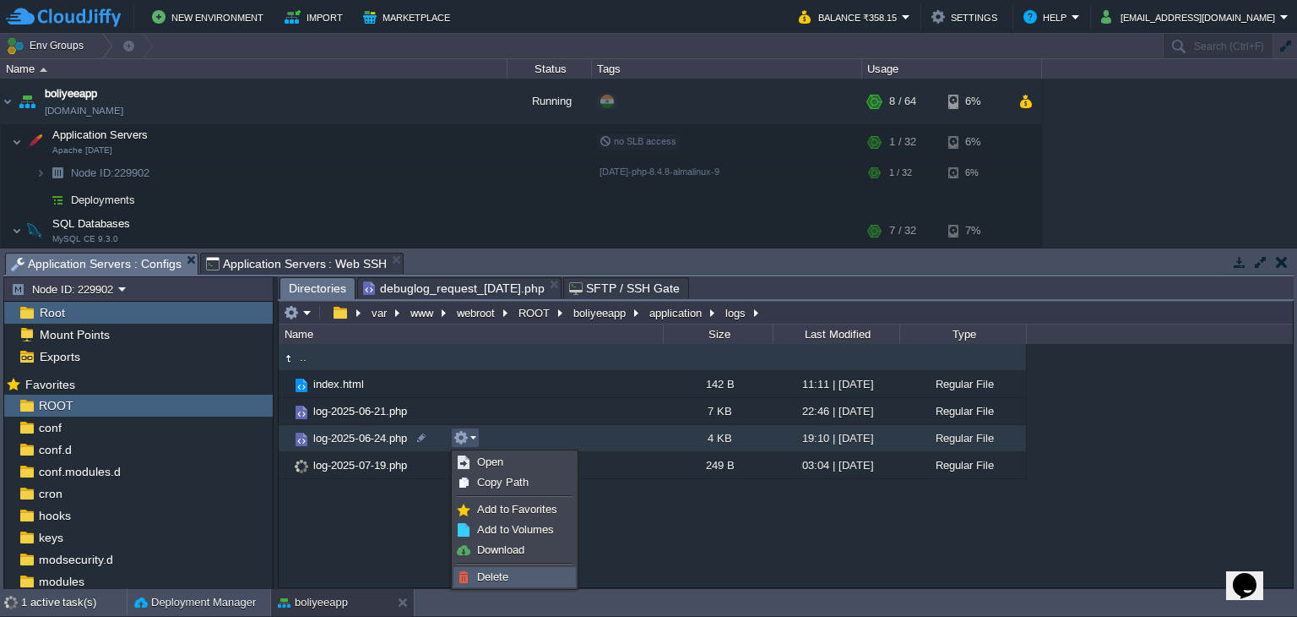
click at [467, 579] on img at bounding box center [464, 577] width 14 height 14
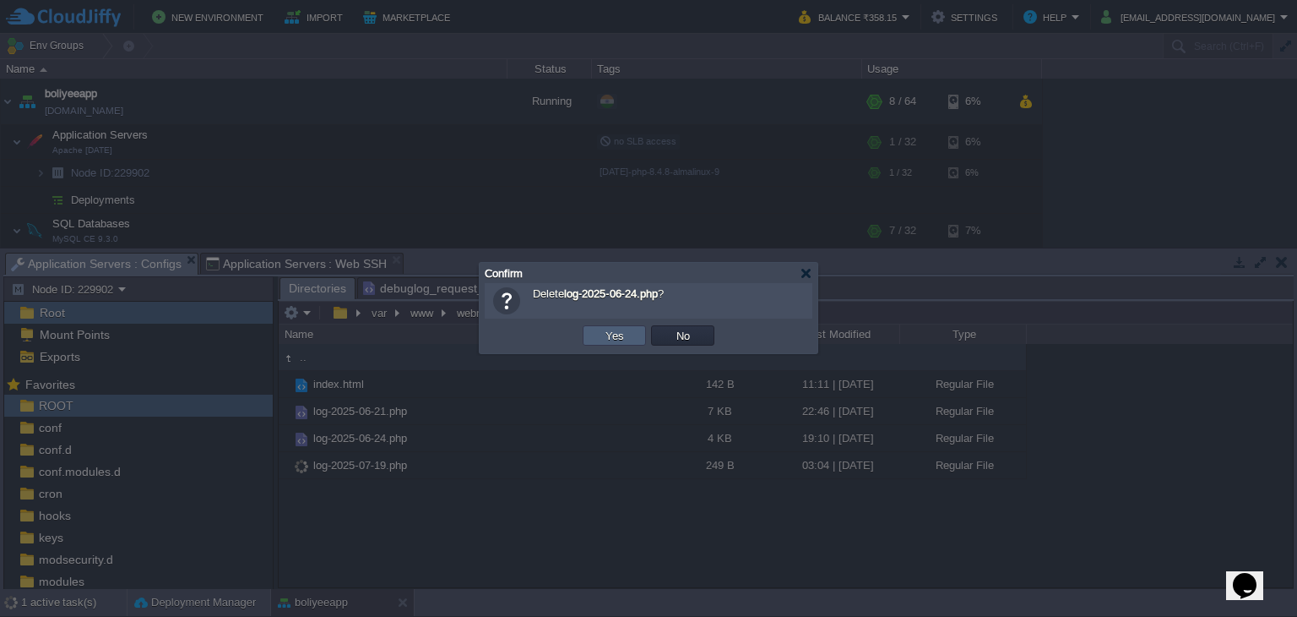
click at [617, 331] on button "Yes" at bounding box center [615, 335] width 29 height 15
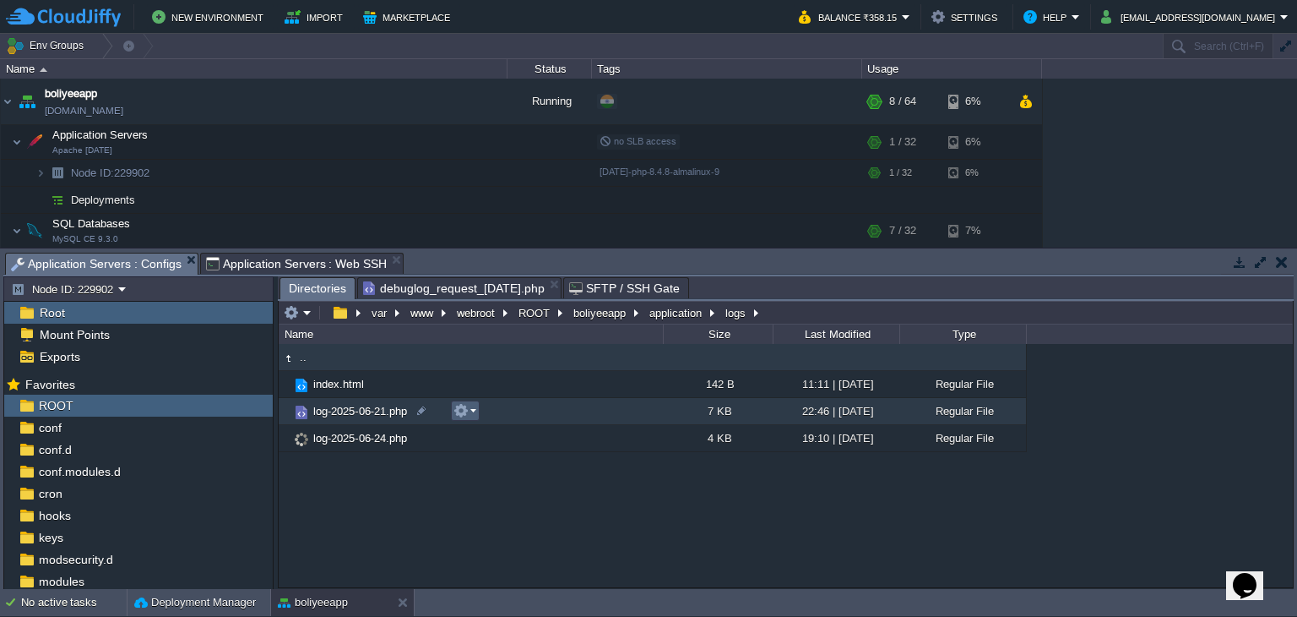
click at [463, 407] on button "button" at bounding box center [461, 410] width 15 height 15
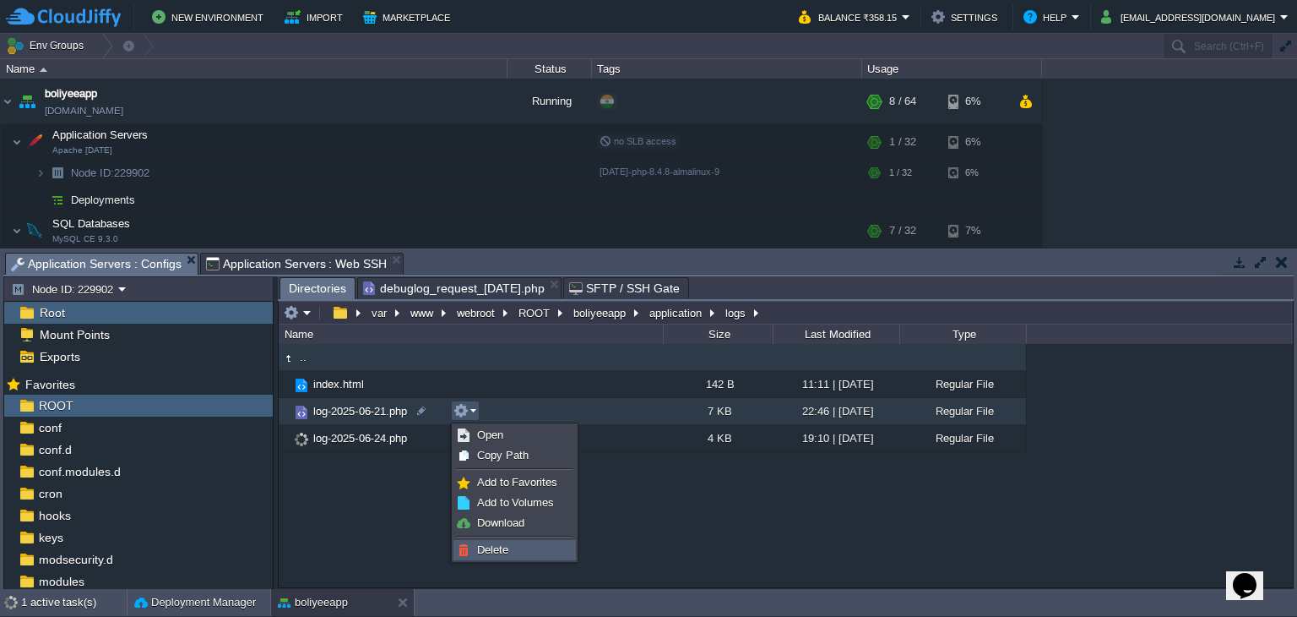
click at [485, 549] on span "Delete" at bounding box center [492, 549] width 31 height 13
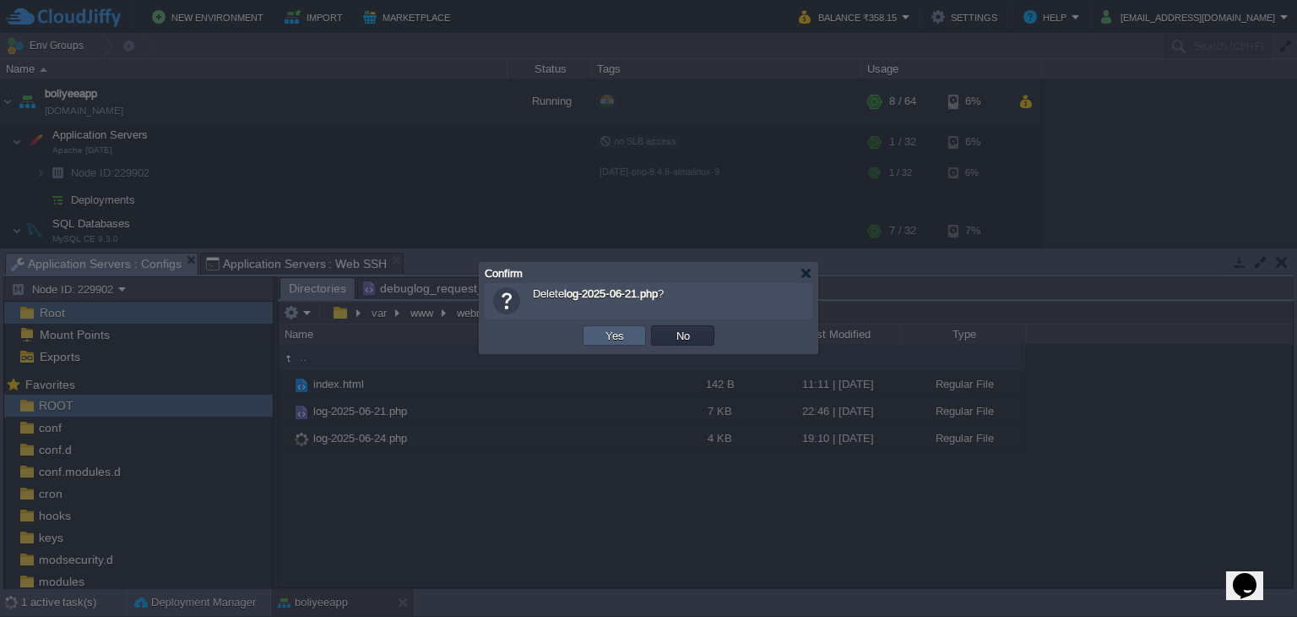
click at [623, 339] on button "Yes" at bounding box center [615, 335] width 29 height 15
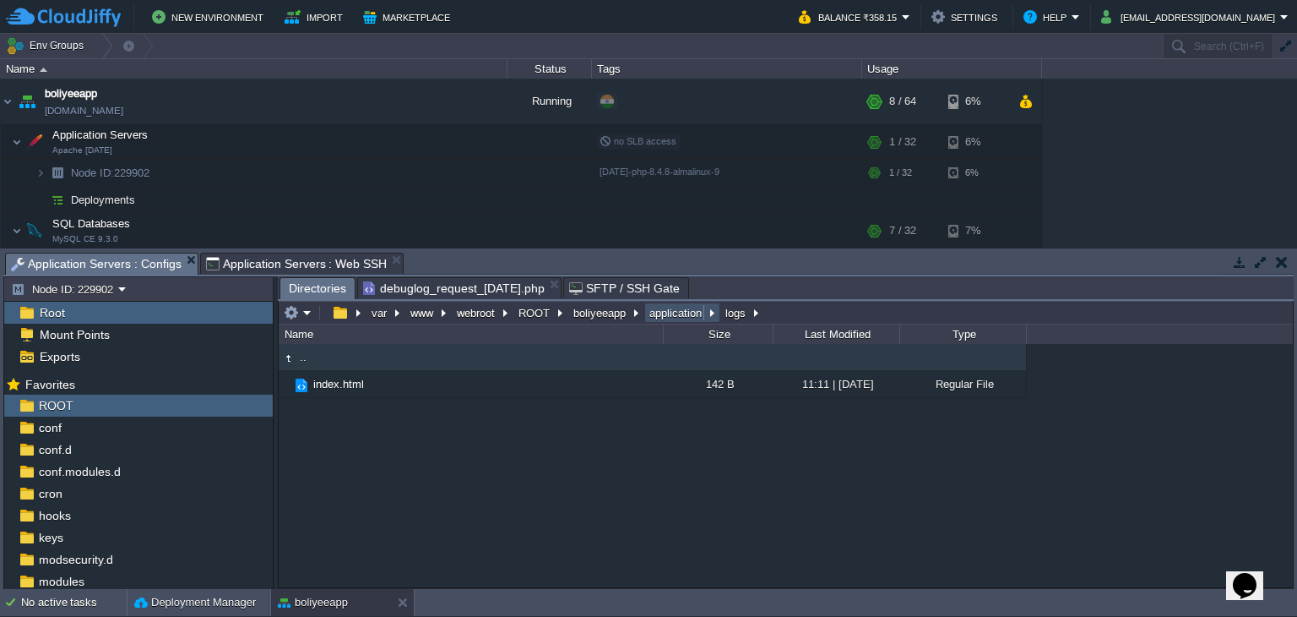
click at [661, 310] on button "application" at bounding box center [676, 312] width 59 height 15
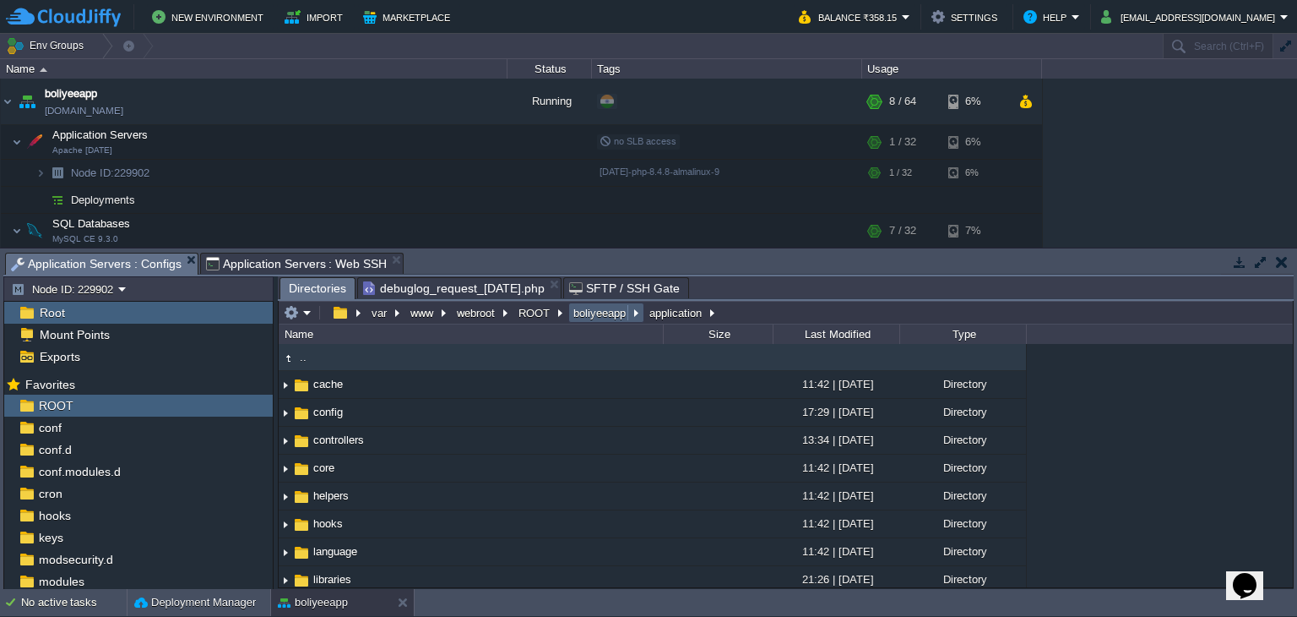
click at [602, 313] on button "boliyeeapp" at bounding box center [600, 312] width 59 height 15
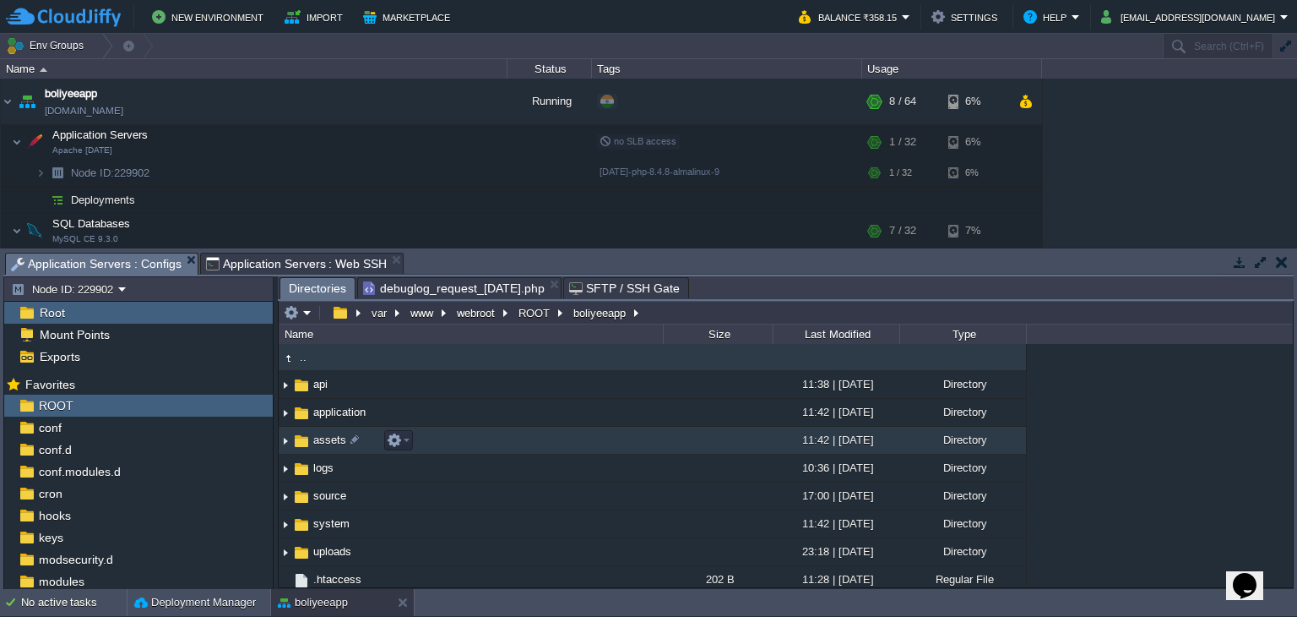
click at [331, 437] on span "assets" at bounding box center [330, 439] width 38 height 14
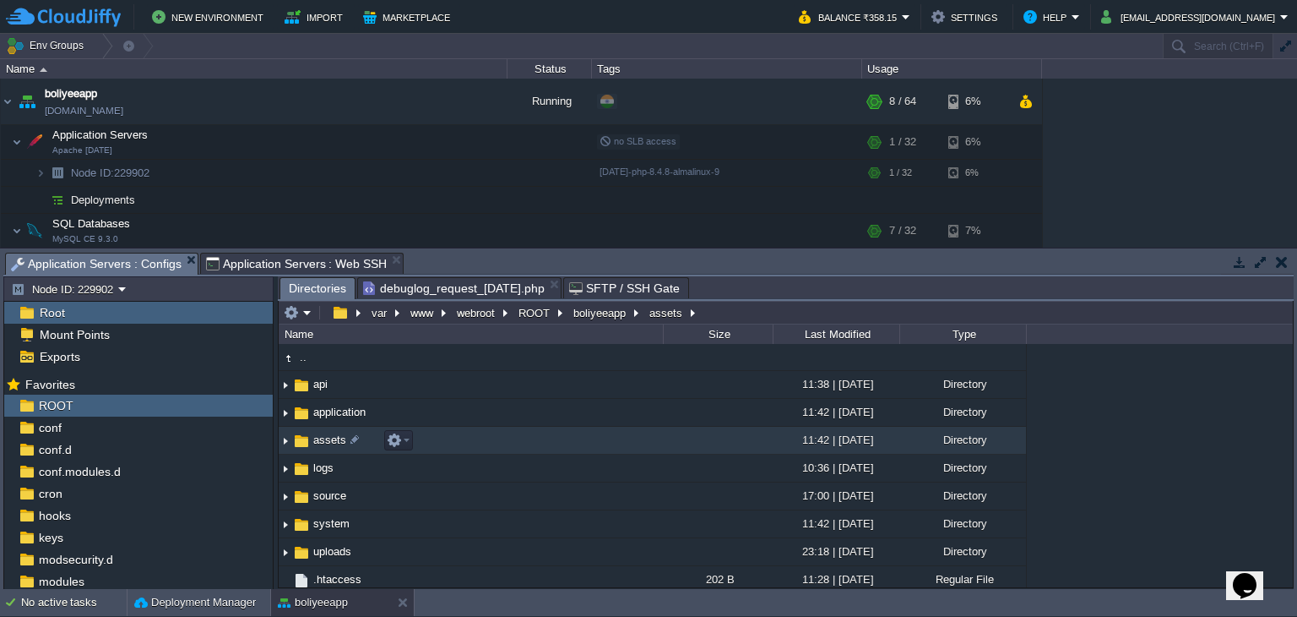
click at [331, 437] on span "assets" at bounding box center [330, 439] width 38 height 14
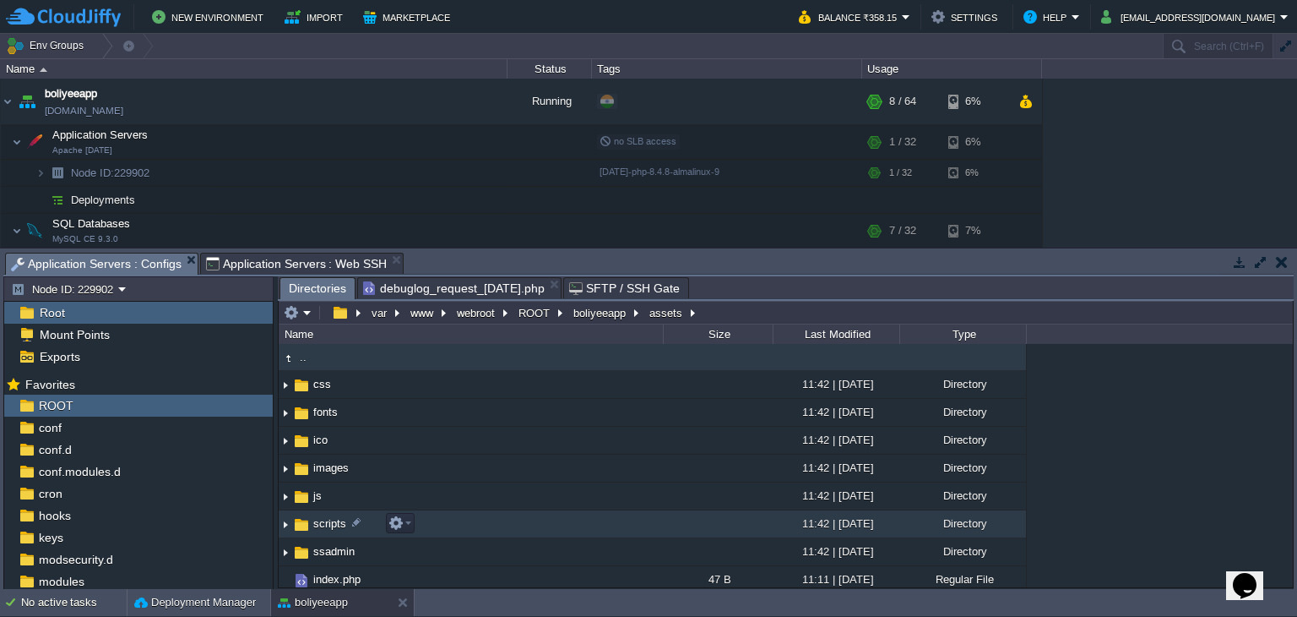
scroll to position [3, 0]
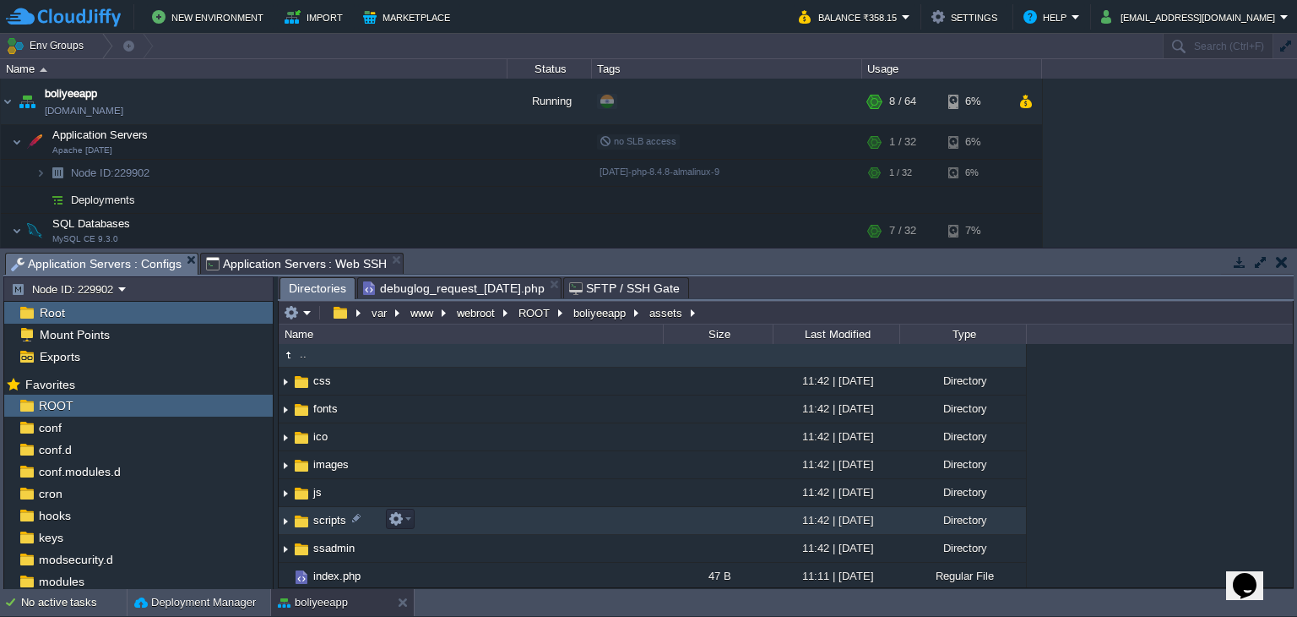
click at [313, 520] on span "scripts" at bounding box center [330, 520] width 38 height 14
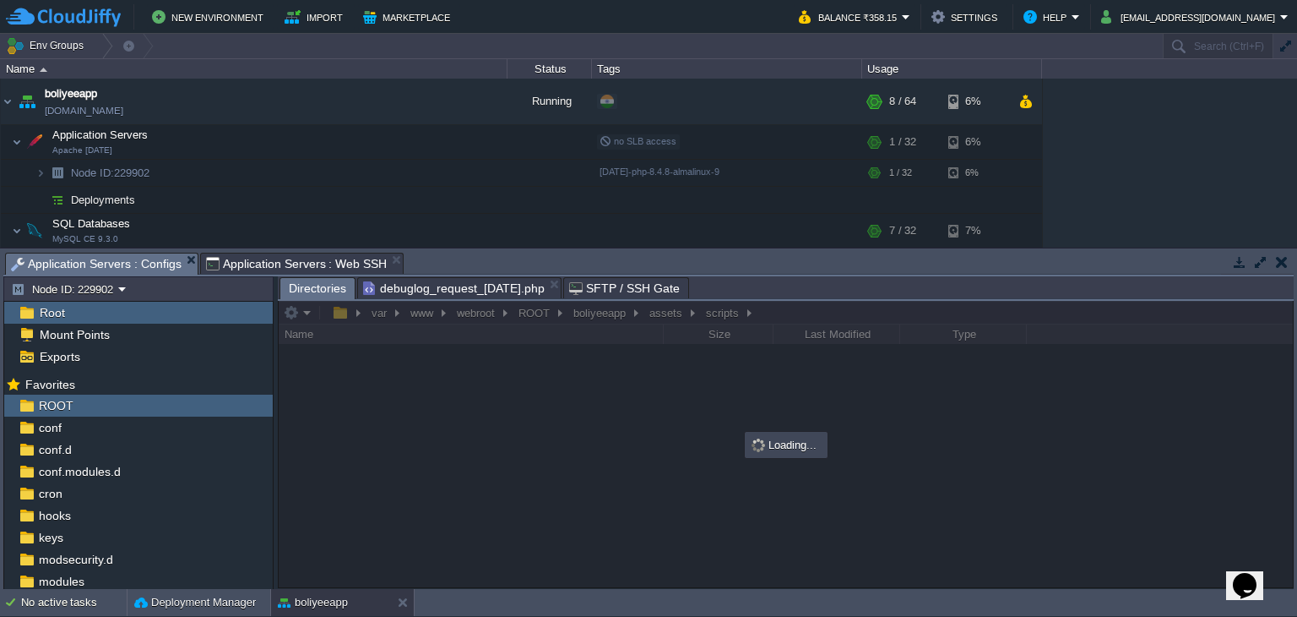
scroll to position [0, 0]
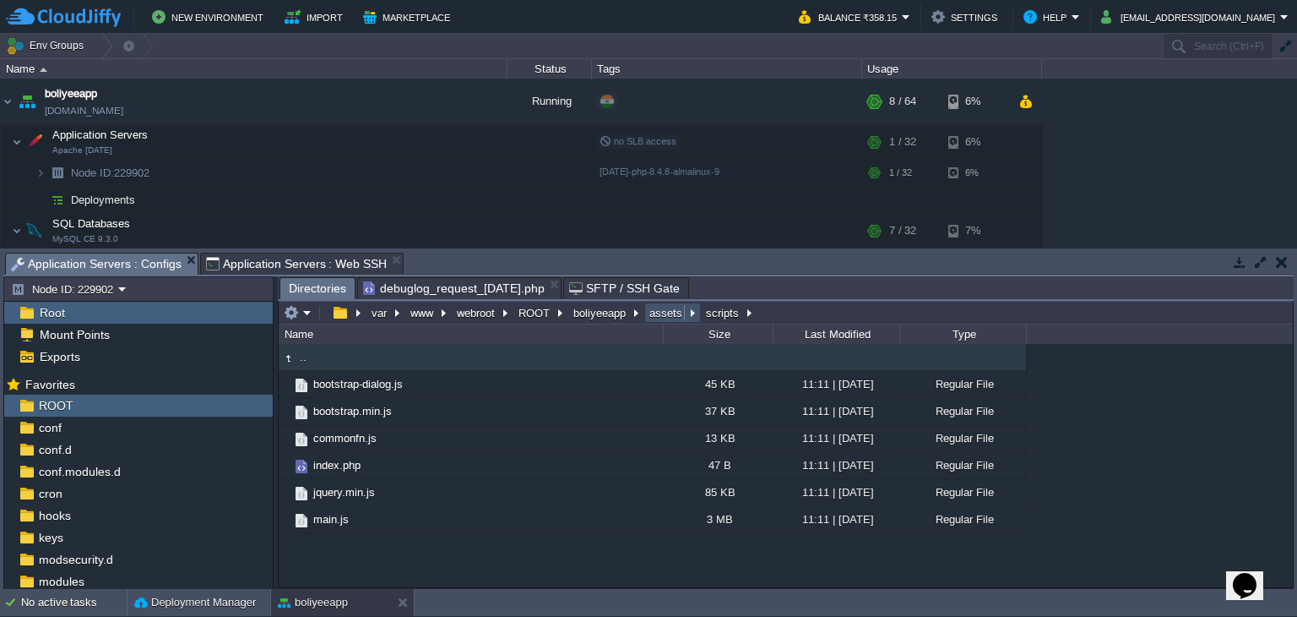
click at [659, 320] on button "assets" at bounding box center [667, 312] width 40 height 15
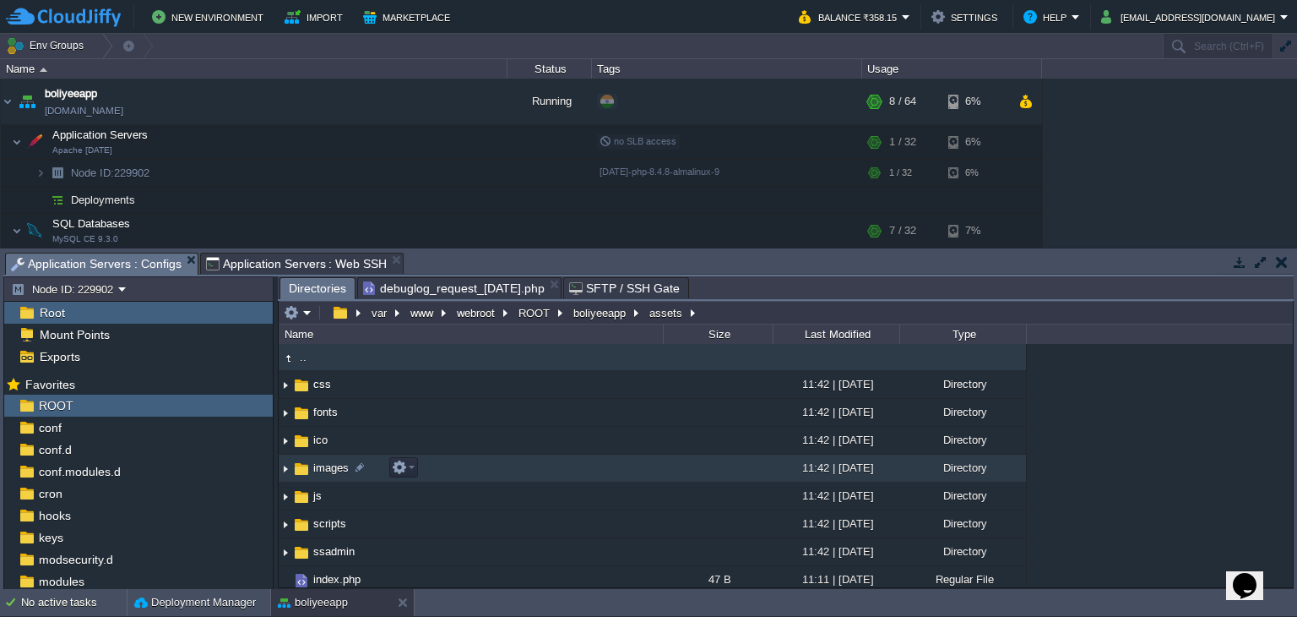
click at [337, 469] on span "images" at bounding box center [331, 467] width 41 height 14
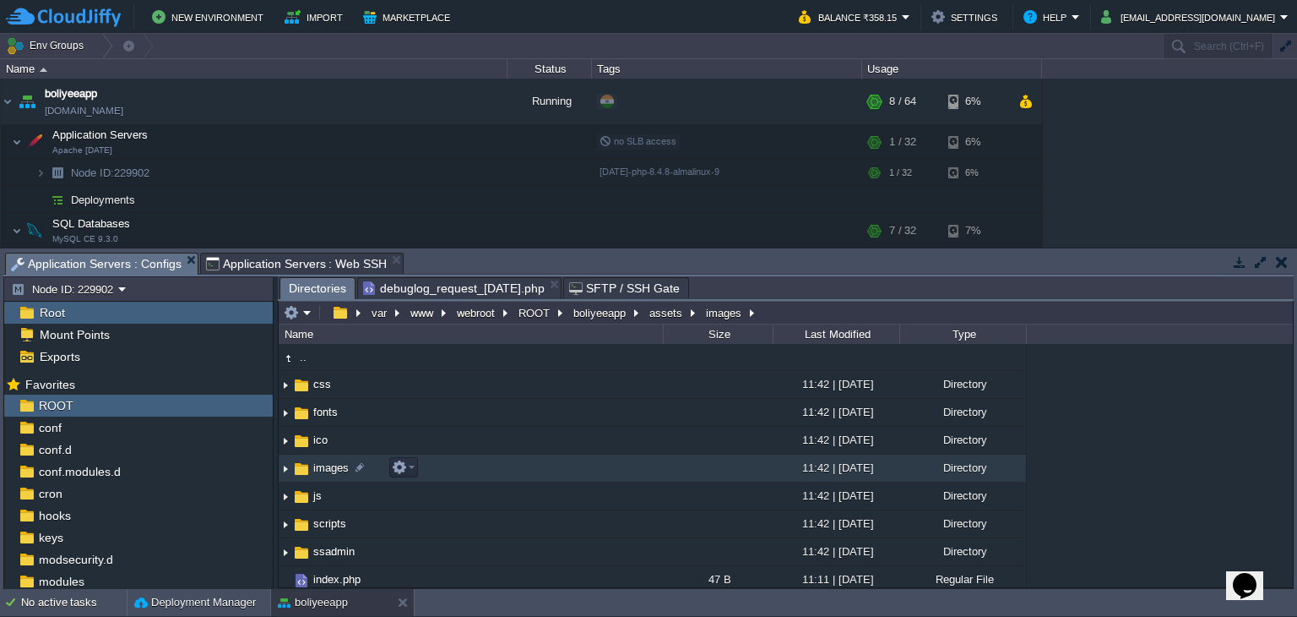
click at [337, 469] on span "images" at bounding box center [331, 467] width 41 height 14
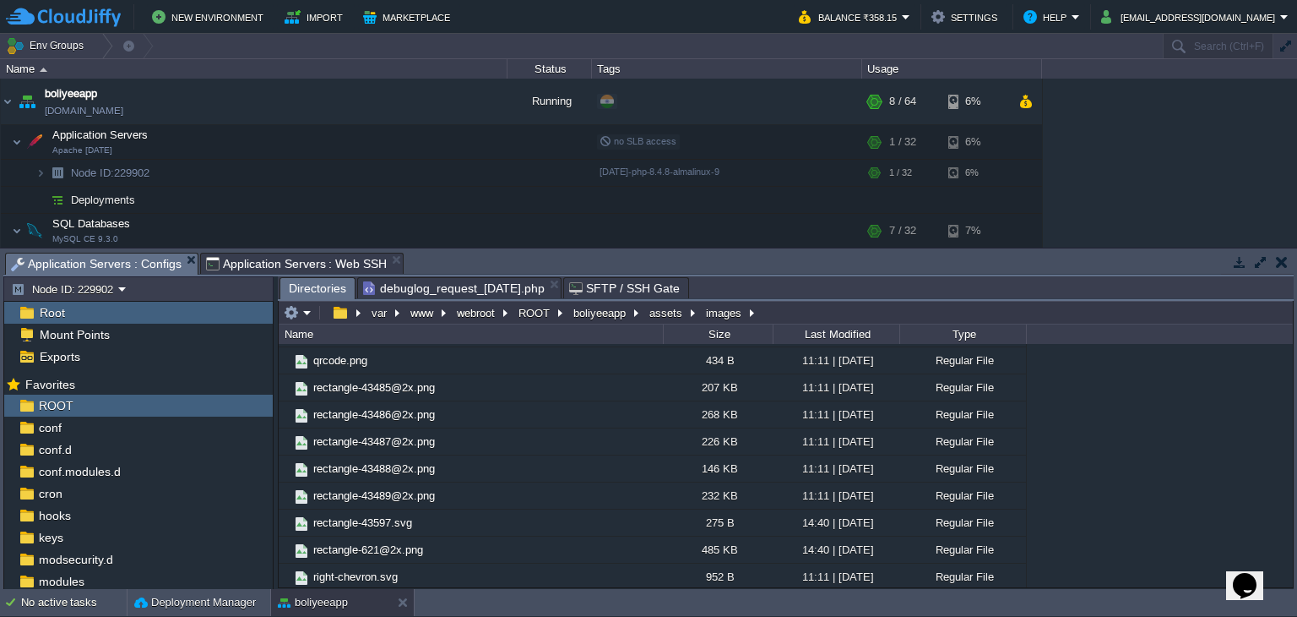
scroll to position [2173, 0]
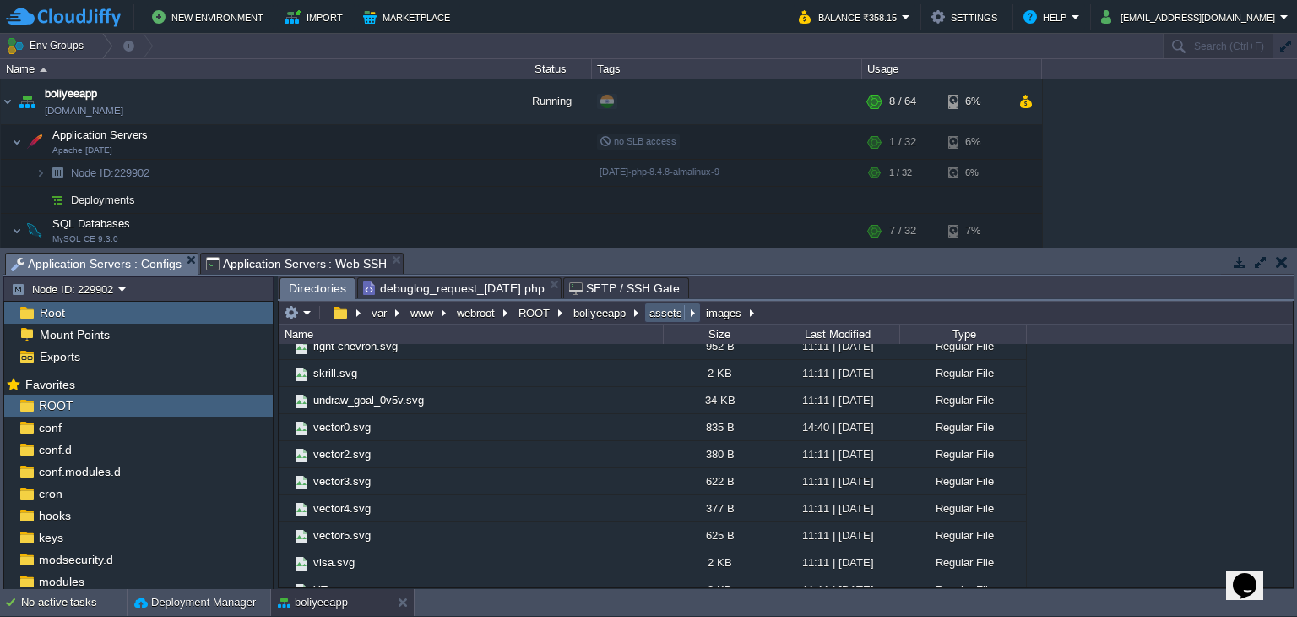
click at [647, 320] on button "assets" at bounding box center [667, 312] width 40 height 15
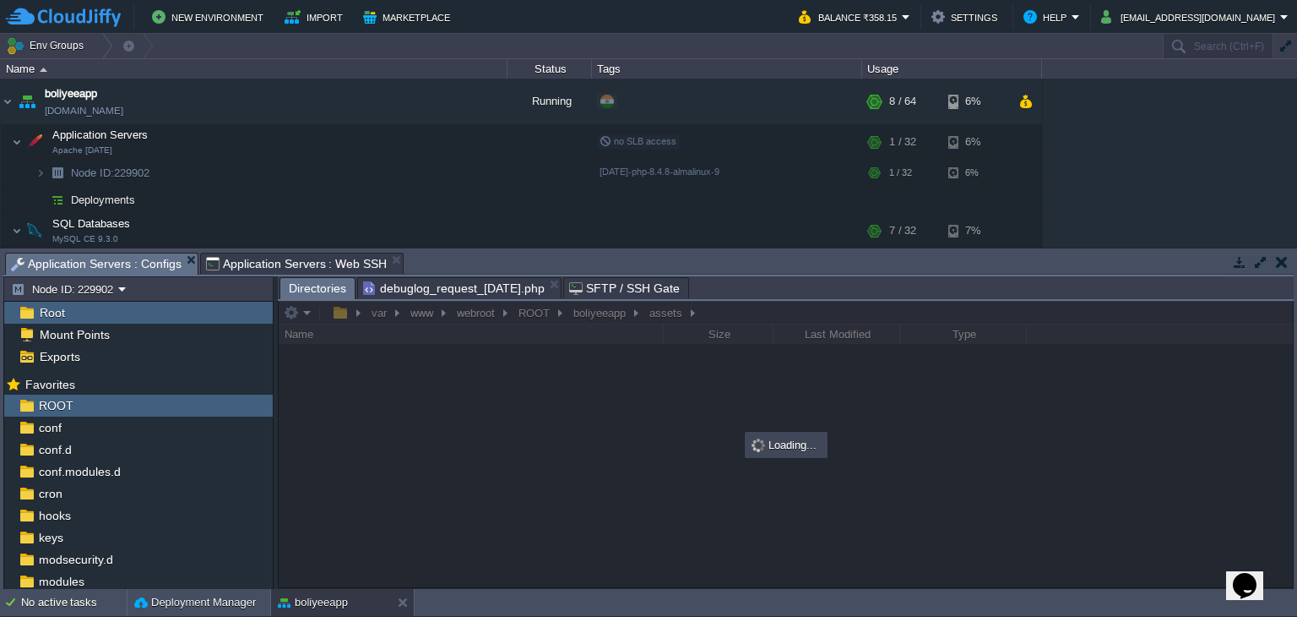
scroll to position [0, 0]
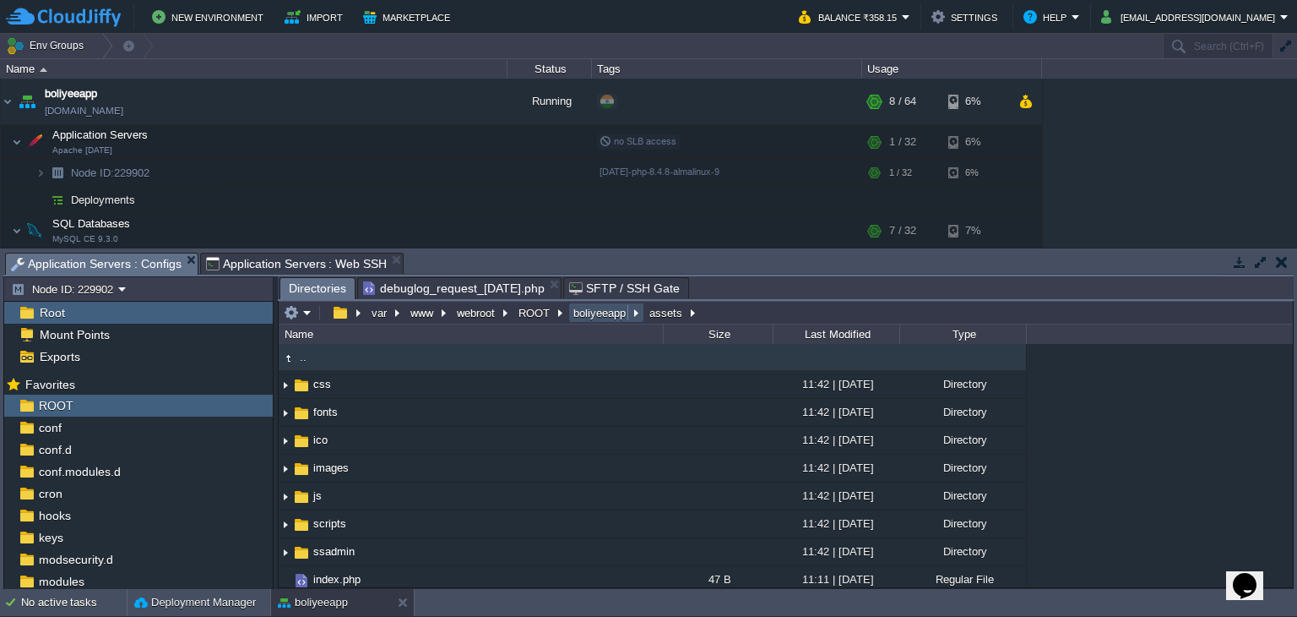
click at [587, 313] on button "boliyeeapp" at bounding box center [600, 312] width 59 height 15
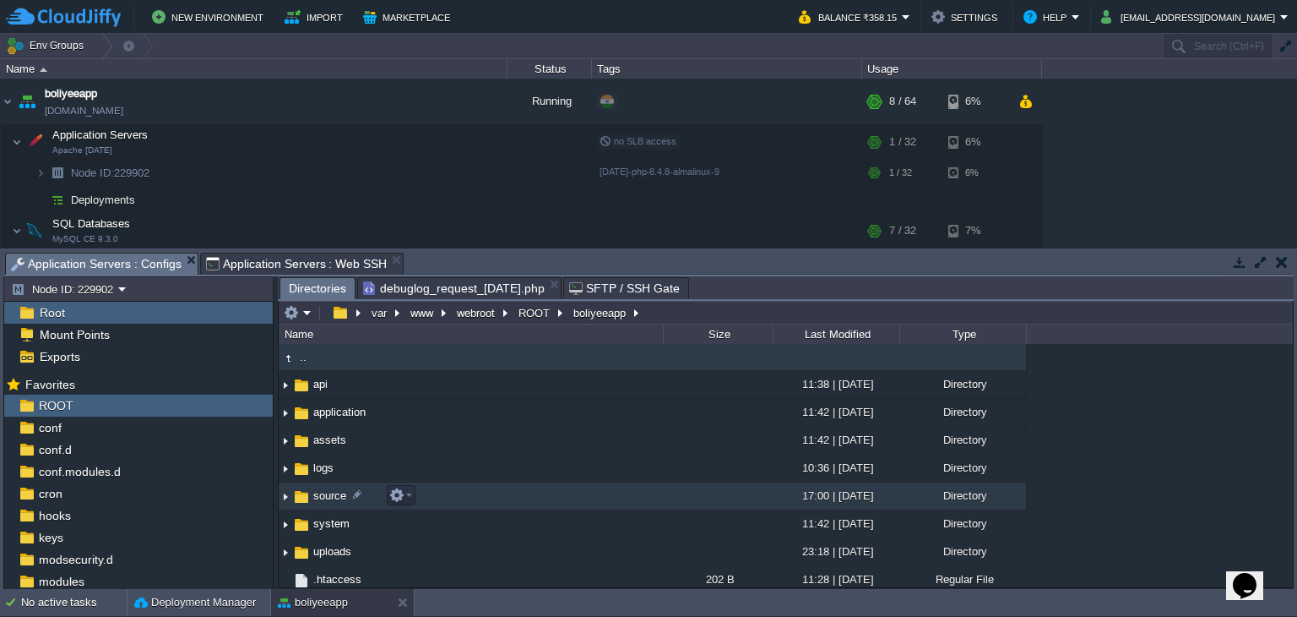
click at [334, 488] on span "source" at bounding box center [330, 495] width 38 height 14
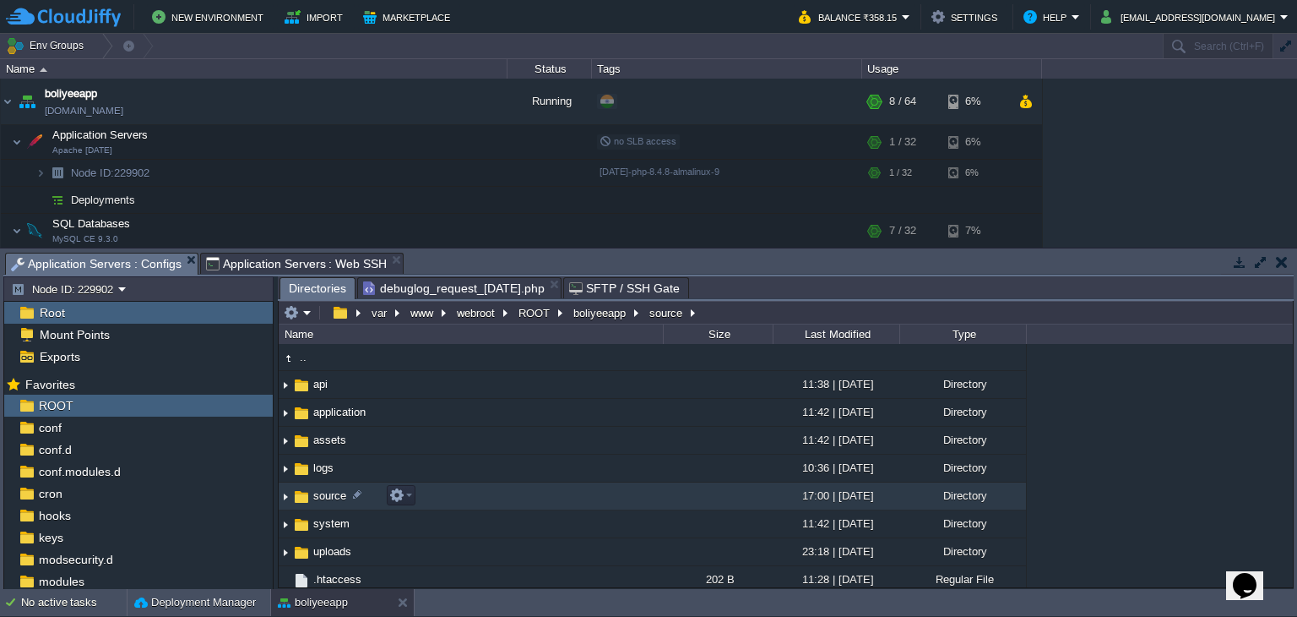
click at [334, 488] on span "source" at bounding box center [330, 495] width 38 height 14
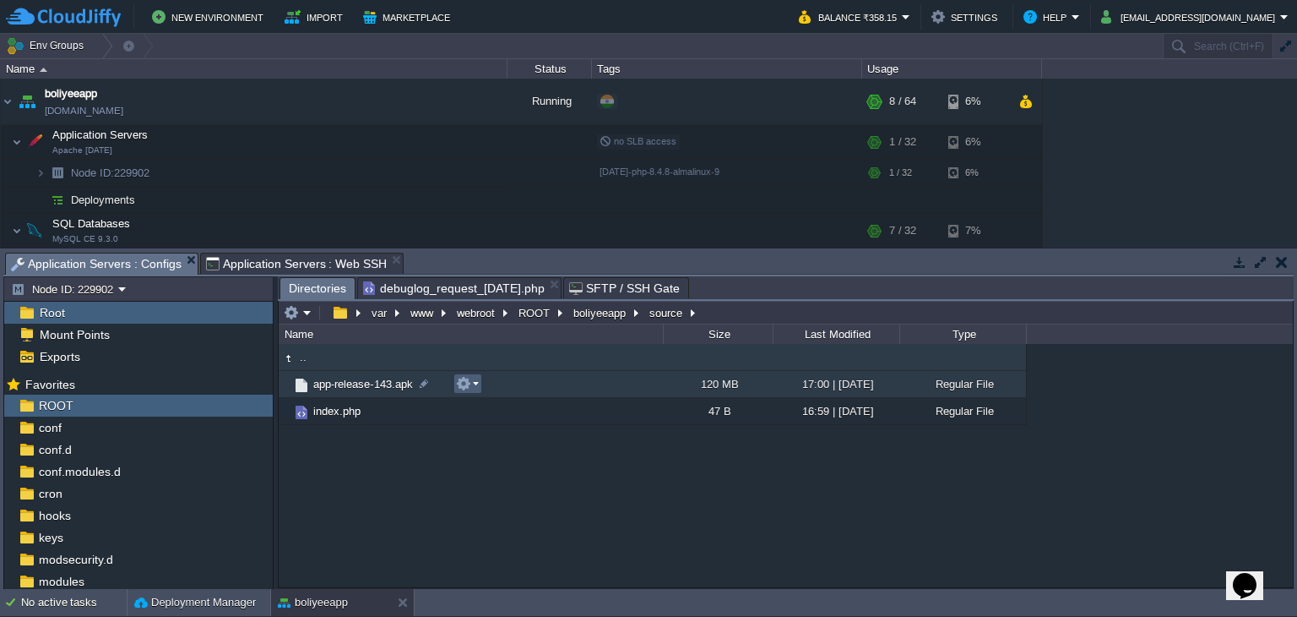
click at [471, 388] on em at bounding box center [467, 383] width 23 height 15
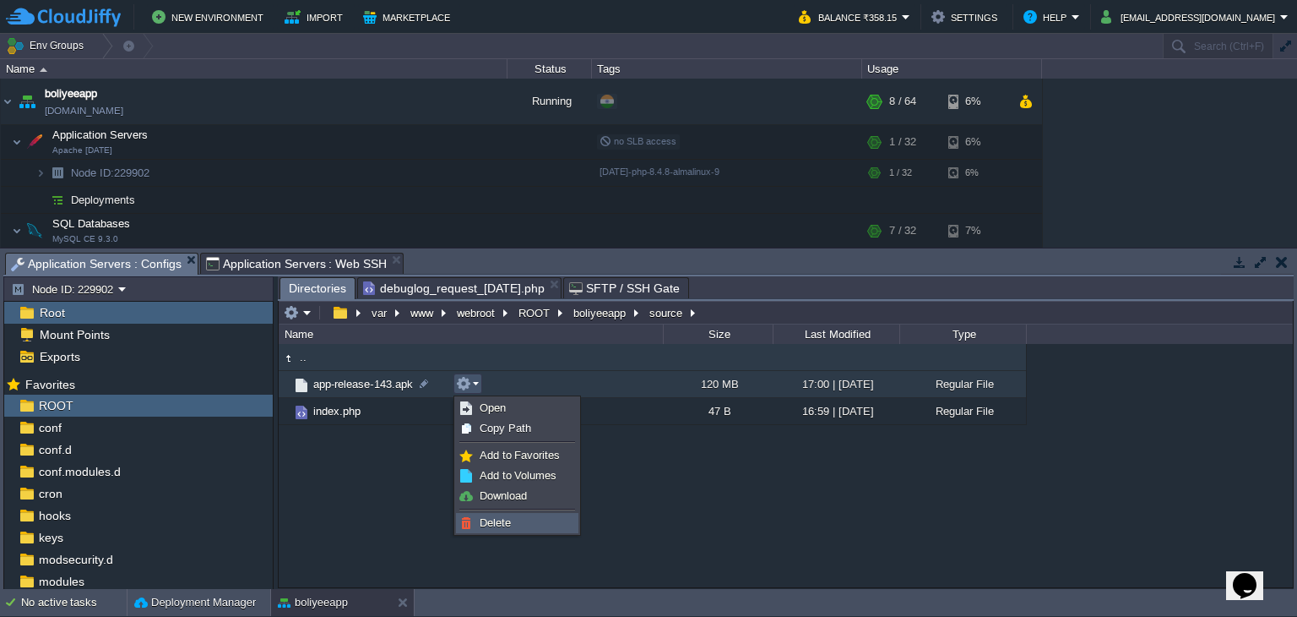
click at [502, 524] on span "Delete" at bounding box center [495, 522] width 31 height 13
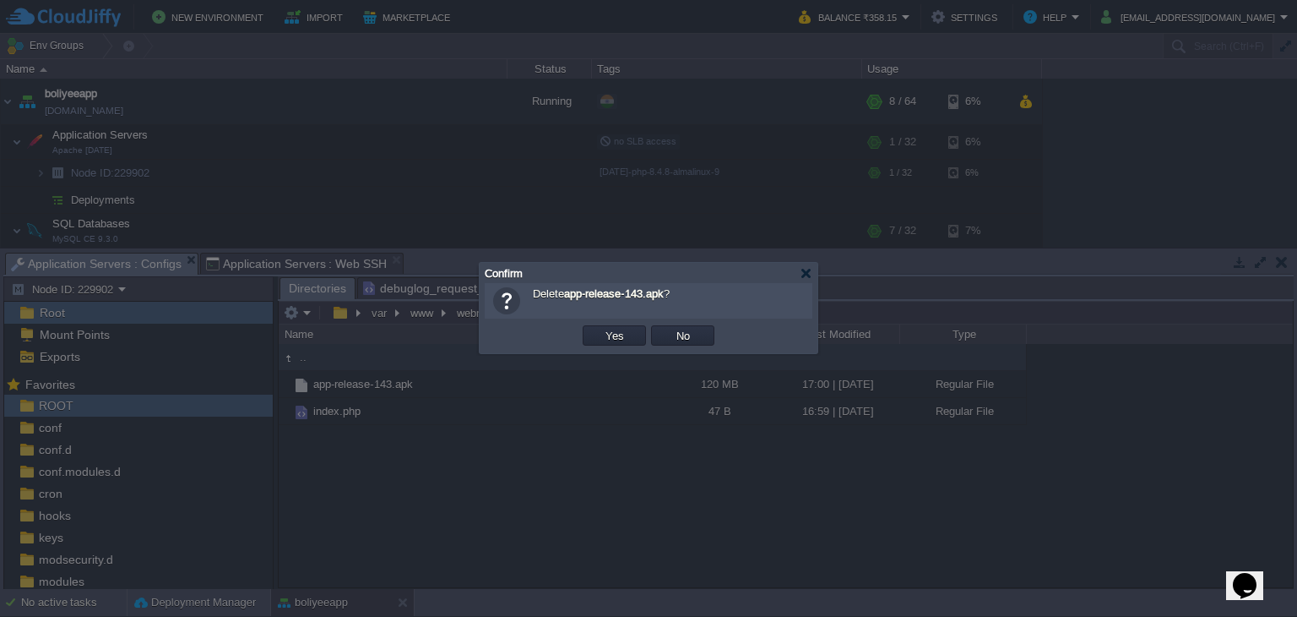
click at [612, 338] on button "Yes" at bounding box center [615, 335] width 29 height 15
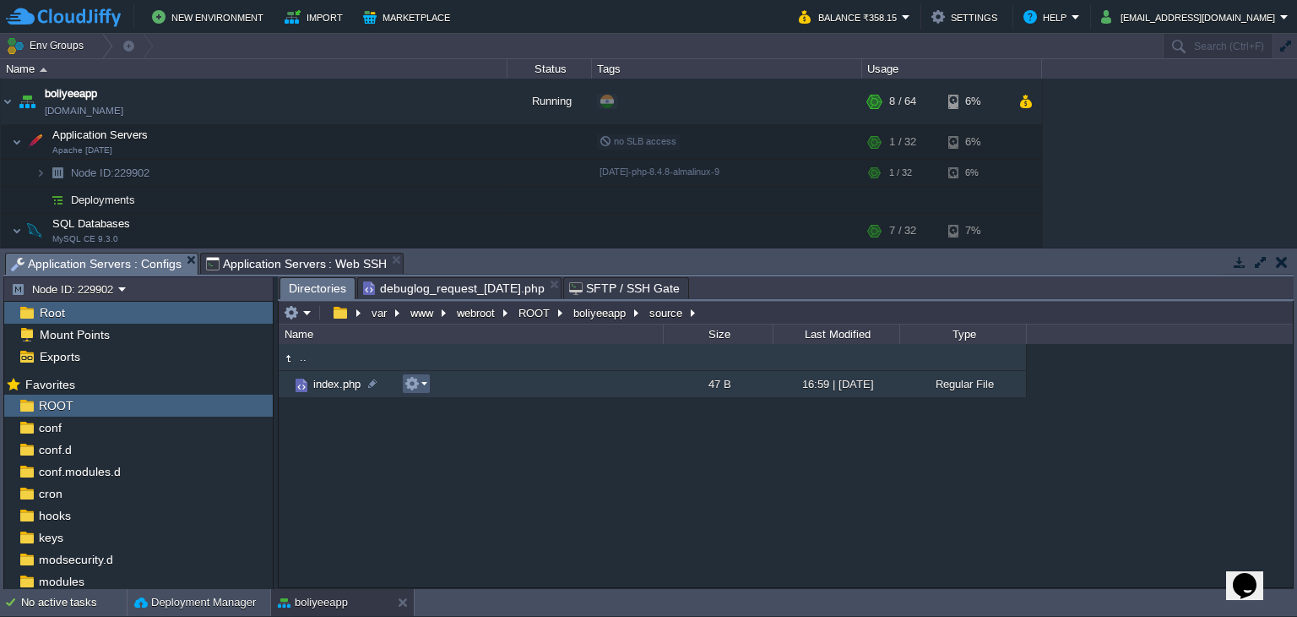
click at [421, 389] on em at bounding box center [416, 383] width 23 height 15
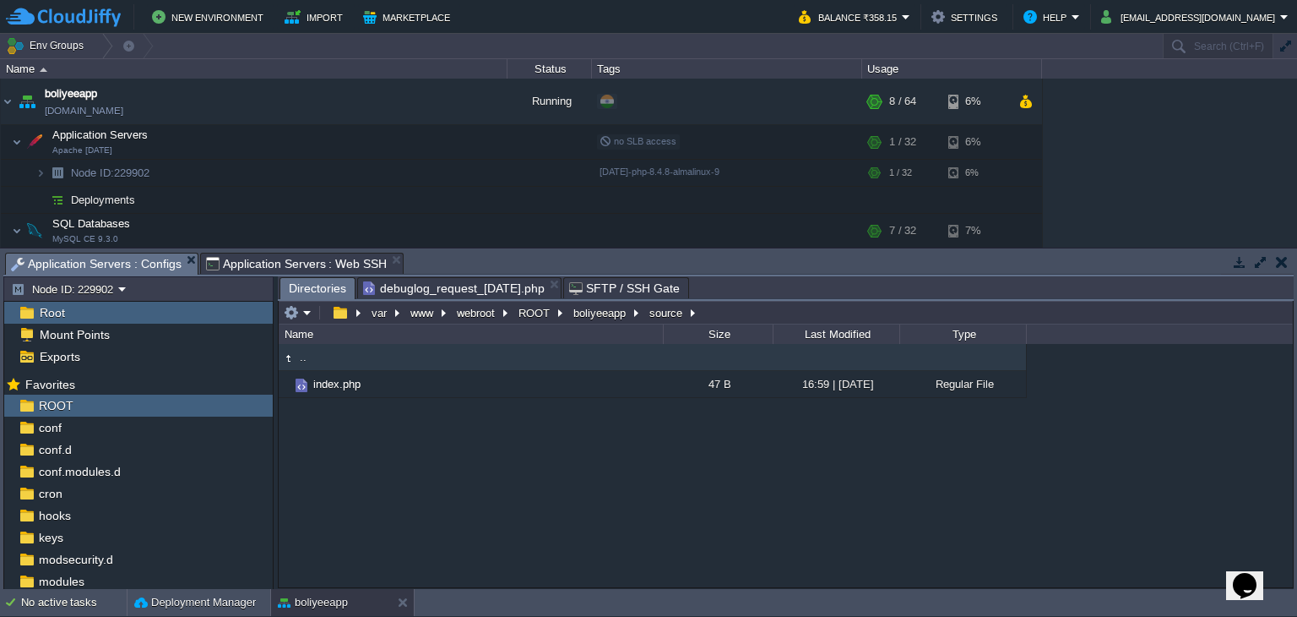
click at [661, 513] on div ".. index.php 47 B 16:59 | [DATE] Regular File" at bounding box center [786, 465] width 1014 height 243
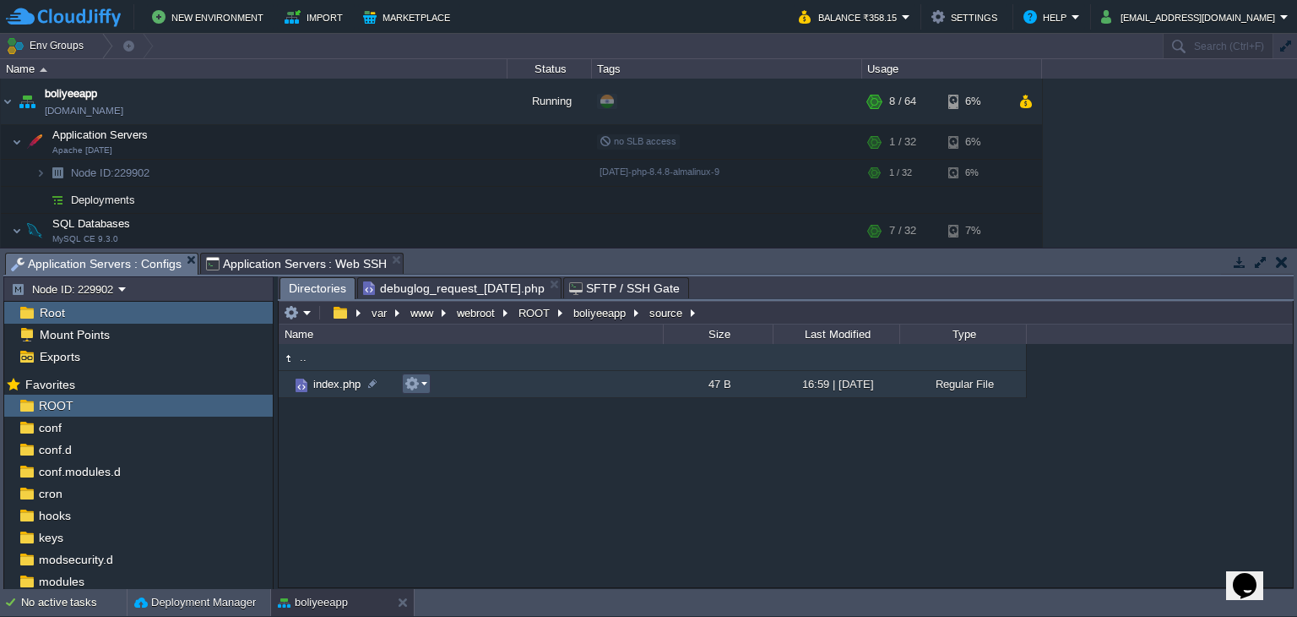
click at [427, 385] on td at bounding box center [416, 383] width 29 height 20
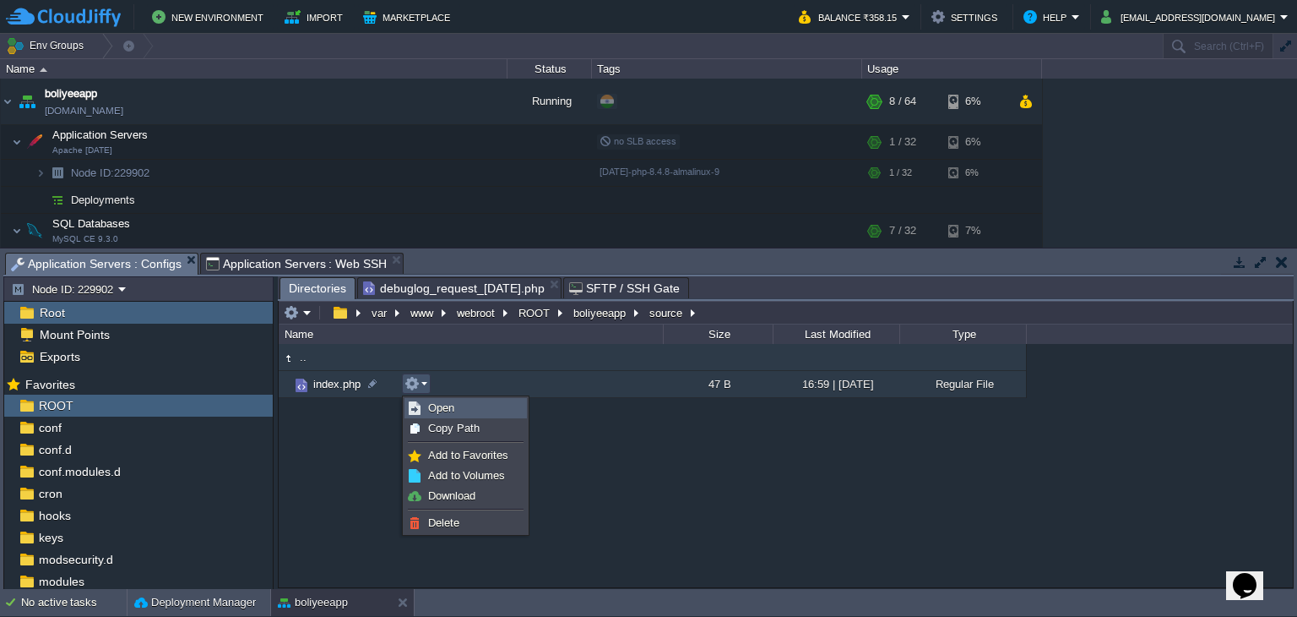
click at [432, 405] on span "Open" at bounding box center [441, 407] width 26 height 13
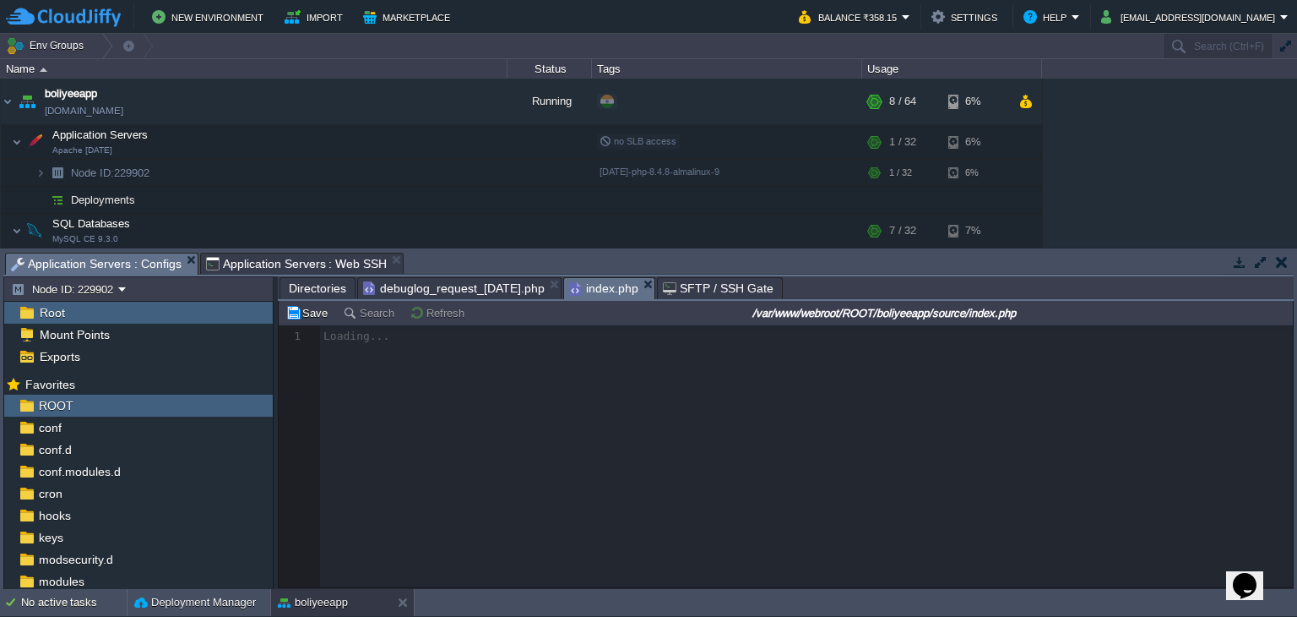
scroll to position [5, 0]
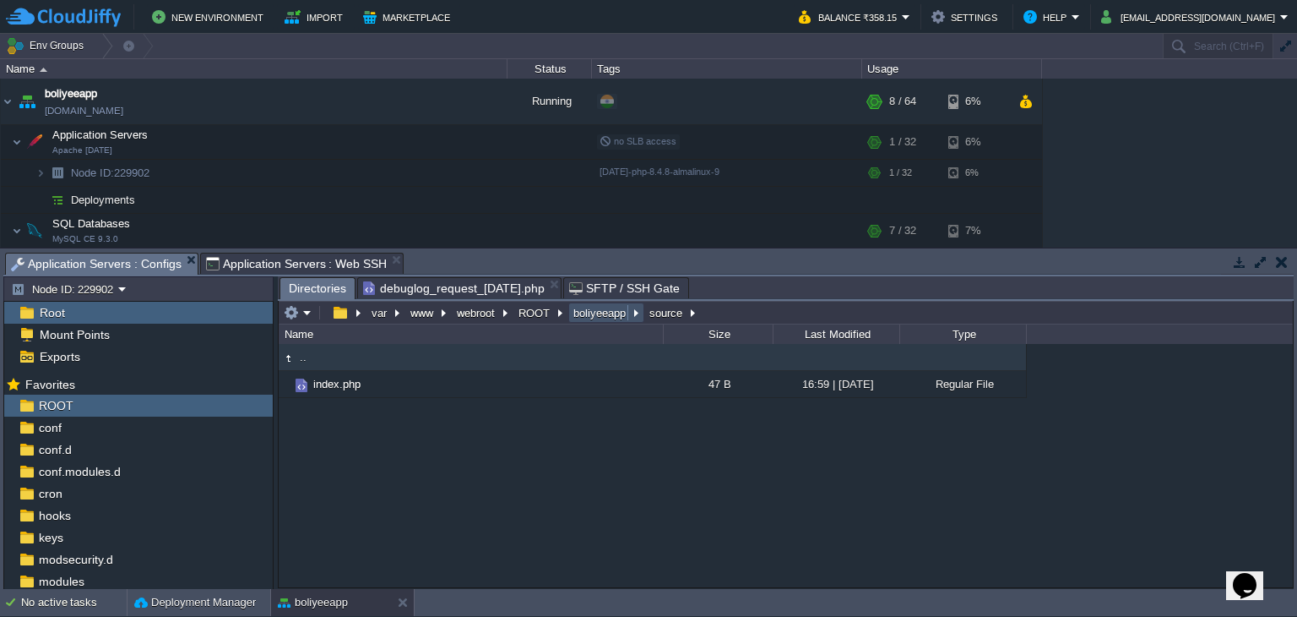
click at [579, 309] on button "boliyeeapp" at bounding box center [600, 312] width 59 height 15
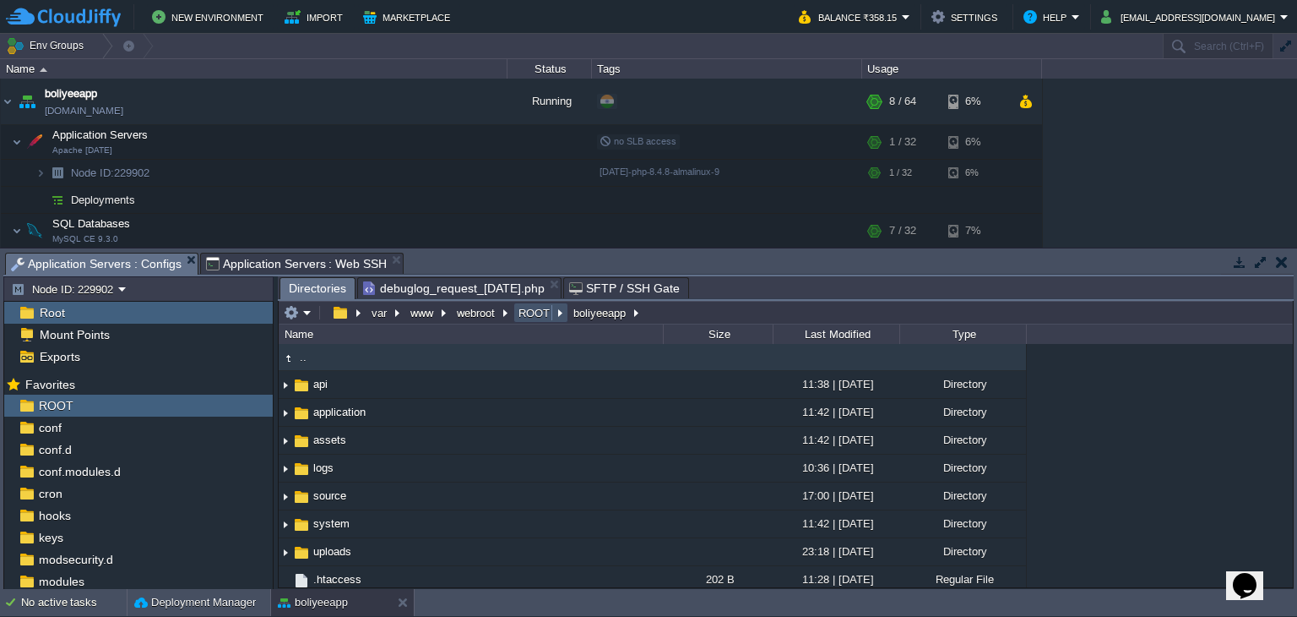
click at [536, 318] on button "ROOT" at bounding box center [535, 312] width 38 height 15
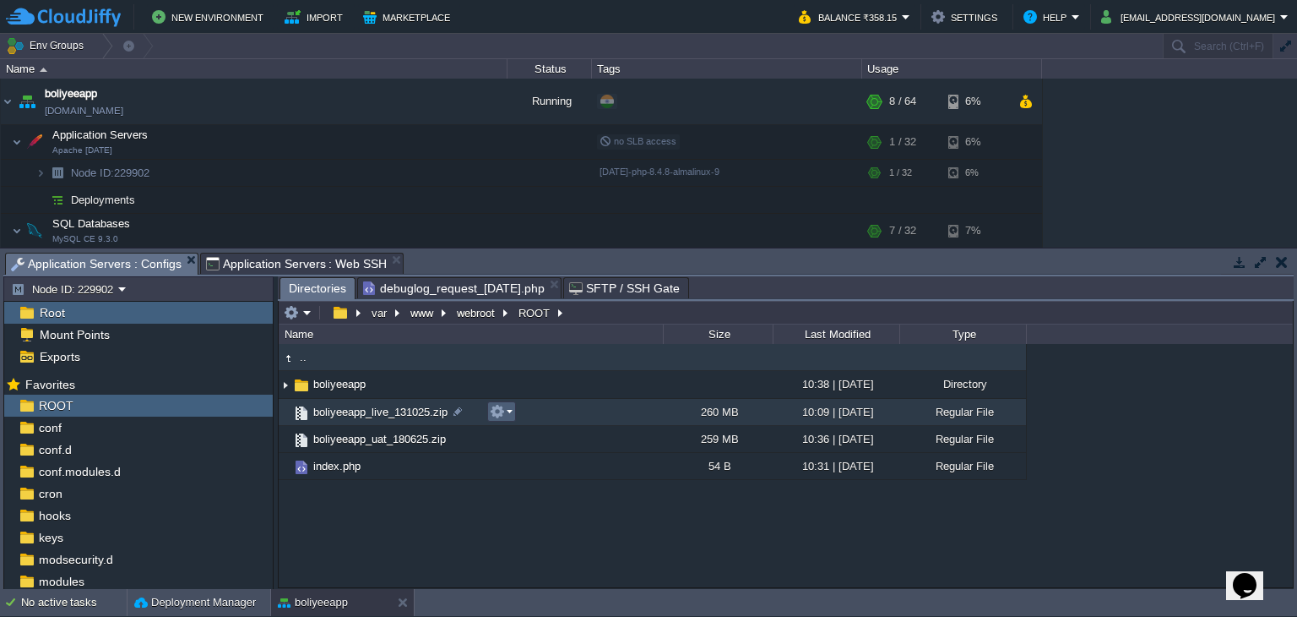
click at [504, 414] on em at bounding box center [501, 411] width 23 height 15
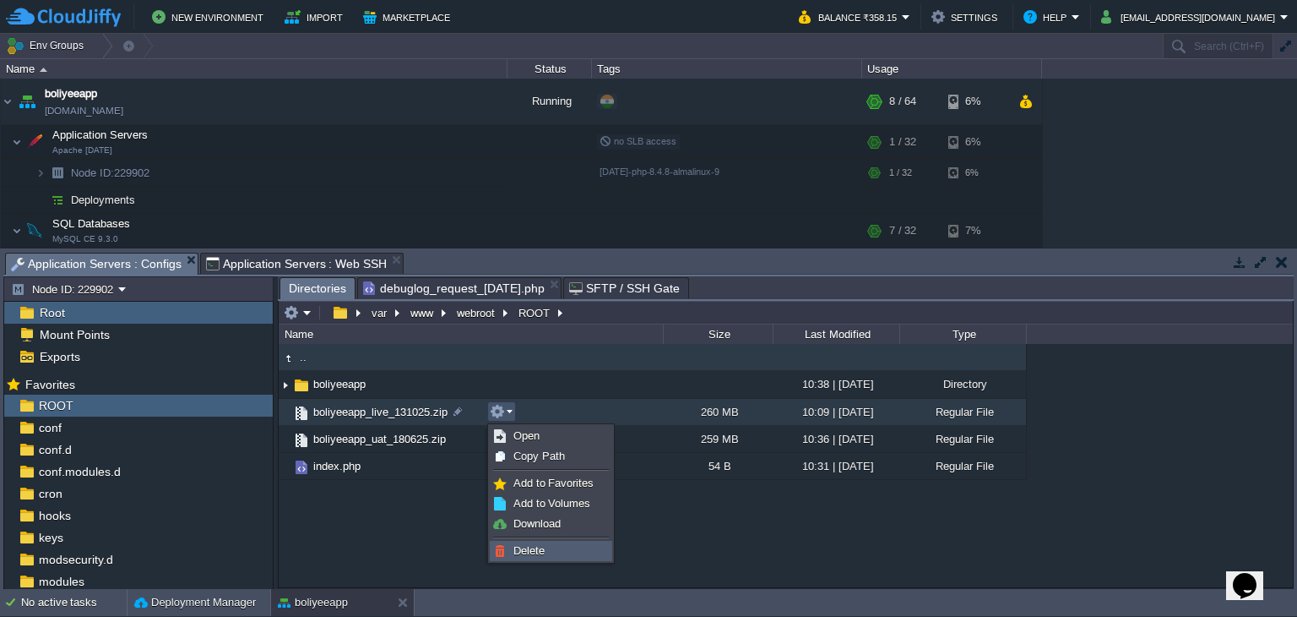
click at [528, 553] on span "Delete" at bounding box center [529, 550] width 31 height 13
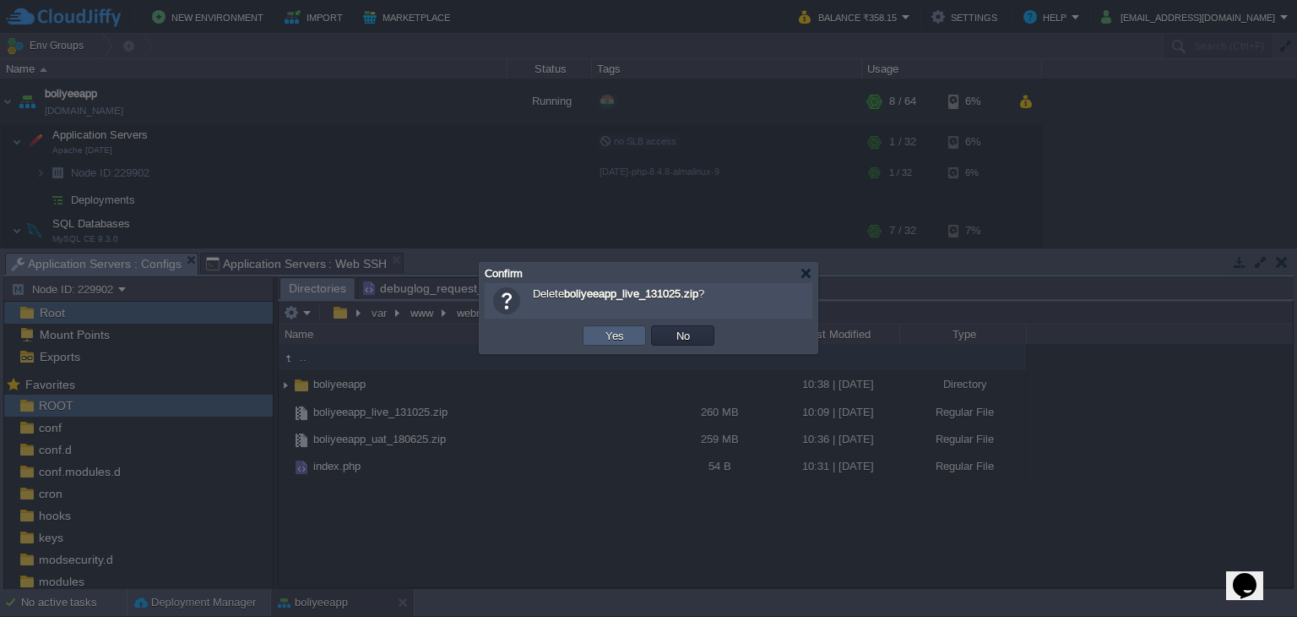
click at [610, 340] on button "Yes" at bounding box center [615, 335] width 29 height 15
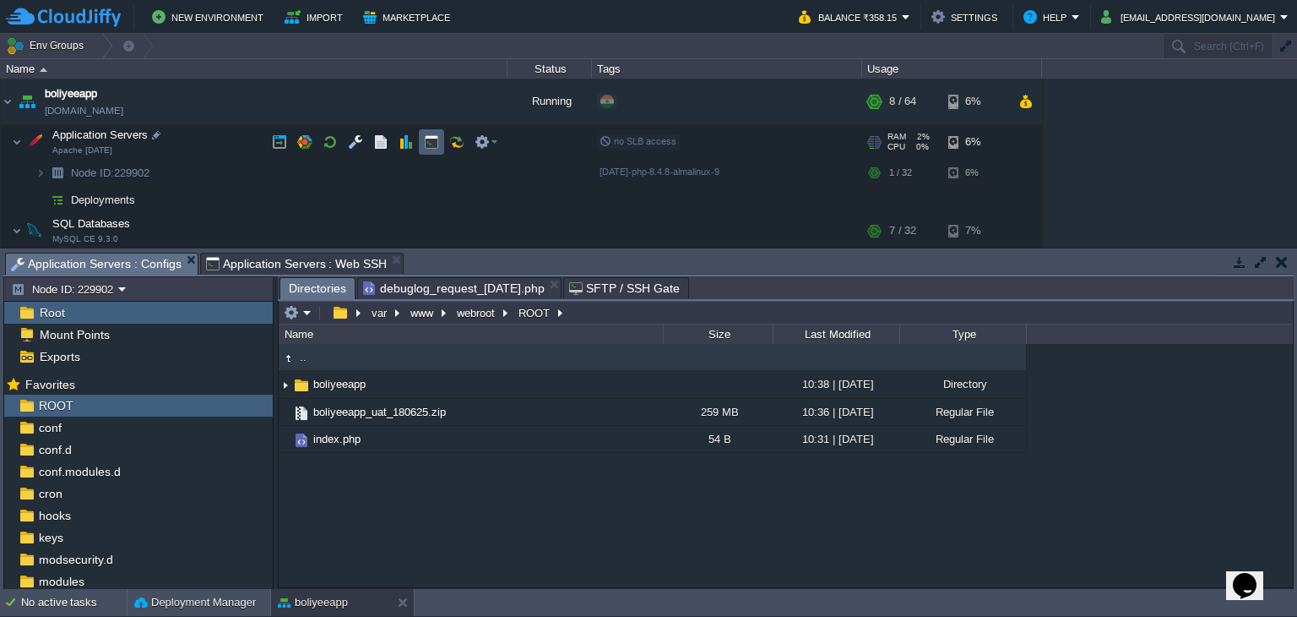
click at [432, 140] on button "button" at bounding box center [431, 141] width 15 height 15
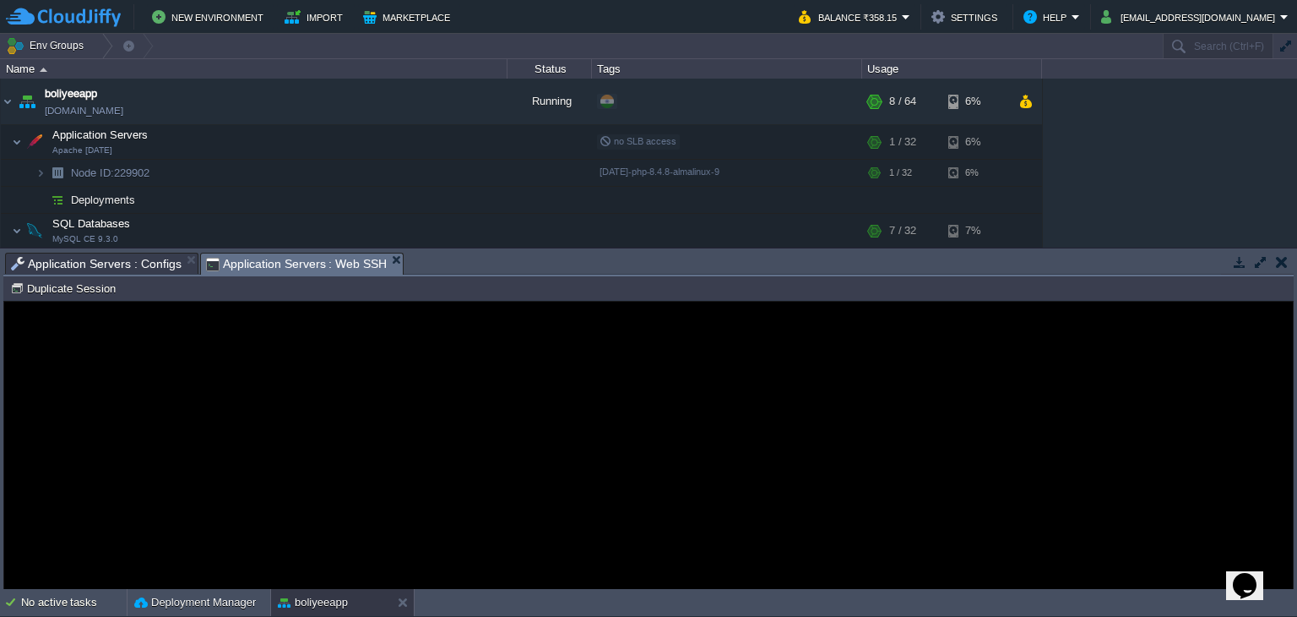
click at [338, 394] on div "Error An error has occurred and this action cannot be completed. If the problem…" at bounding box center [648, 446] width 1289 height 138
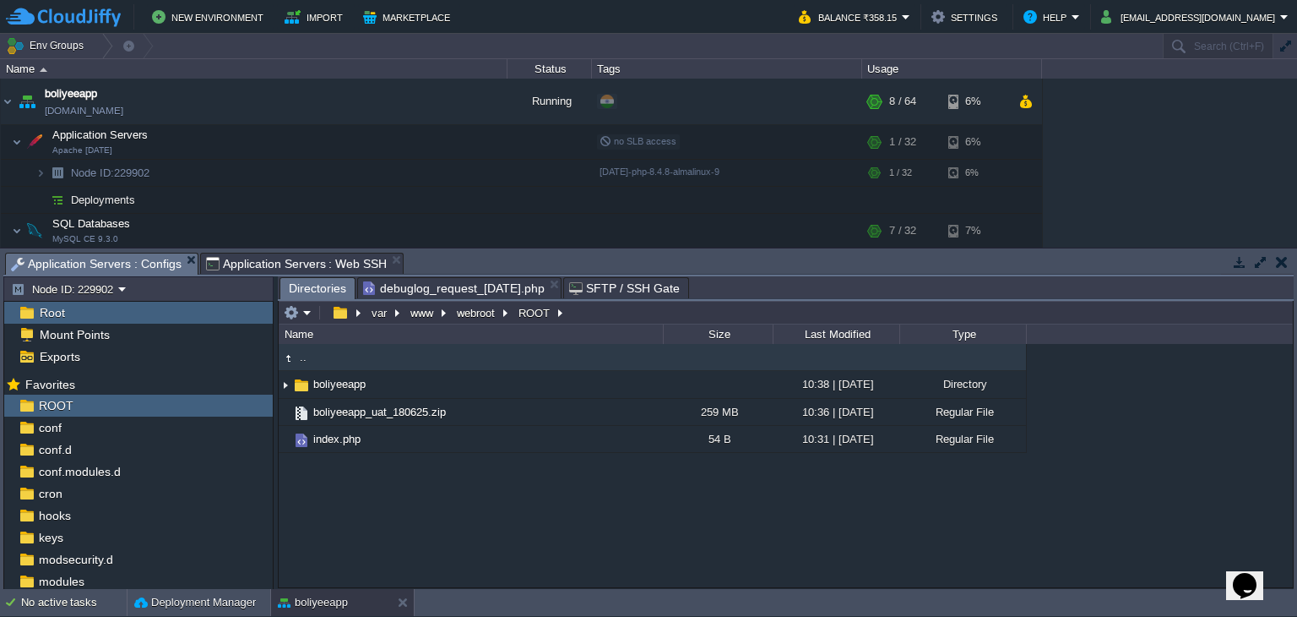
click at [79, 258] on span "Application Servers : Configs" at bounding box center [96, 263] width 171 height 21
click at [385, 499] on div ".. boliyeeapp 10:38 | [DATE] Directory boliyeeapp_uat_180625.zip 259 MB 10:36 |…" at bounding box center [786, 465] width 1014 height 243
click at [297, 317] on button "button" at bounding box center [291, 312] width 15 height 15
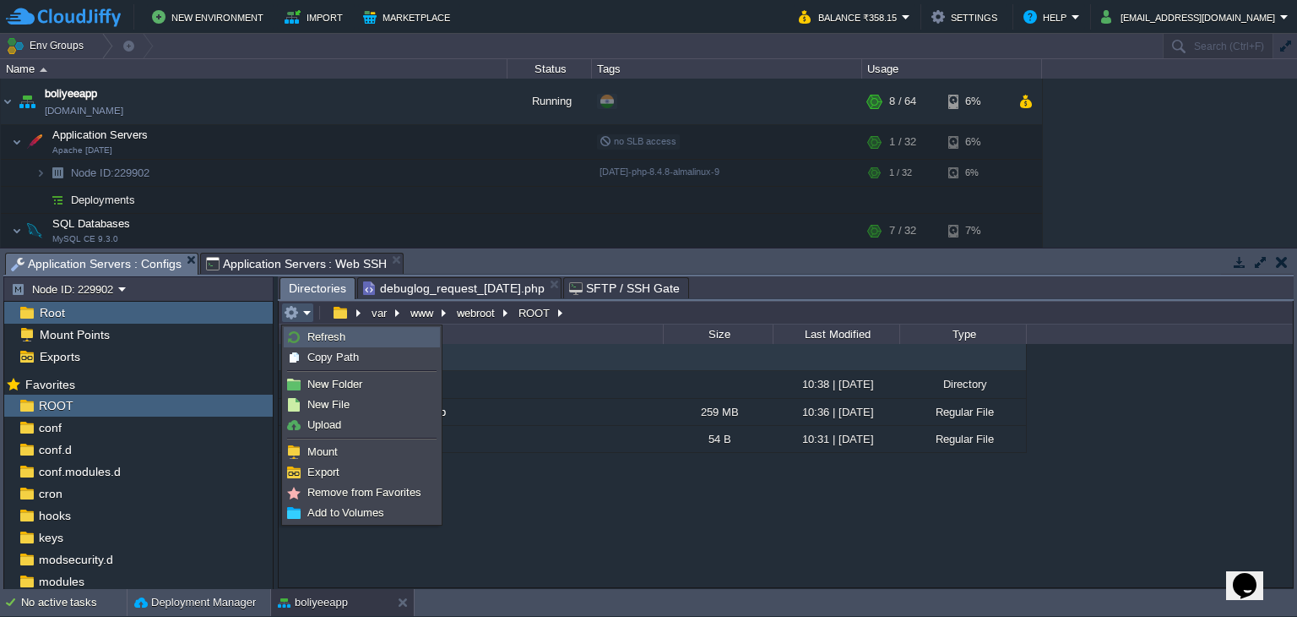
click at [312, 342] on span "Refresh" at bounding box center [326, 336] width 38 height 13
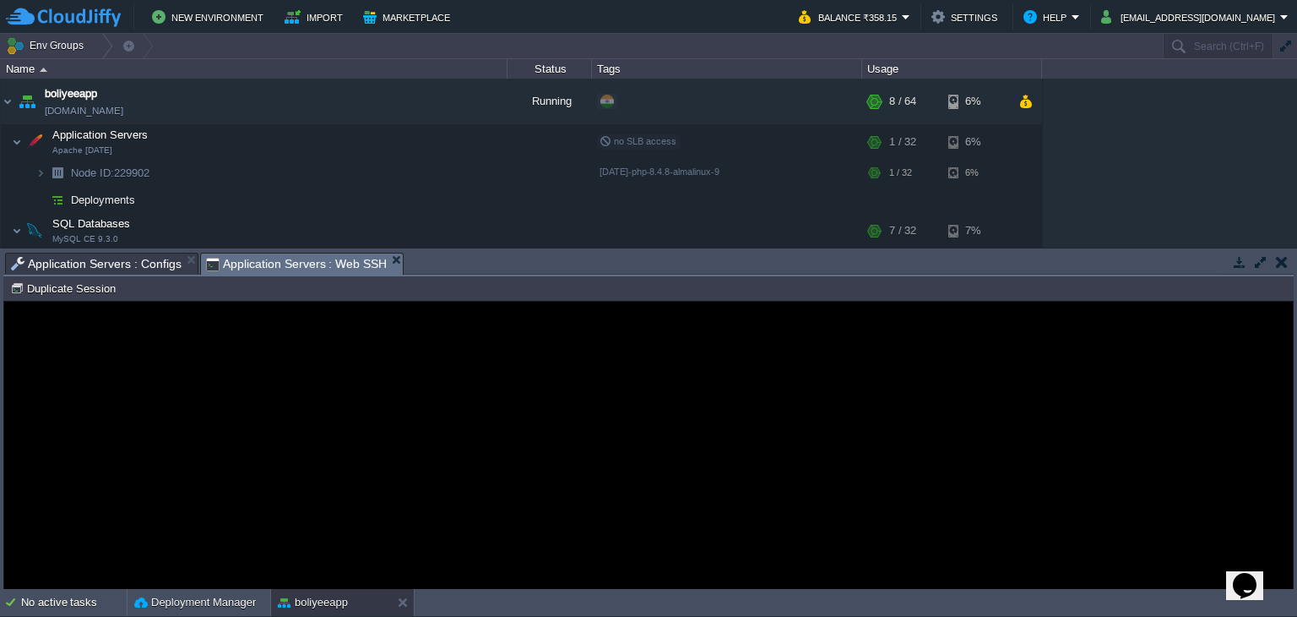
click at [286, 257] on span "Application Servers : Web SSH" at bounding box center [297, 263] width 182 height 21
click at [226, 391] on div "Error An error has occurred and this action cannot be completed. If the problem…" at bounding box center [648, 446] width 1289 height 138
click at [32, 288] on button "Duplicate Session" at bounding box center [65, 287] width 111 height 15
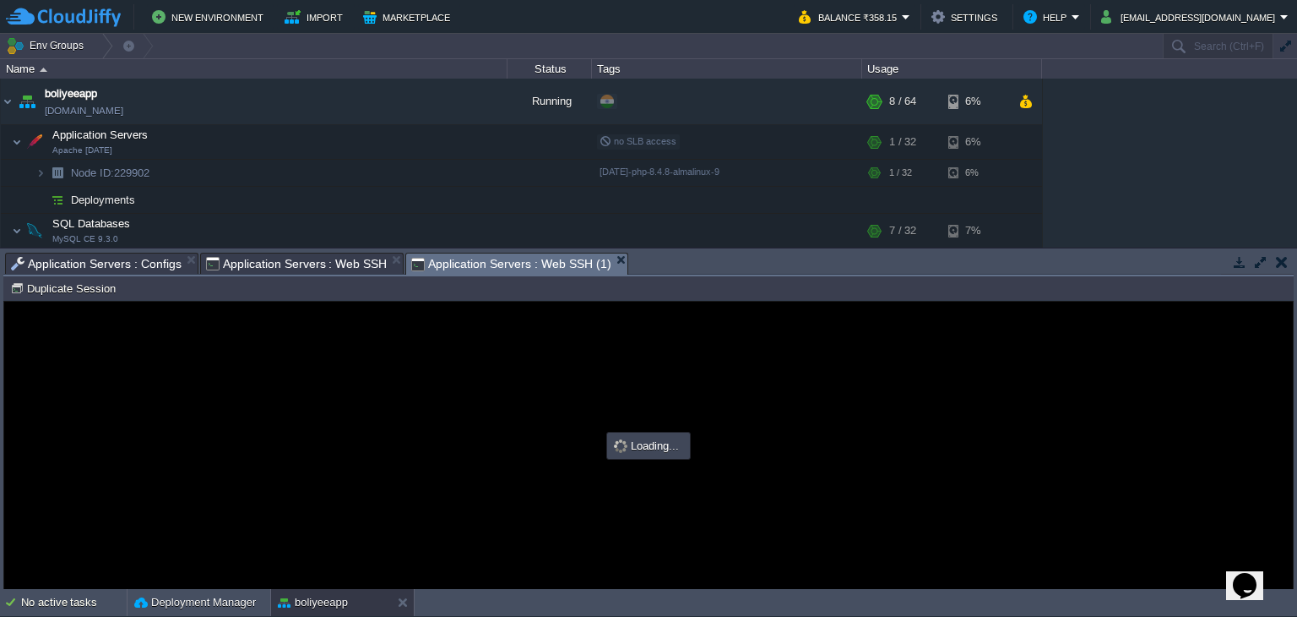
scroll to position [0, 0]
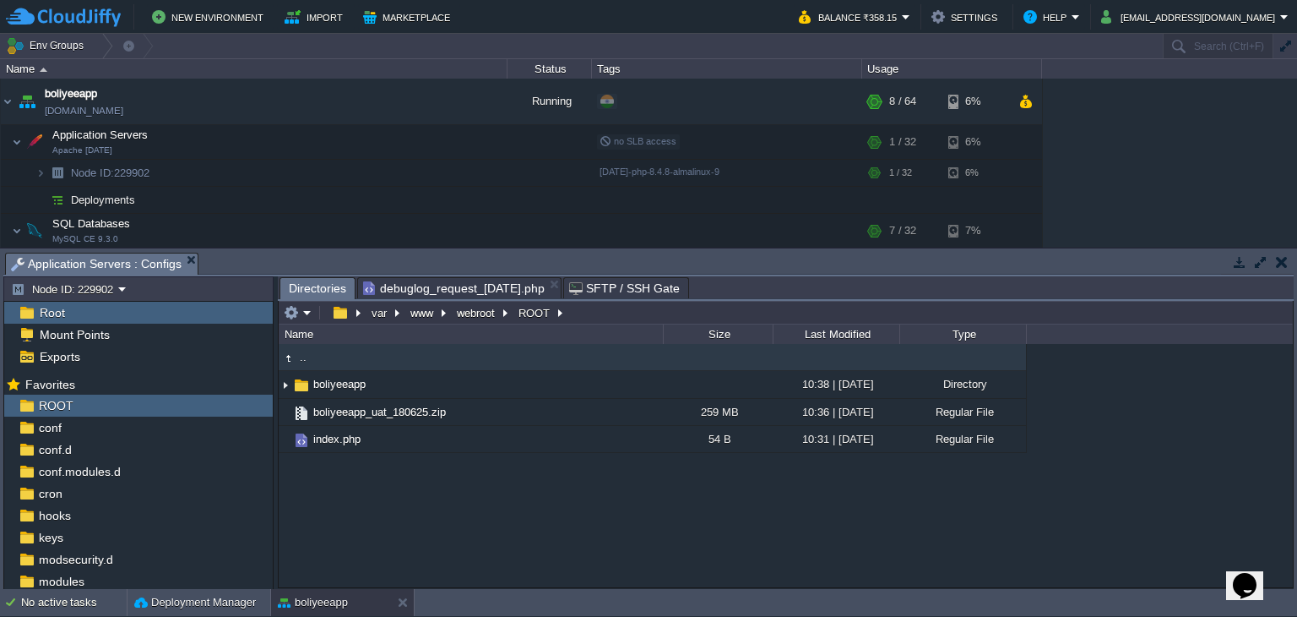
click at [506, 508] on div ".. boliyeeapp 10:38 | [DATE] Directory boliyeeapp_uat_180625.zip 259 MB 10:36 |…" at bounding box center [786, 465] width 1014 height 243
click at [432, 147] on button "button" at bounding box center [431, 141] width 15 height 15
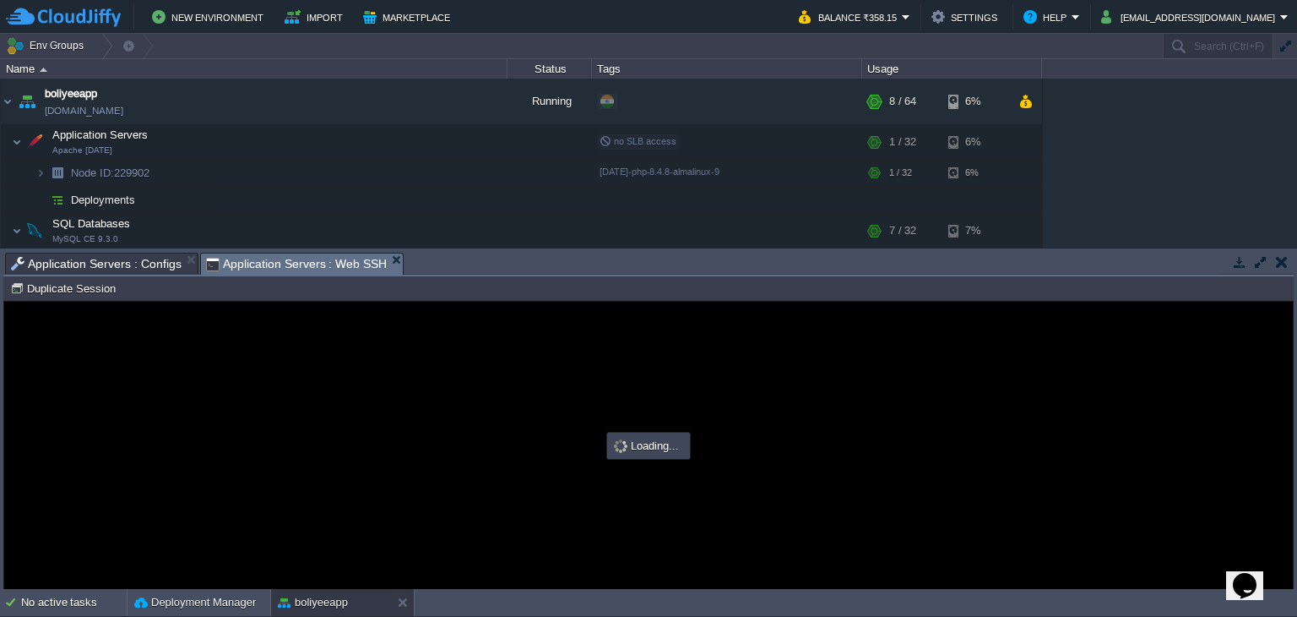
type input "#000000"
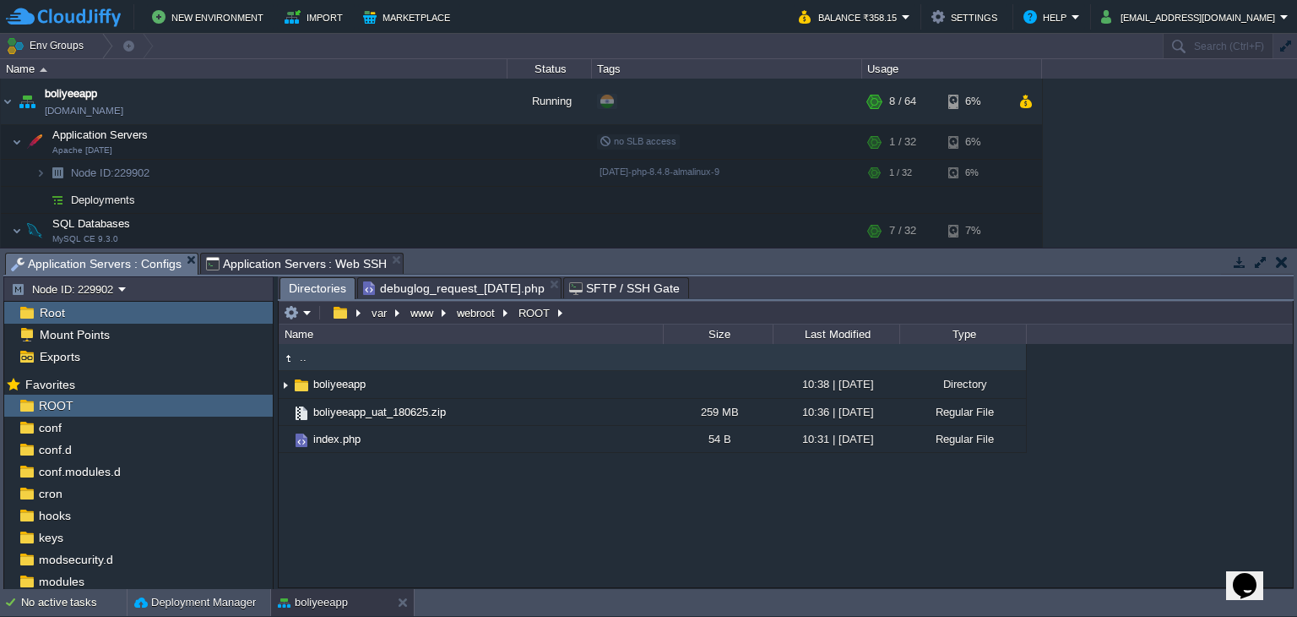
click at [145, 258] on span "Application Servers : Configs" at bounding box center [96, 263] width 171 height 21
click at [304, 318] on em at bounding box center [298, 312] width 28 height 15
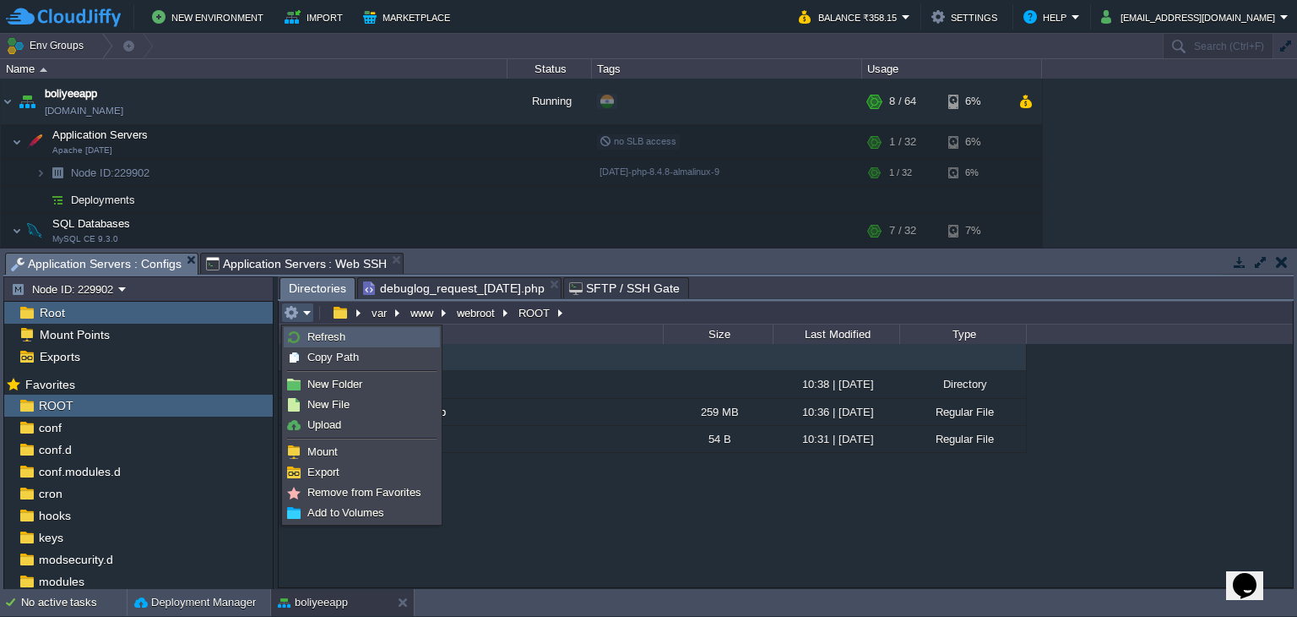
click at [311, 337] on span "Refresh" at bounding box center [326, 336] width 38 height 13
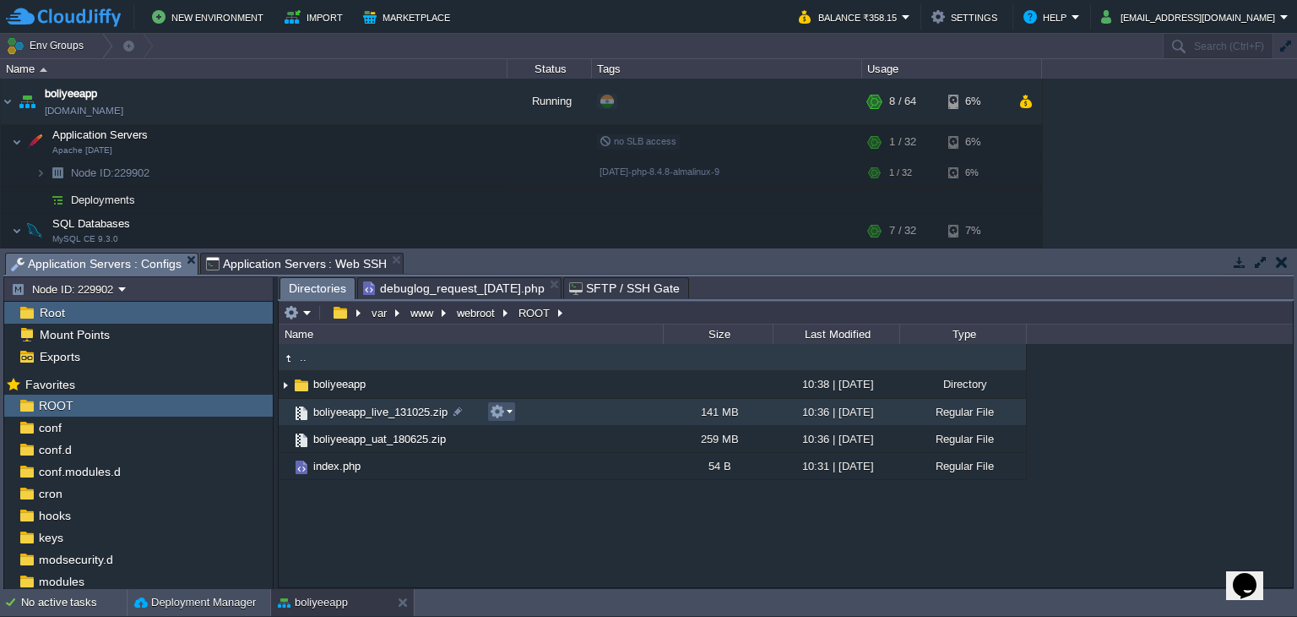
click at [498, 415] on button "button" at bounding box center [497, 411] width 15 height 15
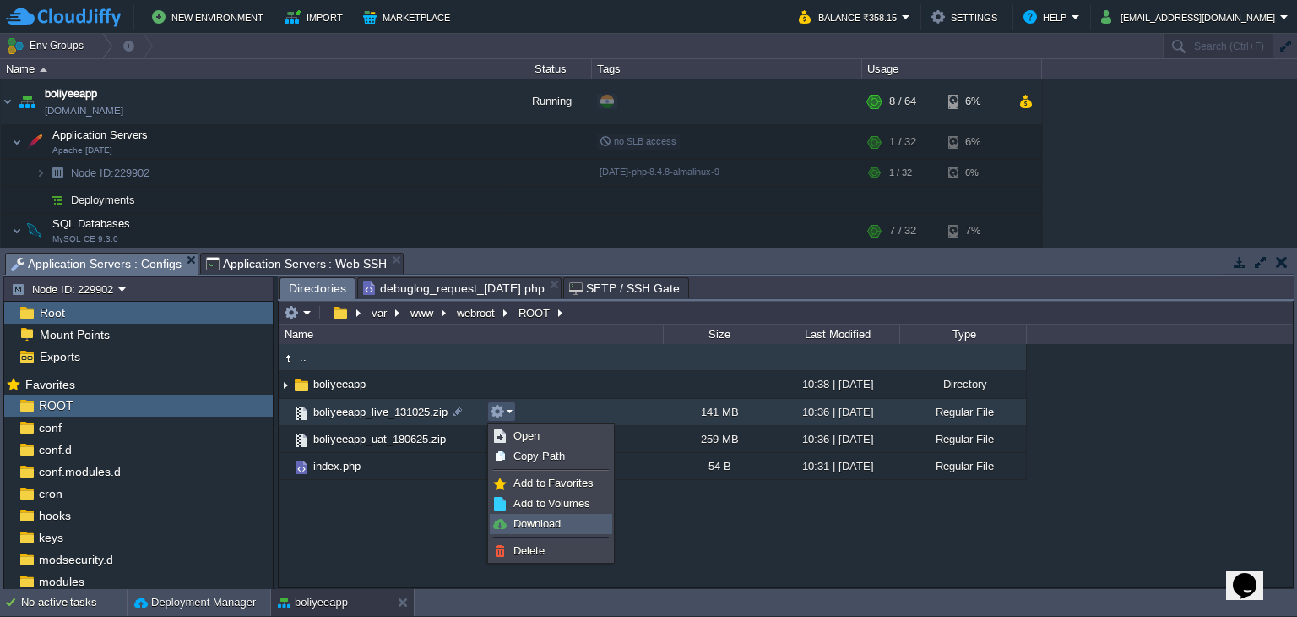
click at [519, 524] on span "Download" at bounding box center [537, 523] width 47 height 13
